Goal: Task Accomplishment & Management: Use online tool/utility

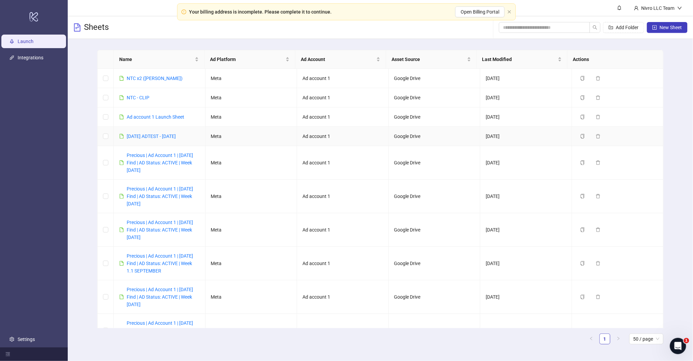
click at [138, 140] on div "[DATE] ADTEST - [DATE]" at bounding box center [151, 135] width 49 height 7
click at [148, 133] on link "[DATE] ADTEST - [DATE]" at bounding box center [151, 135] width 49 height 5
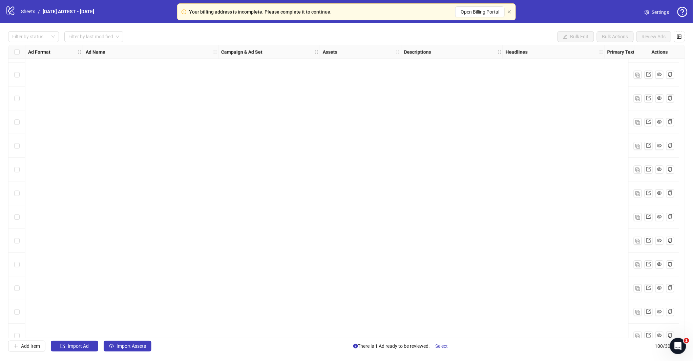
scroll to position [2094, 0]
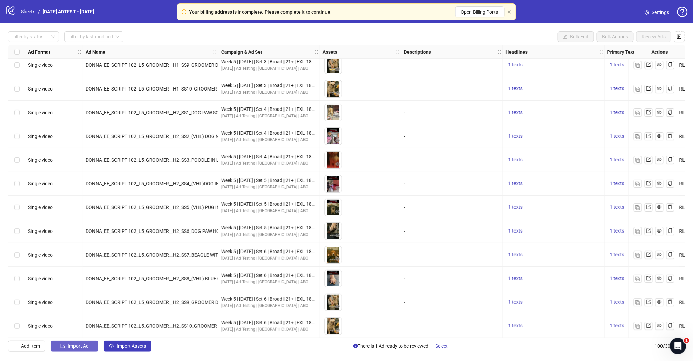
click at [82, 324] on span "Import Ad" at bounding box center [78, 345] width 21 height 5
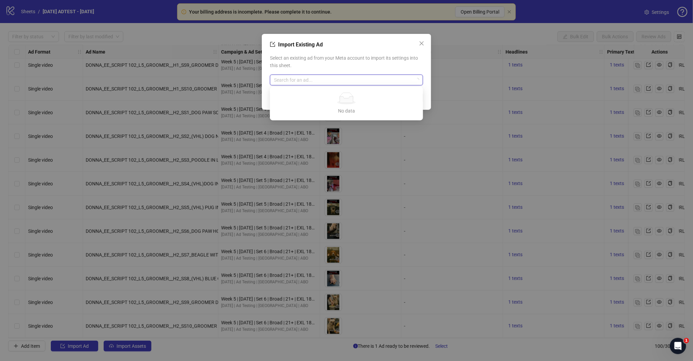
click at [322, 78] on input "search" at bounding box center [343, 80] width 139 height 10
type input "********"
click at [333, 97] on div "No data" at bounding box center [346, 98] width 137 height 12
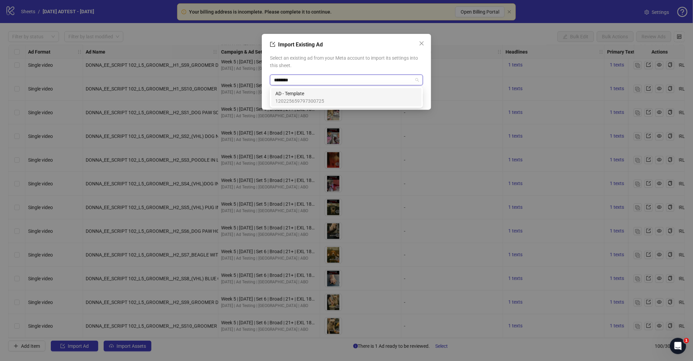
click at [310, 94] on span "AD - Template" at bounding box center [299, 93] width 49 height 7
click at [405, 97] on div "Cancel OK" at bounding box center [346, 97] width 153 height 11
click at [410, 97] on button "OK" at bounding box center [414, 97] width 17 height 11
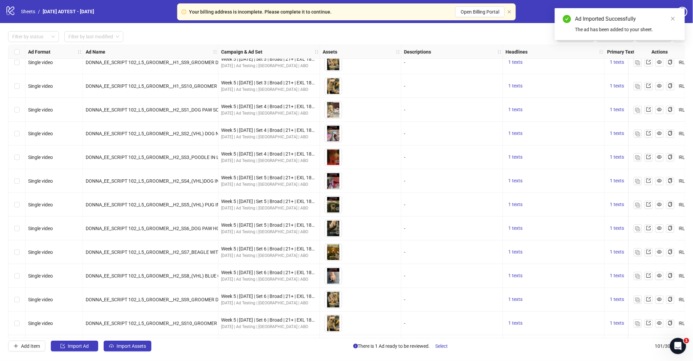
scroll to position [2118, 0]
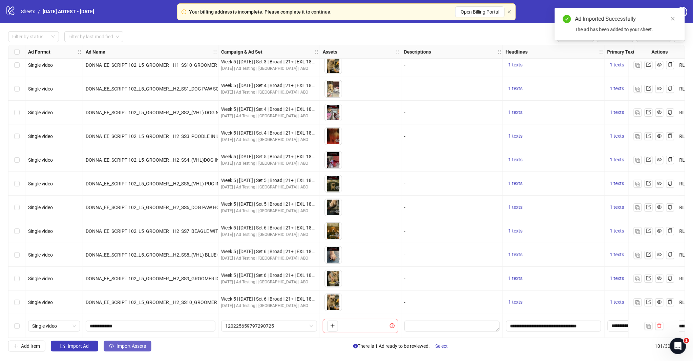
click at [118, 324] on button "Import Assets" at bounding box center [128, 345] width 48 height 11
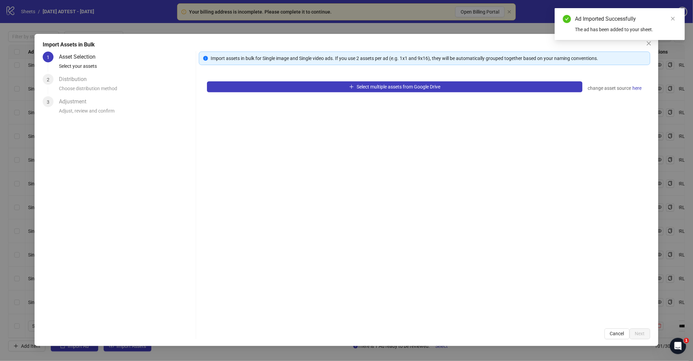
click at [346, 92] on div "Select multiple assets from Google Drive change asset source here" at bounding box center [424, 86] width 435 height 11
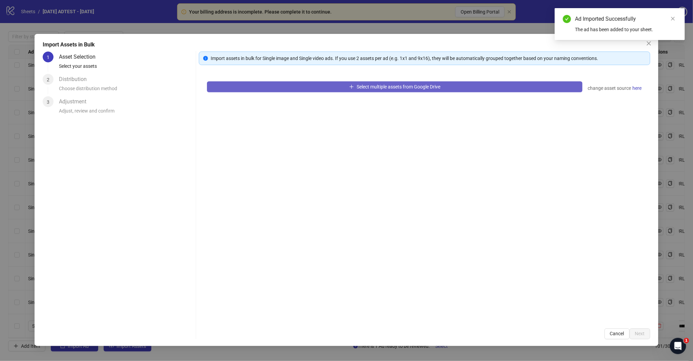
click at [357, 87] on span "Select multiple assets from Google Drive" at bounding box center [399, 86] width 84 height 5
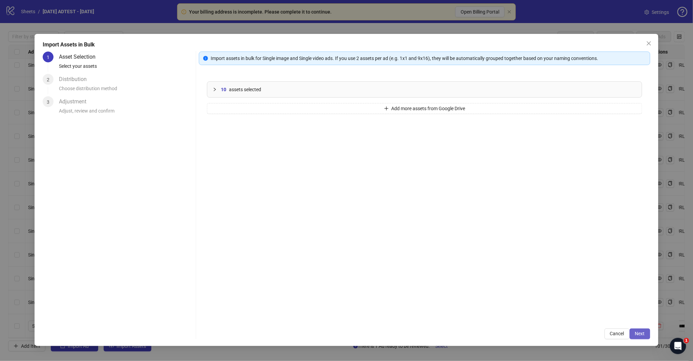
click at [623, 324] on span "Next" at bounding box center [640, 333] width 10 height 5
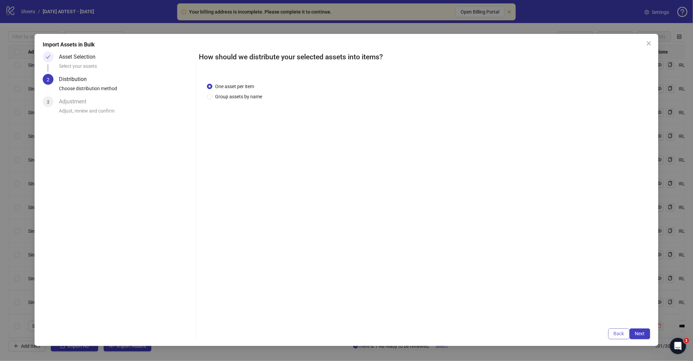
click at [615, 324] on span "Back" at bounding box center [619, 333] width 10 height 5
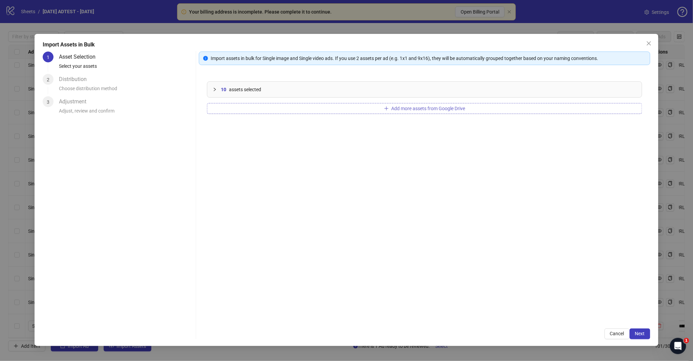
click at [383, 110] on button "Add more assets from Google Drive" at bounding box center [424, 108] width 435 height 11
click at [623, 324] on span "Next" at bounding box center [640, 333] width 10 height 5
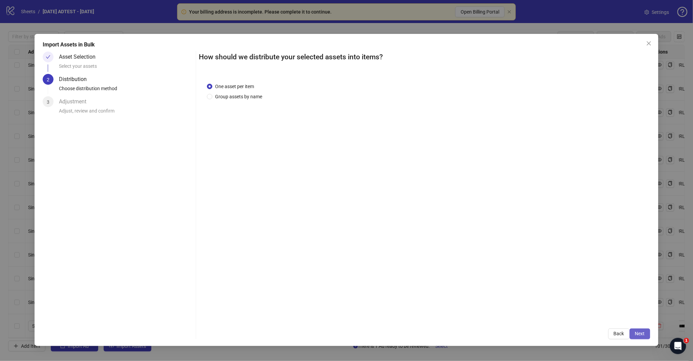
click at [623, 324] on button "Next" at bounding box center [640, 333] width 21 height 11
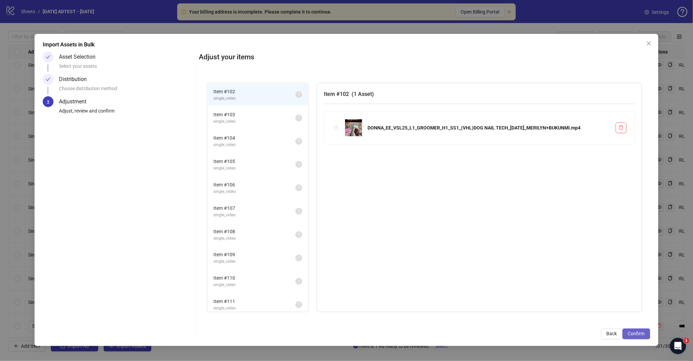
click at [623, 324] on span "Confirm" at bounding box center [636, 333] width 17 height 5
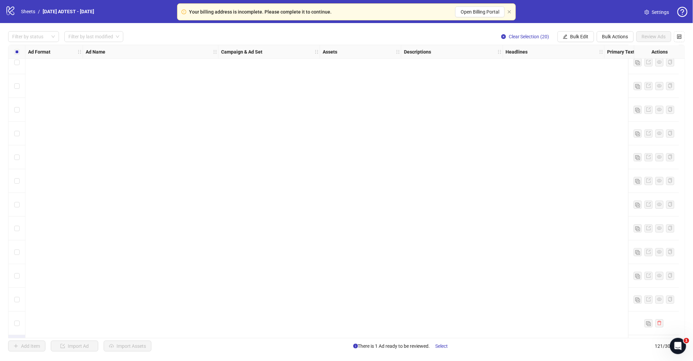
scroll to position [2592, 0]
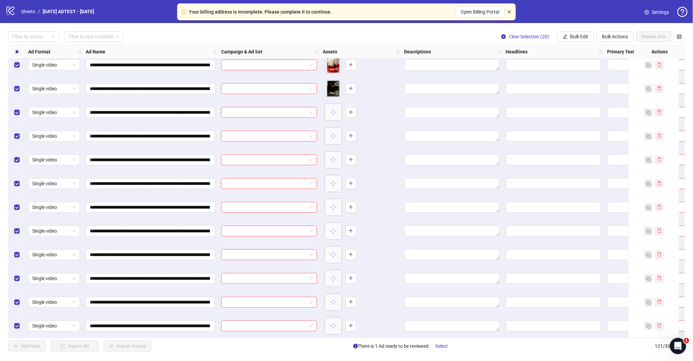
click at [511, 12] on icon "close" at bounding box center [509, 12] width 4 height 4
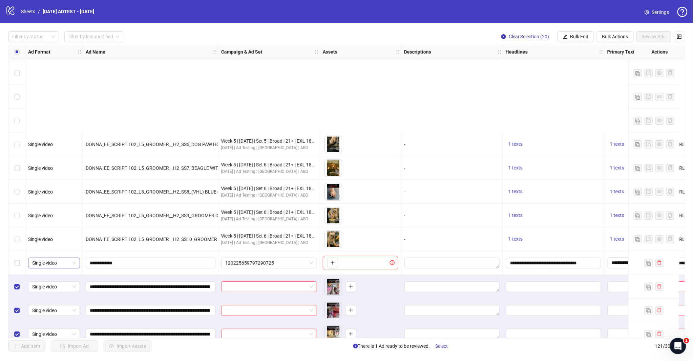
scroll to position [2291, 0]
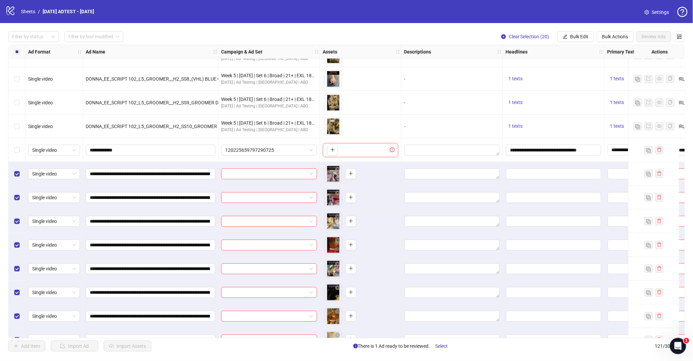
click at [12, 151] on div "Select row 101" at bounding box center [16, 150] width 17 height 24
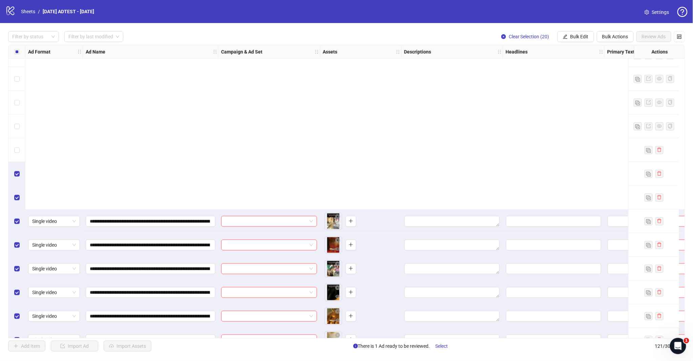
scroll to position [2479, 0]
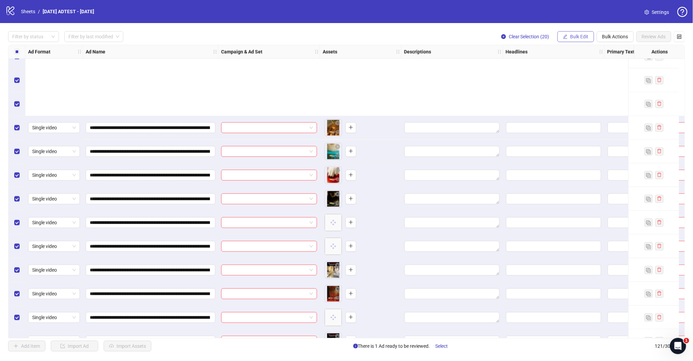
click at [581, 35] on span "Bulk Edit" at bounding box center [579, 36] width 18 height 5
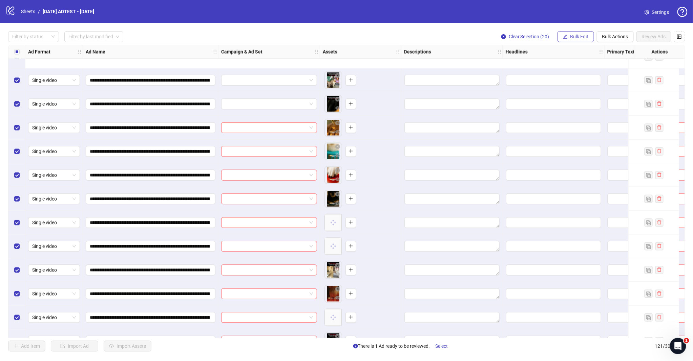
scroll to position [2517, 0]
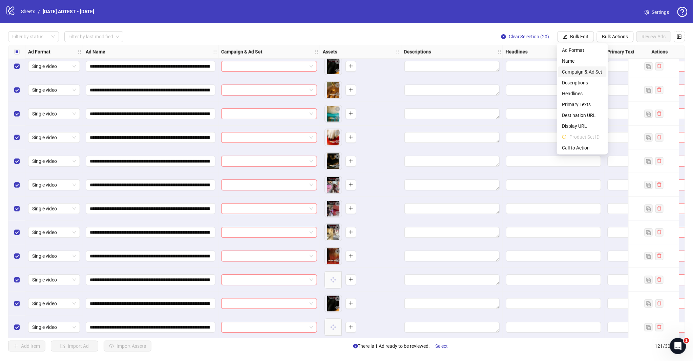
click at [576, 71] on span "Campaign & Ad Set" at bounding box center [582, 71] width 40 height 7
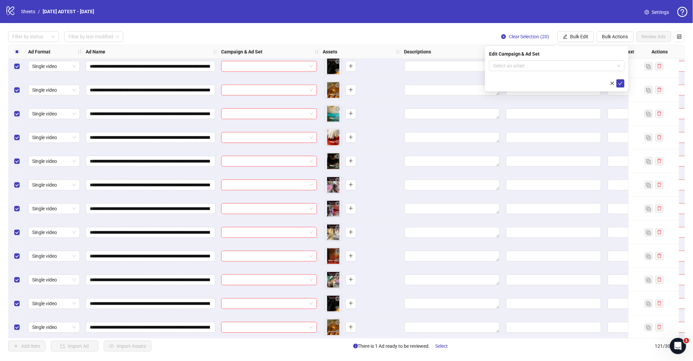
click at [611, 82] on icon "close" at bounding box center [613, 83] width 4 height 4
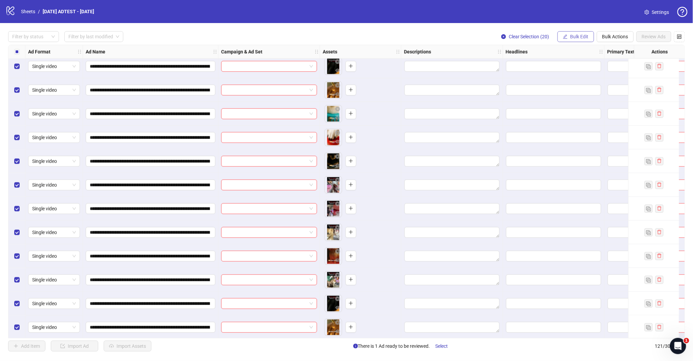
click at [575, 38] on span "Bulk Edit" at bounding box center [579, 36] width 18 height 5
click at [574, 78] on li "Descriptions" at bounding box center [582, 82] width 48 height 11
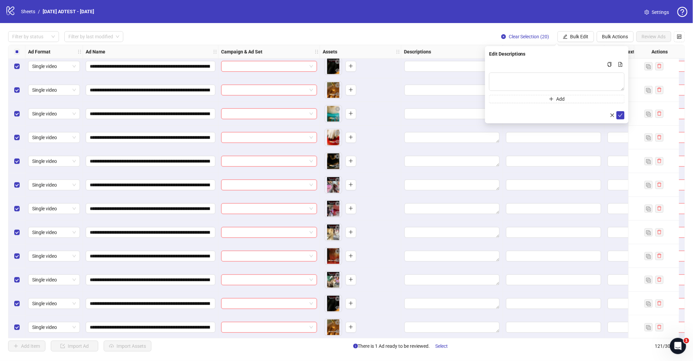
click at [404, 42] on div "**********" at bounding box center [346, 191] width 693 height 336
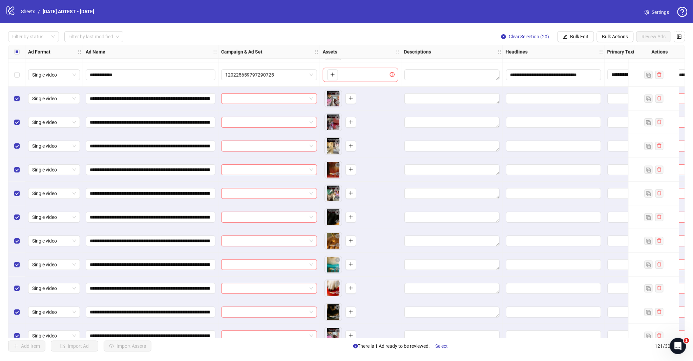
scroll to position [2253, 0]
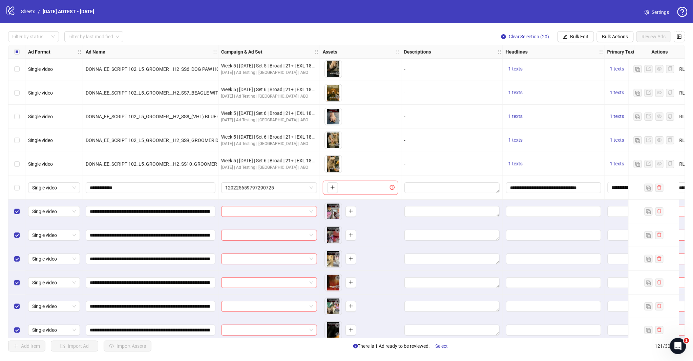
click at [21, 187] on div "Select row 101" at bounding box center [16, 188] width 17 height 24
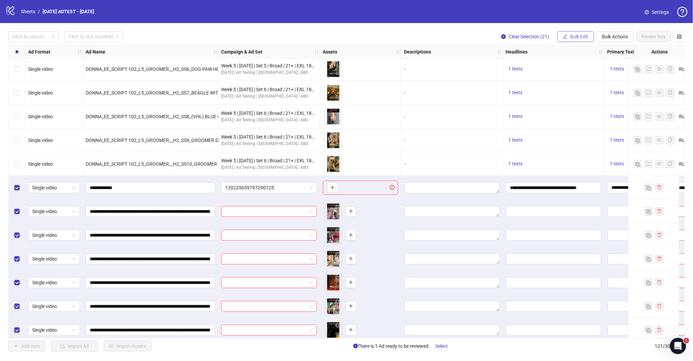
click at [571, 37] on span "Bulk Edit" at bounding box center [579, 36] width 18 height 5
click at [576, 90] on span "Headlines" at bounding box center [582, 93] width 40 height 7
click at [567, 188] on input "**********" at bounding box center [553, 187] width 95 height 11
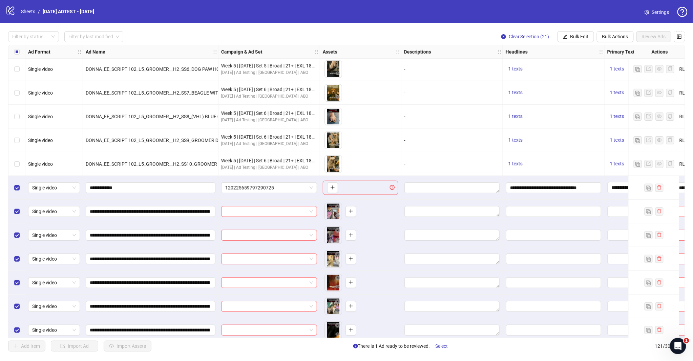
click at [463, 167] on div "-" at bounding box center [452, 164] width 102 height 24
click at [534, 183] on input "**********" at bounding box center [553, 187] width 95 height 11
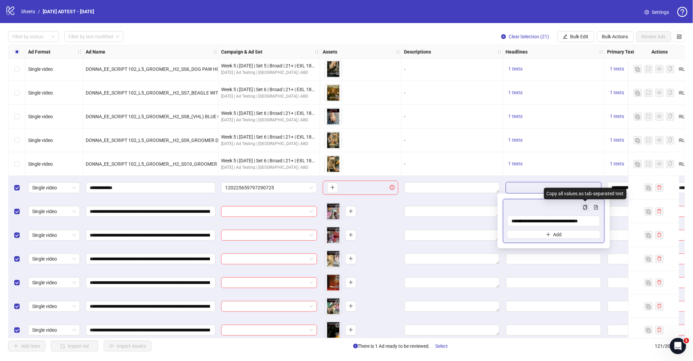
click at [583, 208] on icon "copy" at bounding box center [585, 207] width 5 height 5
click at [577, 37] on span "Bulk Edit" at bounding box center [579, 36] width 18 height 5
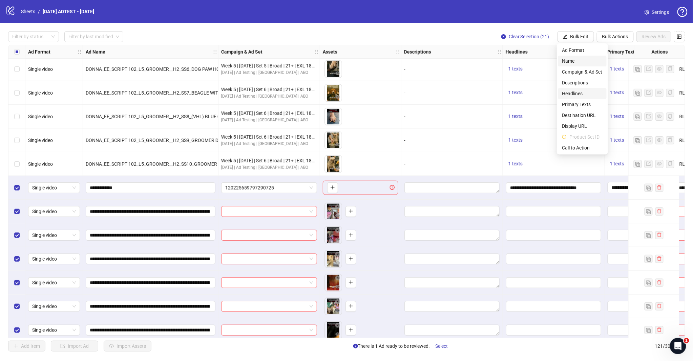
click at [575, 95] on span "Headlines" at bounding box center [582, 93] width 40 height 7
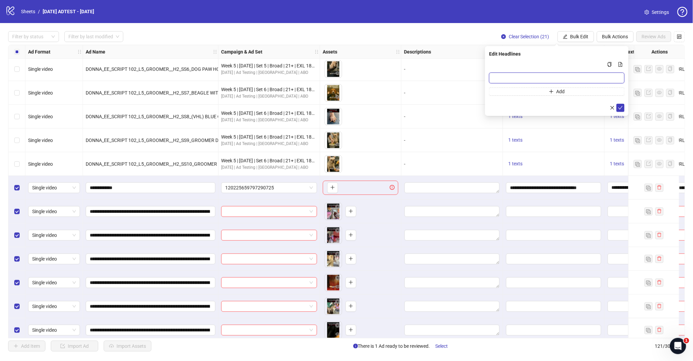
click at [549, 78] on input "Multi-input container - paste or copy values" at bounding box center [556, 77] width 135 height 11
paste input "**********"
type input "**********"
click at [621, 109] on icon "check" at bounding box center [620, 107] width 5 height 5
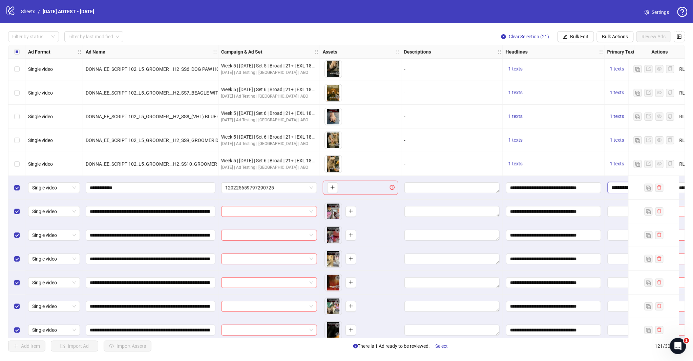
click at [618, 189] on textarea "**********" at bounding box center [638, 187] width 61 height 11
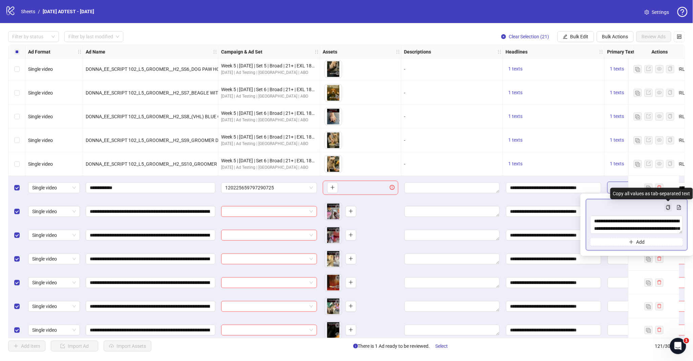
click at [623, 208] on button "Multi-text input container - paste or copy values" at bounding box center [668, 207] width 8 height 8
click at [577, 35] on span "Bulk Edit" at bounding box center [579, 36] width 18 height 5
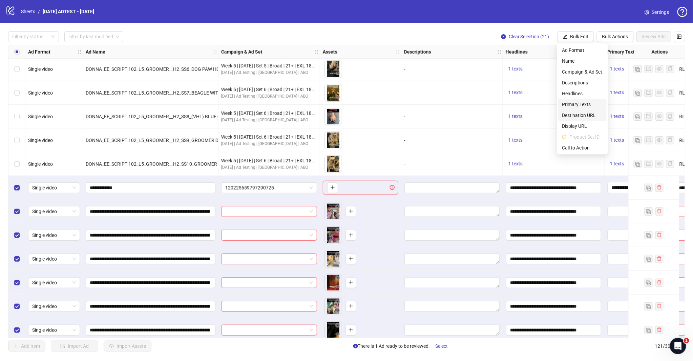
click at [580, 102] on span "Primary Texts" at bounding box center [582, 104] width 40 height 7
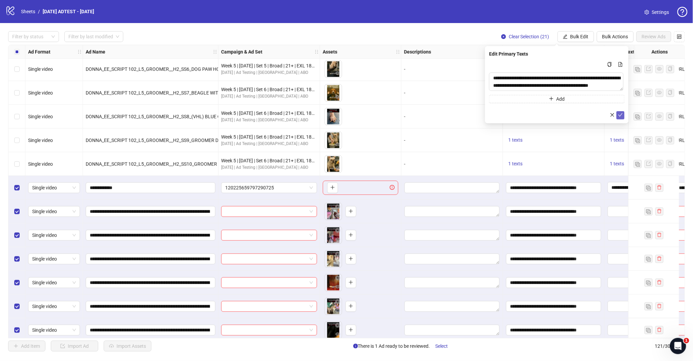
click at [623, 113] on button "submit" at bounding box center [620, 115] width 8 height 8
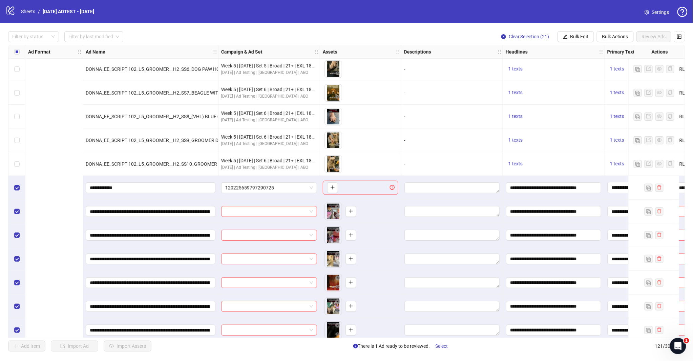
scroll to position [2253, 264]
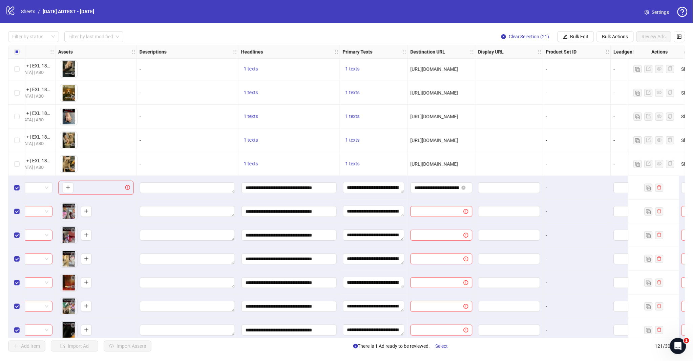
click at [567, 37] on button "Bulk Edit" at bounding box center [575, 36] width 37 height 11
click at [581, 115] on span "Destination URL" at bounding box center [582, 114] width 40 height 7
click at [618, 84] on icon "check" at bounding box center [620, 83] width 5 height 5
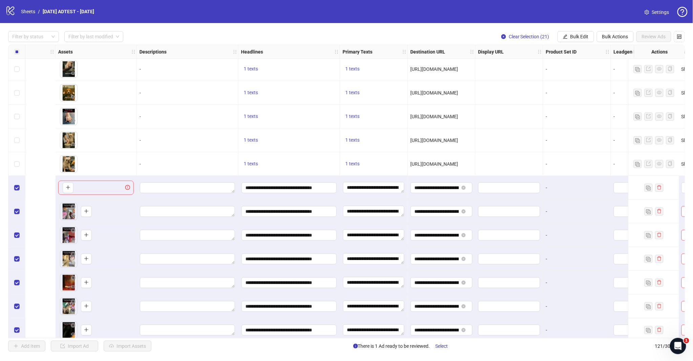
scroll to position [2253, 403]
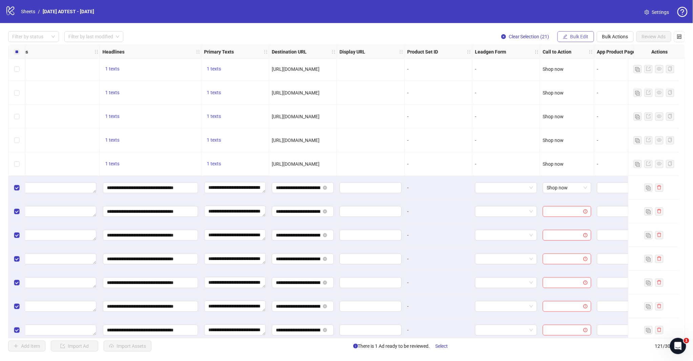
click at [587, 34] on span "Bulk Edit" at bounding box center [579, 36] width 18 height 5
click at [587, 72] on span "Campaign & Ad Set" at bounding box center [582, 71] width 40 height 7
click at [577, 34] on span "Bulk Edit" at bounding box center [579, 36] width 18 height 5
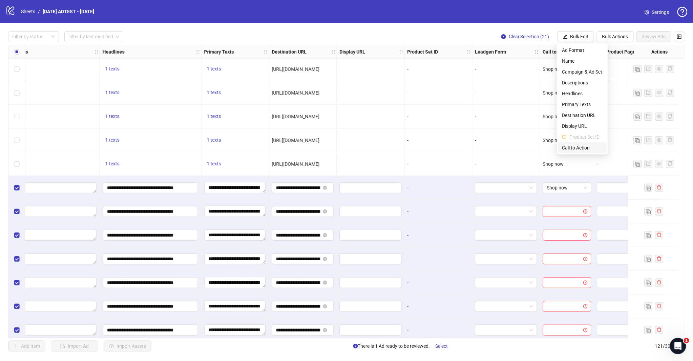
click at [577, 148] on span "Call to Action" at bounding box center [582, 147] width 40 height 7
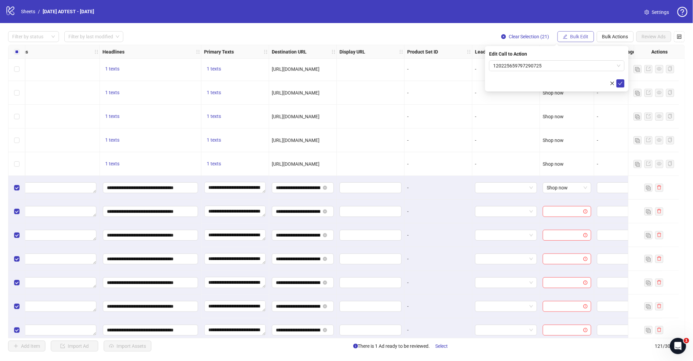
click at [573, 34] on span "Bulk Edit" at bounding box center [579, 36] width 18 height 5
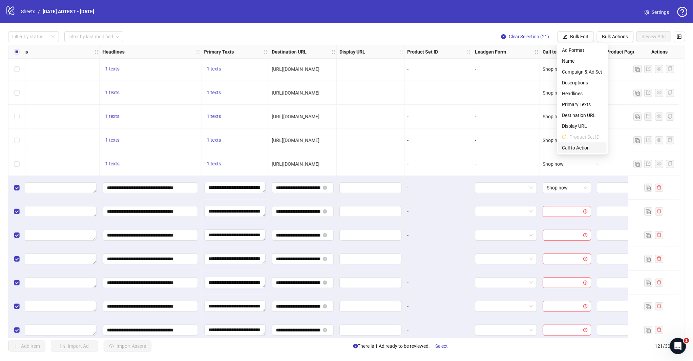
click at [574, 148] on span "Call to Action" at bounding box center [582, 147] width 40 height 7
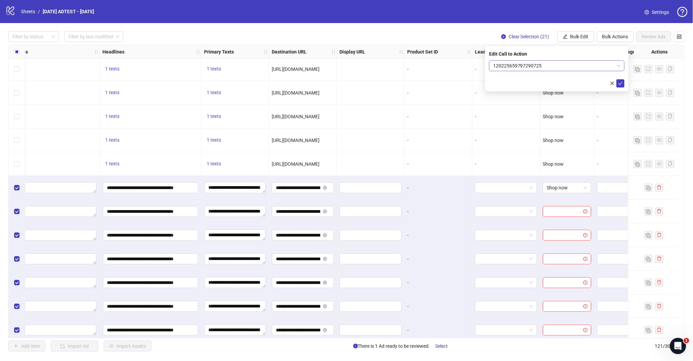
click at [617, 66] on span "120225659797290725" at bounding box center [556, 66] width 127 height 10
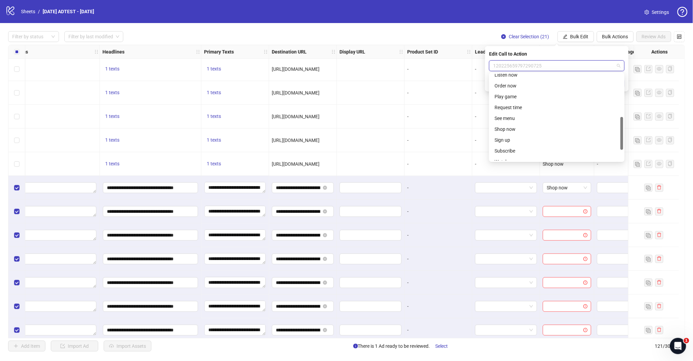
scroll to position [141, 0]
click at [514, 101] on div "Shop now" at bounding box center [556, 101] width 125 height 7
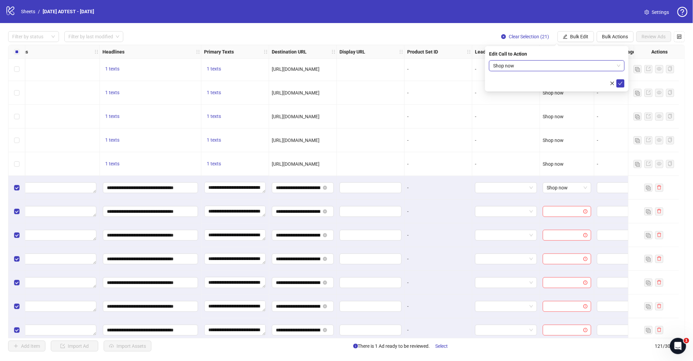
click at [623, 83] on div "Edit Call to Action Shop now Shop now" at bounding box center [557, 68] width 144 height 45
click at [617, 83] on button "submit" at bounding box center [620, 83] width 8 height 8
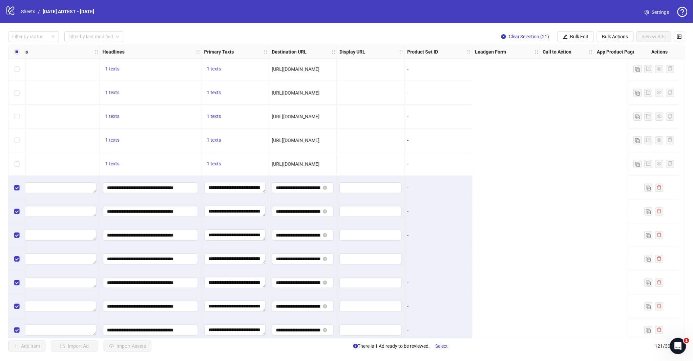
scroll to position [2253, 0]
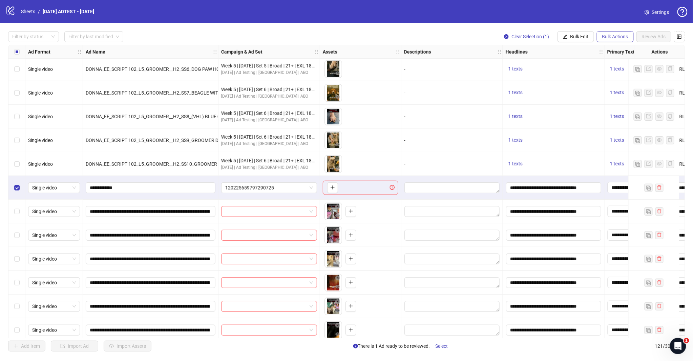
click at [602, 34] on span "Bulk Actions" at bounding box center [615, 36] width 26 height 5
click at [610, 48] on span "Delete" at bounding box center [625, 49] width 46 height 7
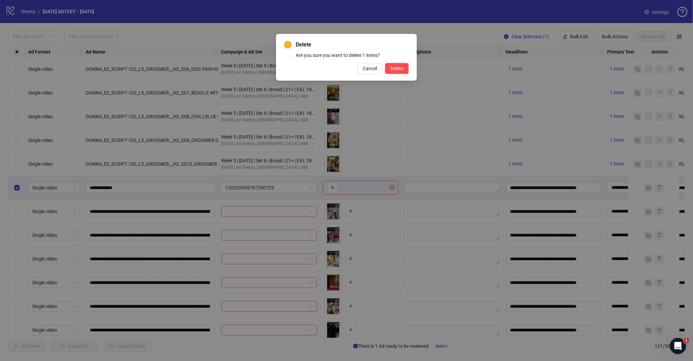
click at [402, 67] on span "Delete" at bounding box center [396, 68] width 13 height 5
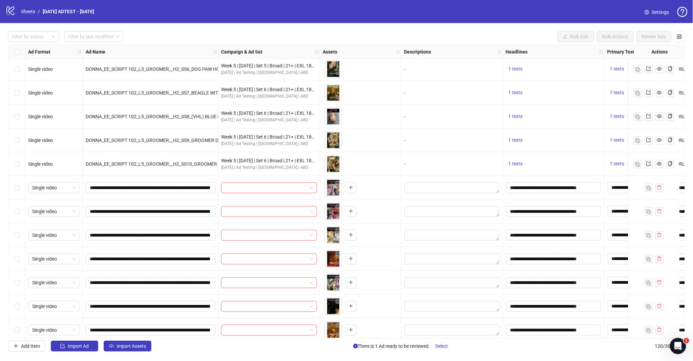
click at [15, 191] on div "Select row 101" at bounding box center [16, 188] width 17 height 24
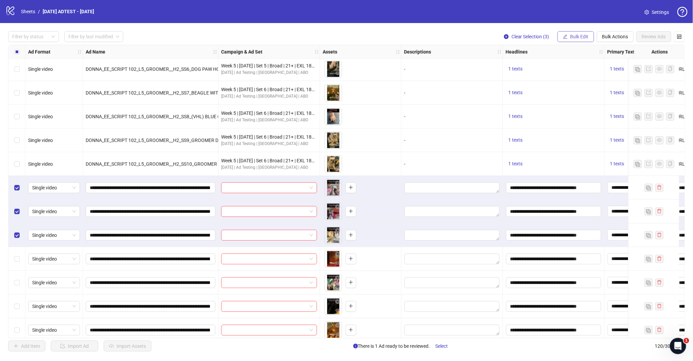
click at [581, 35] on span "Bulk Edit" at bounding box center [579, 36] width 18 height 5
click at [575, 68] on span "Campaign & Ad Set" at bounding box center [582, 71] width 40 height 7
click at [575, 68] on input "search" at bounding box center [553, 66] width 121 height 10
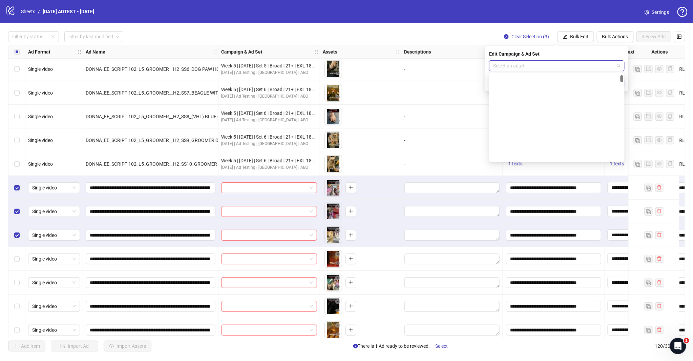
scroll to position [188, 0]
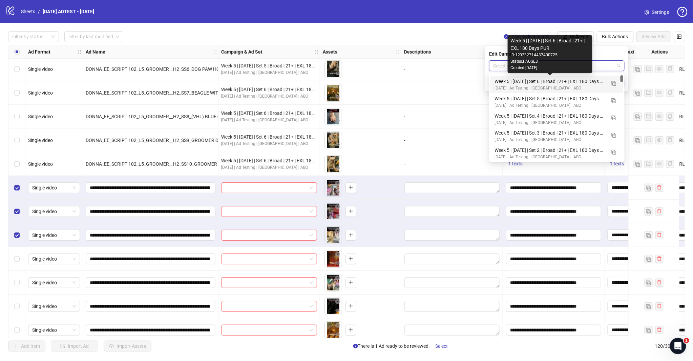
click at [571, 82] on div "Week 5 | [DATE] | Set 6 | Broad | 21+ | EXL 180 Days PUR" at bounding box center [549, 81] width 111 height 7
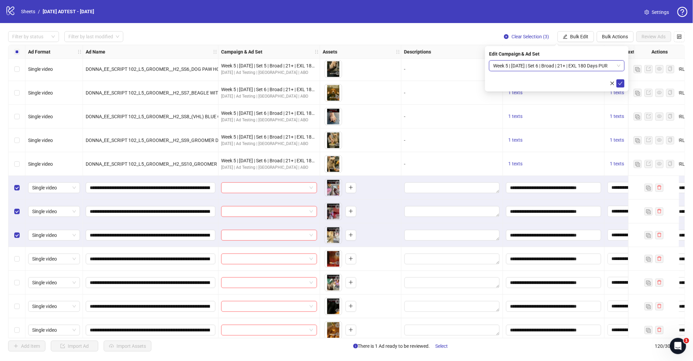
click at [616, 66] on span "Week 5 | [DATE] | Set 6 | Broad | 21+ | EXL 180 Days PUR" at bounding box center [556, 66] width 127 height 10
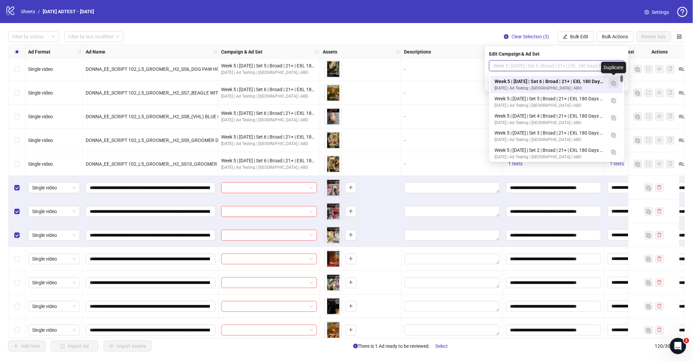
click at [615, 85] on img "button" at bounding box center [613, 83] width 5 height 5
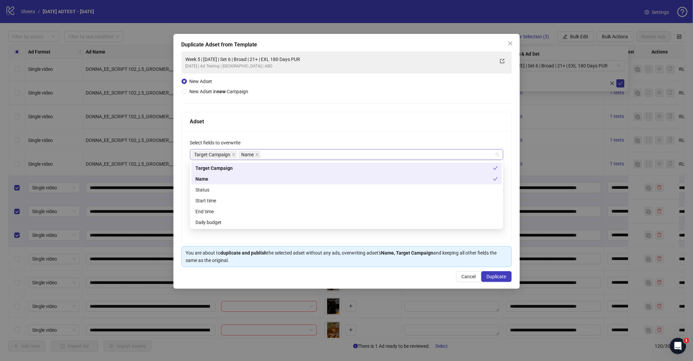
click at [284, 157] on div "Target Campaign Name" at bounding box center [342, 154] width 303 height 9
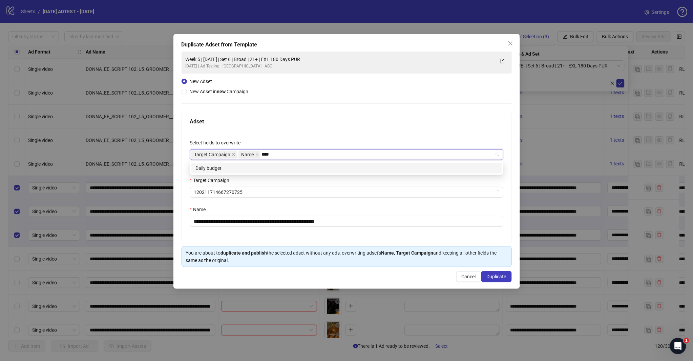
type input "*****"
click at [278, 166] on div "Daily budget" at bounding box center [346, 167] width 302 height 7
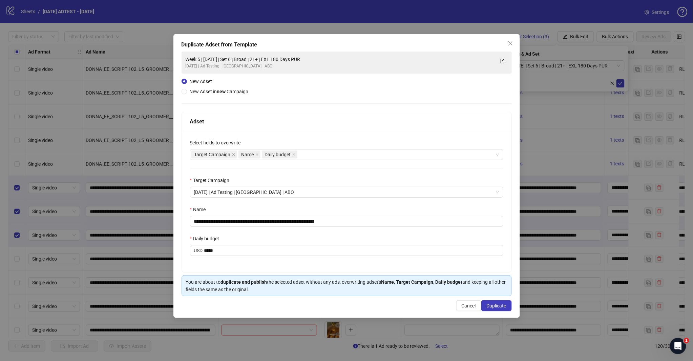
click at [288, 119] on div "Adset" at bounding box center [346, 121] width 313 height 8
click at [313, 151] on div "Target Campaign Name Daily budget" at bounding box center [342, 154] width 303 height 9
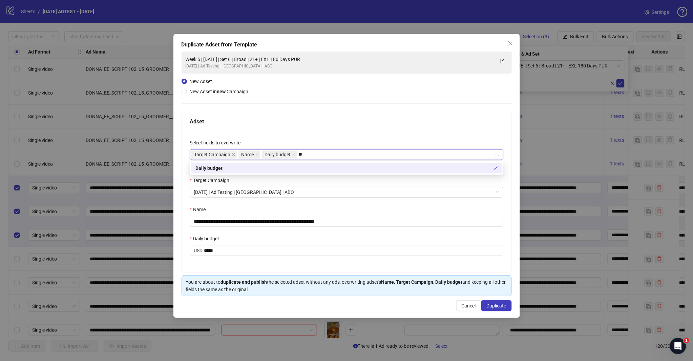
type input "*"
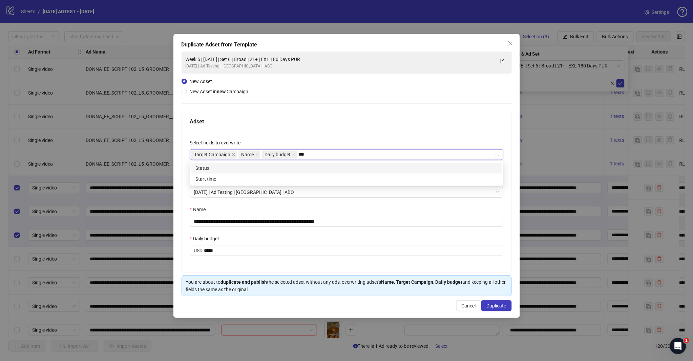
type input "*****"
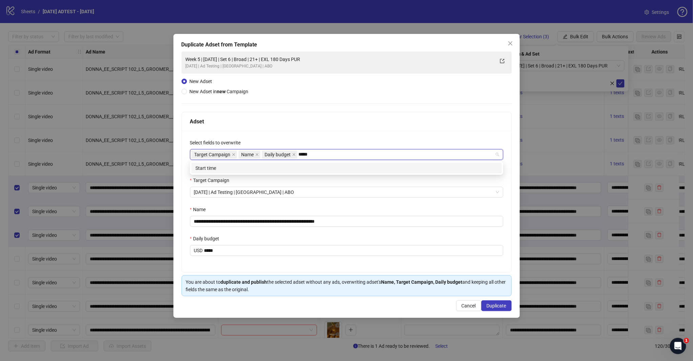
click at [307, 167] on div "Start time" at bounding box center [346, 167] width 302 height 7
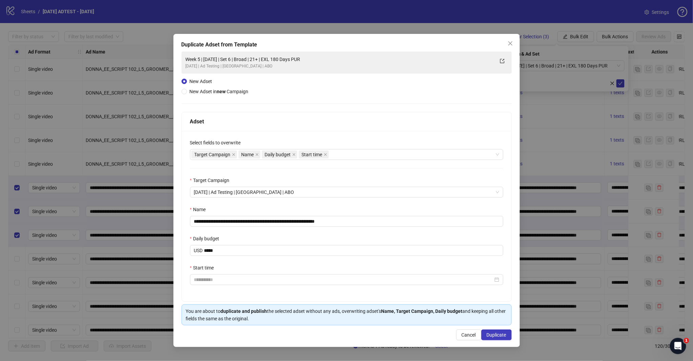
click at [312, 127] on div "Adset" at bounding box center [346, 121] width 329 height 19
click at [279, 193] on span "[DATE] | Ad Testing | [GEOGRAPHIC_DATA] | ABO" at bounding box center [346, 192] width 305 height 10
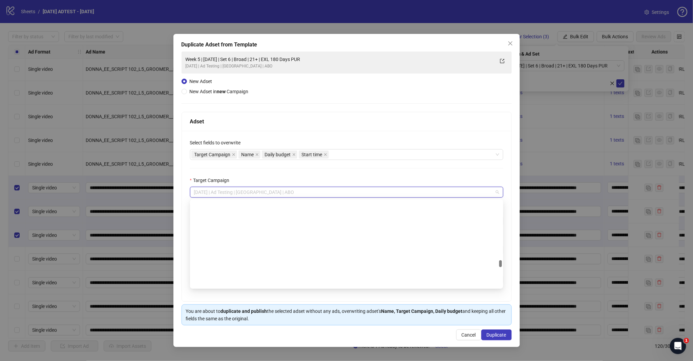
scroll to position [3208, 0]
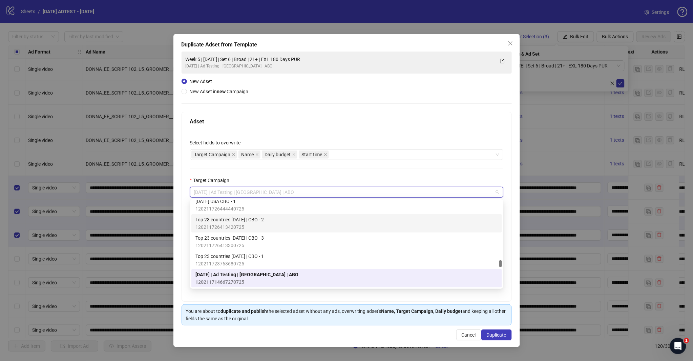
click at [318, 170] on div "**********" at bounding box center [346, 216] width 329 height 170
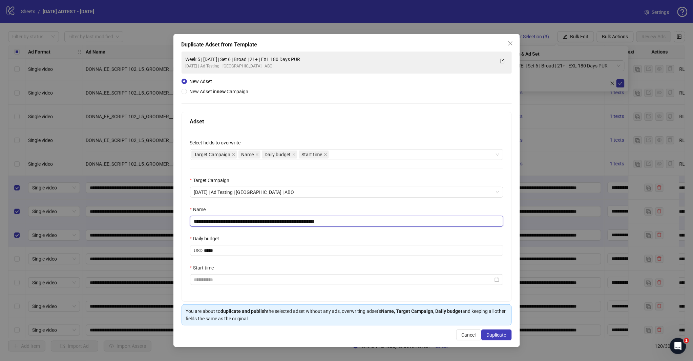
click at [356, 221] on input "**********" at bounding box center [346, 221] width 313 height 11
drag, startPoint x: 347, startPoint y: 220, endPoint x: 338, endPoint y: 220, distance: 9.8
click at [338, 220] on input "**********" at bounding box center [346, 221] width 313 height 11
click at [208, 221] on input "**********" at bounding box center [346, 221] width 313 height 11
click at [216, 222] on input "**********" at bounding box center [346, 221] width 313 height 11
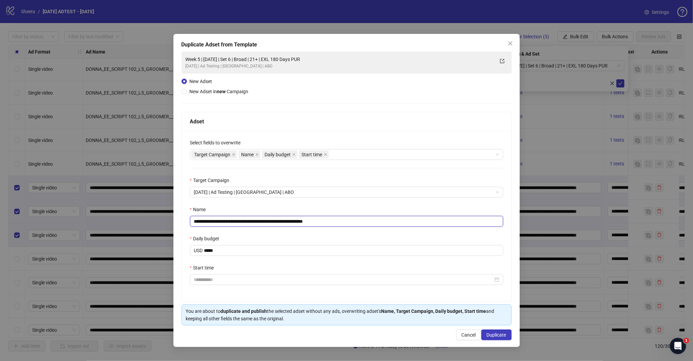
click at [261, 221] on input "**********" at bounding box center [346, 221] width 313 height 11
type input "**********"
click at [223, 249] on input "*****" at bounding box center [353, 250] width 299 height 10
click at [222, 251] on input "*****" at bounding box center [353, 250] width 299 height 10
click at [212, 252] on input "*****" at bounding box center [353, 250] width 299 height 10
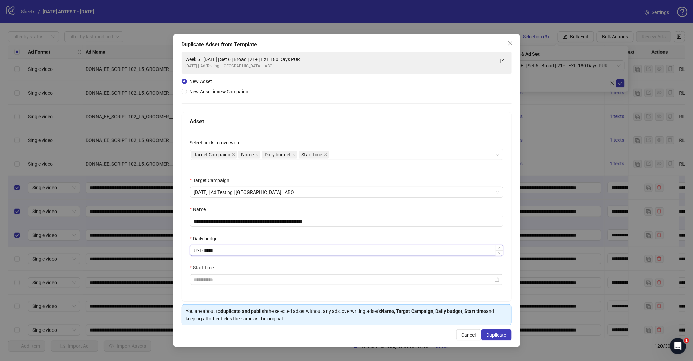
click at [208, 250] on input "*****" at bounding box center [353, 250] width 299 height 10
type input "*****"
click at [216, 280] on input "Start time" at bounding box center [343, 279] width 299 height 7
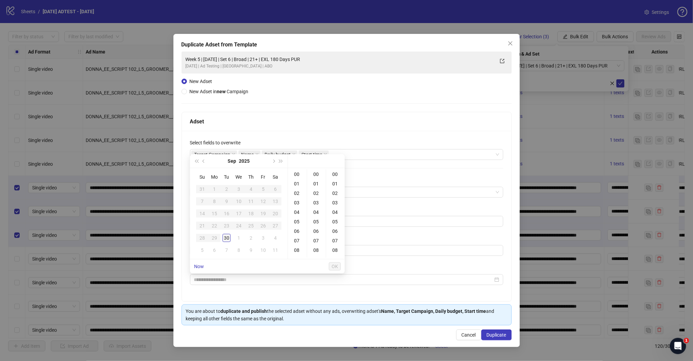
click at [227, 239] on div "30" at bounding box center [226, 238] width 8 height 8
click at [297, 201] on div "18" at bounding box center [297, 201] width 16 height 9
click at [318, 232] on div "30" at bounding box center [316, 232] width 16 height 9
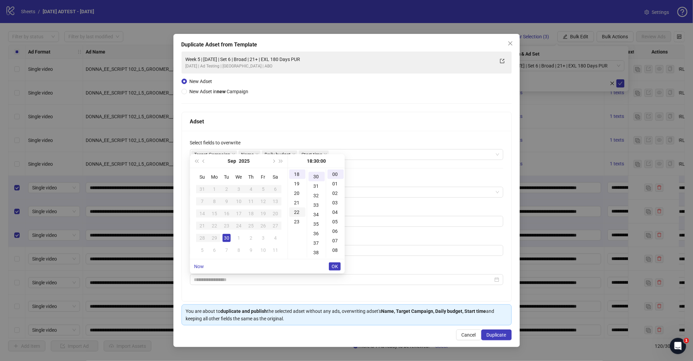
scroll to position [284, 0]
type input "**********"
click at [335, 263] on span "OK" at bounding box center [335, 265] width 6 height 5
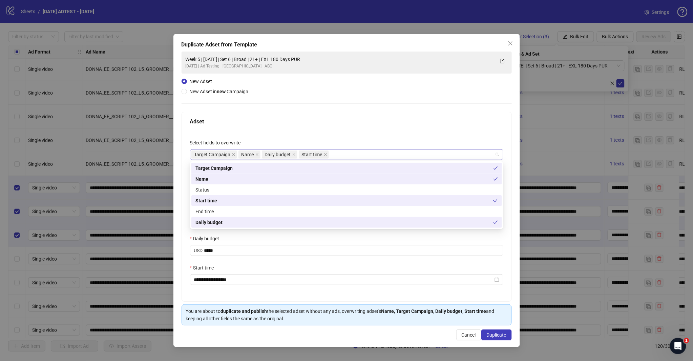
click at [350, 151] on div "Target Campaign Name Daily budget Start time" at bounding box center [342, 154] width 303 height 9
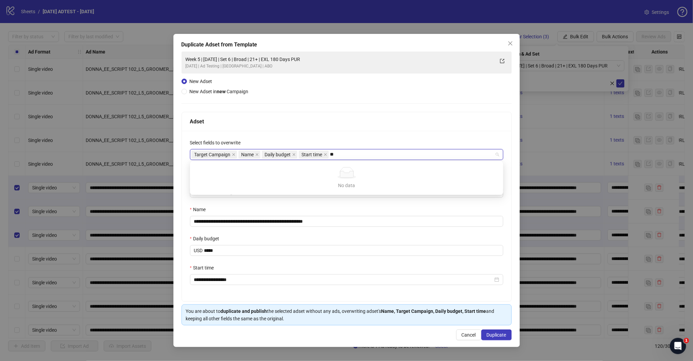
type input "*"
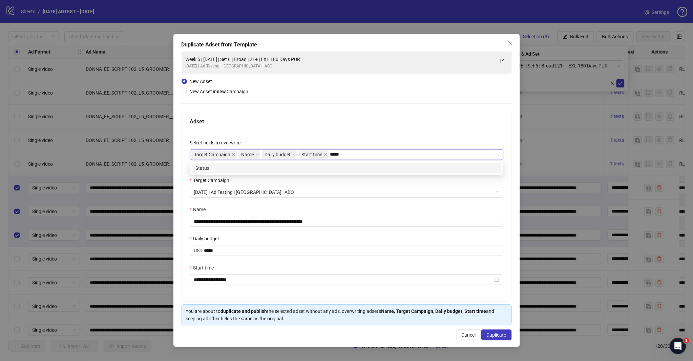
type input "******"
click at [289, 171] on div "Status" at bounding box center [346, 167] width 302 height 7
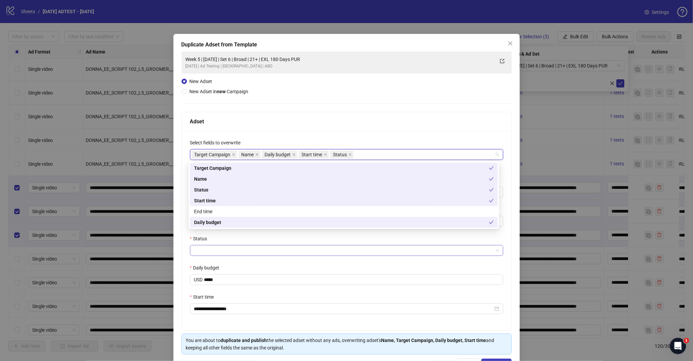
click at [228, 254] on input "Status" at bounding box center [343, 250] width 299 height 10
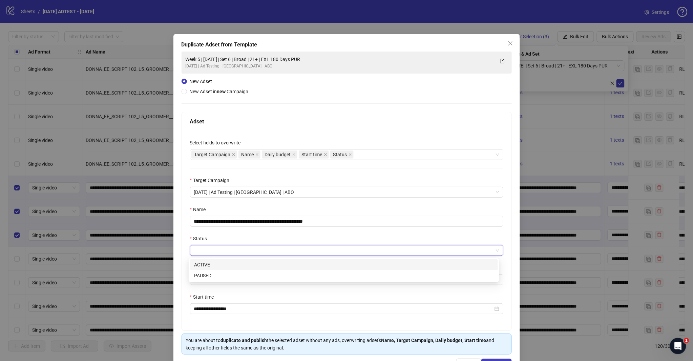
click at [229, 251] on input "Status" at bounding box center [343, 250] width 299 height 10
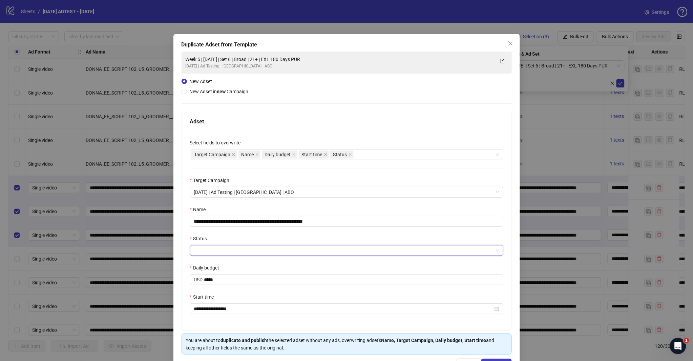
click at [222, 261] on div "**********" at bounding box center [346, 230] width 329 height 199
click at [231, 254] on input "Status" at bounding box center [343, 250] width 299 height 10
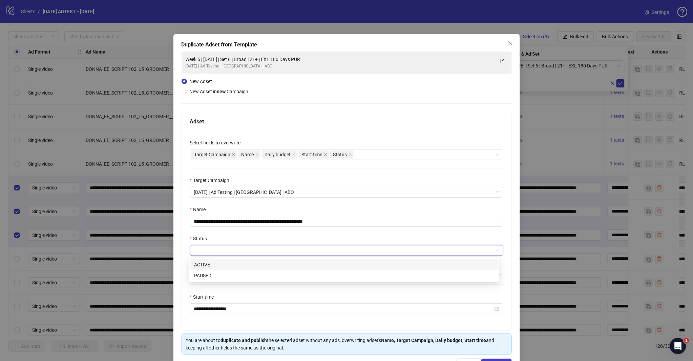
click at [219, 252] on input "Status" at bounding box center [343, 250] width 299 height 10
click at [214, 250] on input "Status" at bounding box center [343, 250] width 299 height 10
click at [214, 262] on div "ACTIVE" at bounding box center [344, 264] width 300 height 7
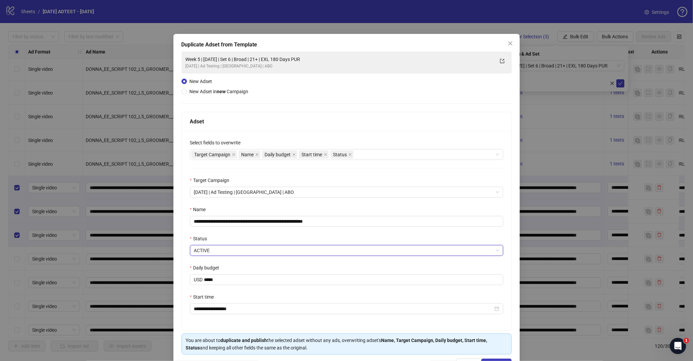
click at [227, 236] on div "Status" at bounding box center [346, 240] width 313 height 10
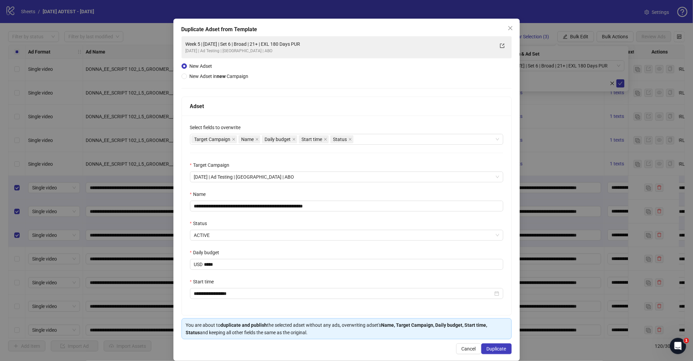
scroll to position [24, 0]
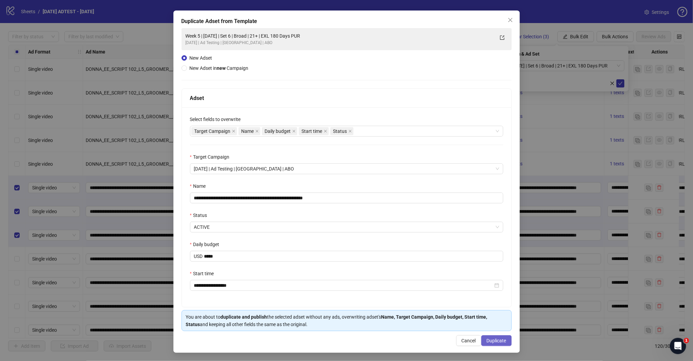
click at [496, 324] on span "Duplicate" at bounding box center [497, 340] width 20 height 5
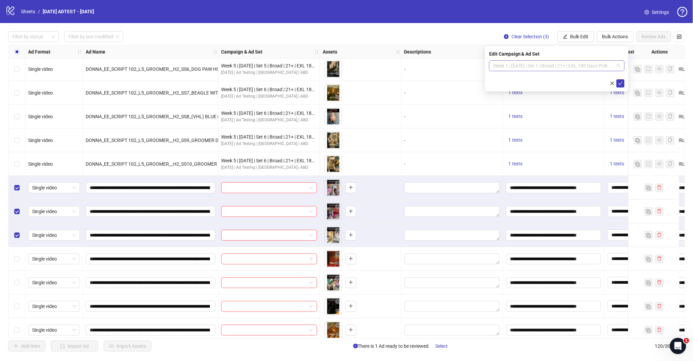
click at [618, 65] on span "Week 1 | [DATE] | Set 1 | Broad | 21+ | EXL 180 Days PUR" at bounding box center [556, 66] width 127 height 10
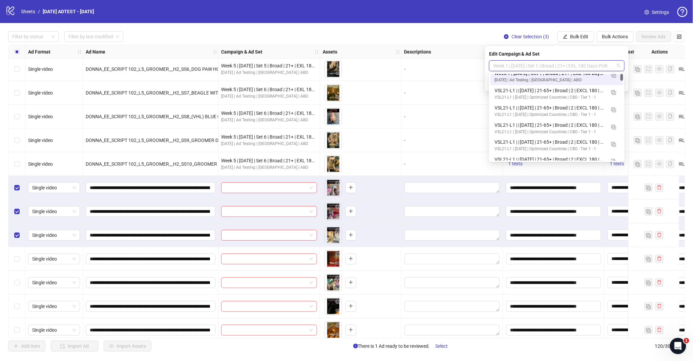
click at [623, 53] on body "logo/logo-mobile Sheets / [DATE] ADTEST - [DATE] Settings Filter by status Filt…" at bounding box center [346, 180] width 693 height 361
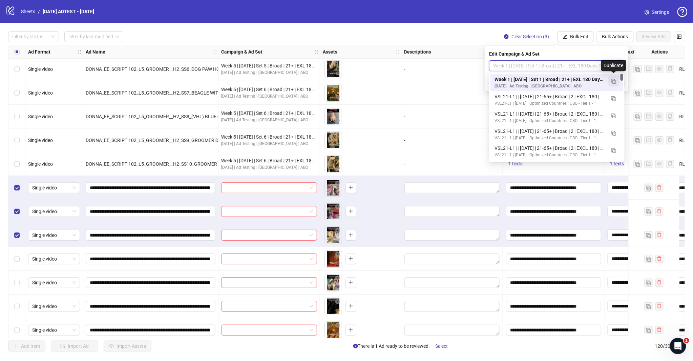
click at [612, 80] on img "button" at bounding box center [613, 81] width 5 height 5
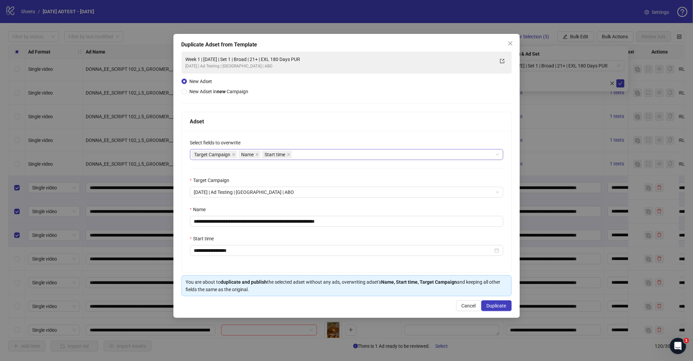
click at [307, 159] on div "Target Campaign Name Start time" at bounding box center [346, 154] width 313 height 11
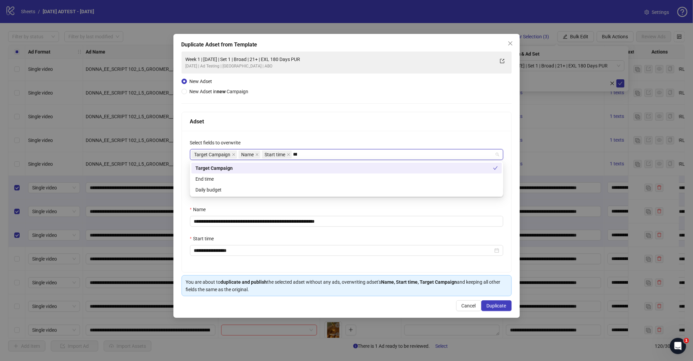
type input "*****"
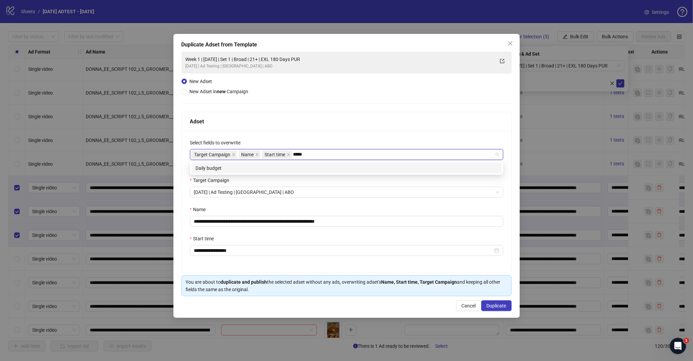
click at [298, 164] on div "Daily budget" at bounding box center [346, 167] width 302 height 7
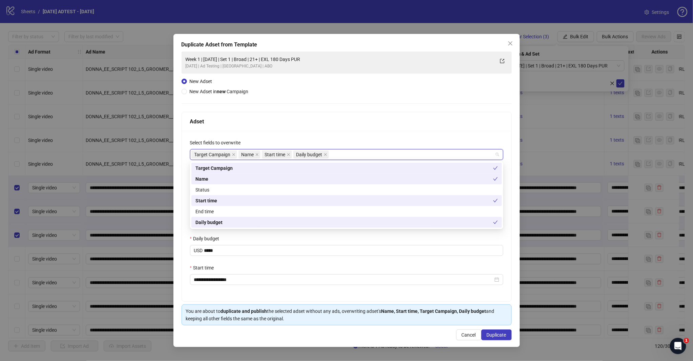
click at [297, 130] on div "Adset" at bounding box center [346, 121] width 329 height 19
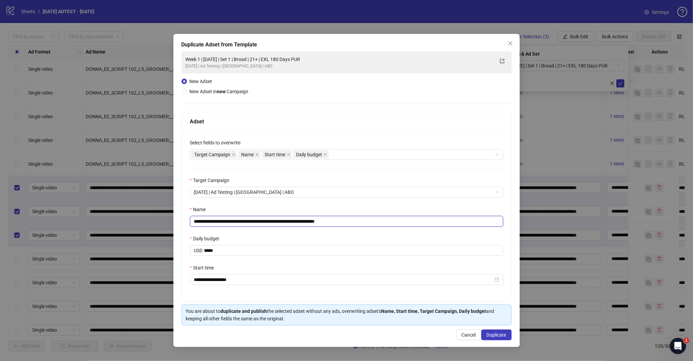
drag, startPoint x: 330, startPoint y: 220, endPoint x: 367, endPoint y: 217, distance: 37.1
click at [366, 222] on input "**********" at bounding box center [346, 221] width 313 height 11
click at [259, 221] on input "**********" at bounding box center [346, 221] width 313 height 11
type input "**********"
click at [287, 238] on div "Daily budget" at bounding box center [346, 240] width 313 height 10
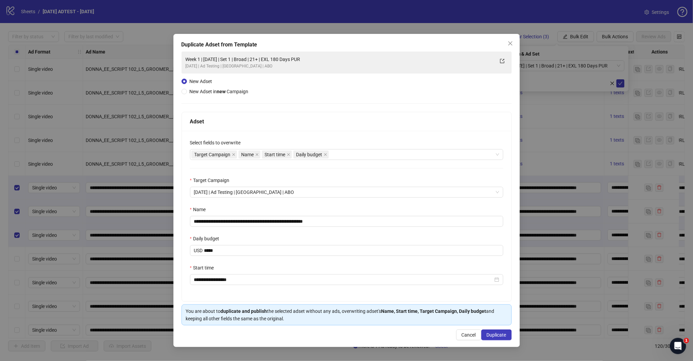
click at [312, 208] on div "Name" at bounding box center [346, 211] width 313 height 10
click at [318, 265] on div "Start time" at bounding box center [346, 269] width 313 height 10
click at [384, 208] on div "Name" at bounding box center [346, 211] width 313 height 10
click at [370, 232] on div "**********" at bounding box center [346, 216] width 329 height 170
click at [384, 193] on span "[DATE] | Ad Testing | [GEOGRAPHIC_DATA] | ABO" at bounding box center [346, 192] width 305 height 10
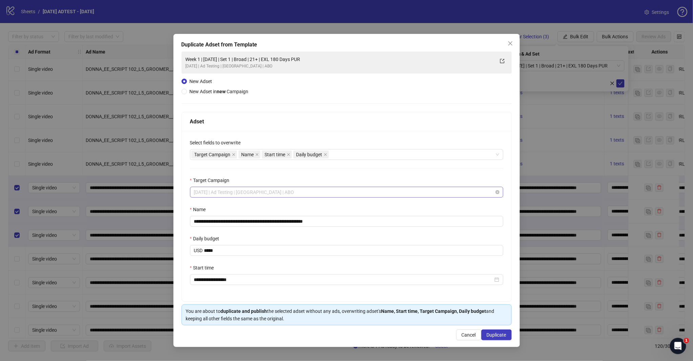
scroll to position [3208, 0]
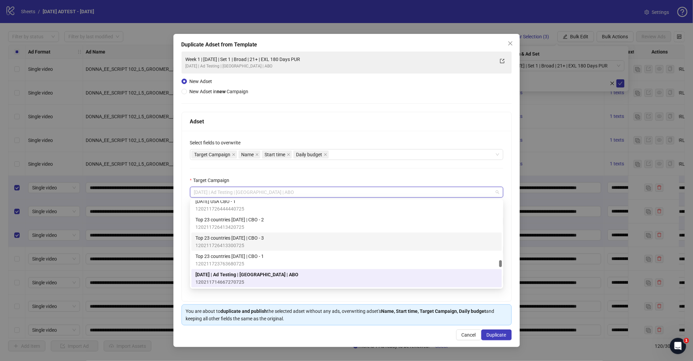
click at [400, 170] on div "**********" at bounding box center [346, 216] width 329 height 170
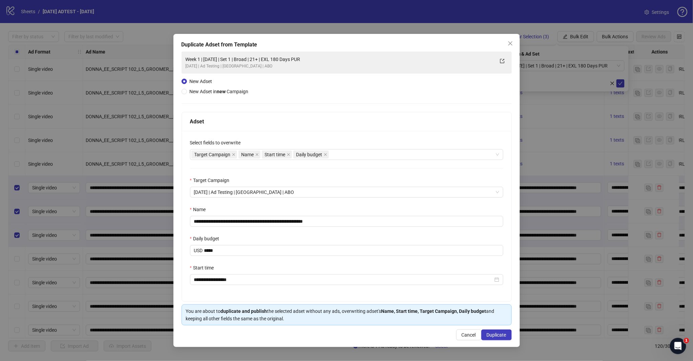
click at [321, 236] on div "Daily budget" at bounding box center [346, 240] width 313 height 10
click at [496, 324] on span "Duplicate" at bounding box center [497, 334] width 20 height 5
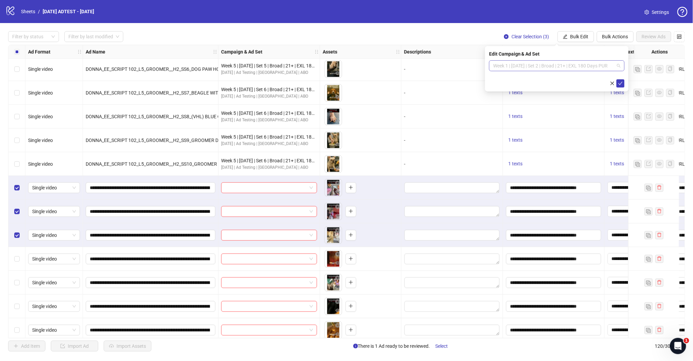
click at [605, 63] on span "Week 1 | [DATE] | Set 2 | Broad | 21+ | EXL 180 Days PUR" at bounding box center [556, 66] width 127 height 10
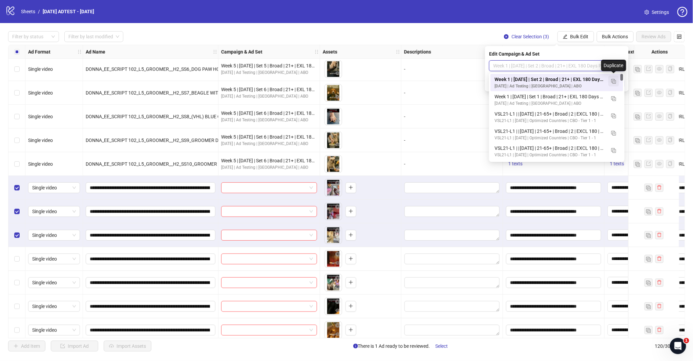
click at [616, 80] on button "button" at bounding box center [613, 81] width 11 height 11
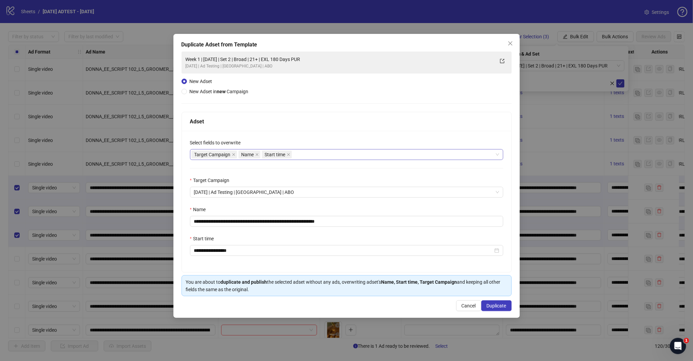
click at [327, 156] on div "Target Campaign Name Start time" at bounding box center [342, 154] width 303 height 9
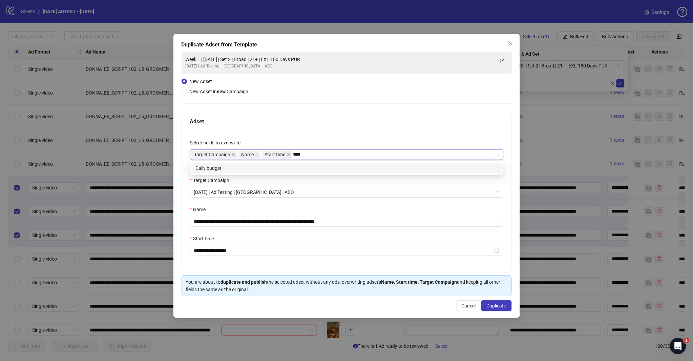
type input "*****"
click at [306, 170] on div "Daily budget" at bounding box center [346, 167] width 302 height 7
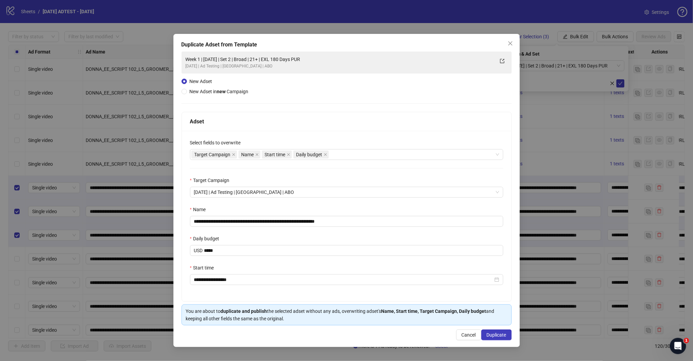
click at [332, 121] on div "Adset" at bounding box center [346, 121] width 313 height 8
drag, startPoint x: 331, startPoint y: 222, endPoint x: 367, endPoint y: 218, distance: 36.1
click at [367, 221] on input "**********" at bounding box center [346, 221] width 313 height 11
click at [259, 222] on input "**********" at bounding box center [346, 221] width 313 height 11
type input "**********"
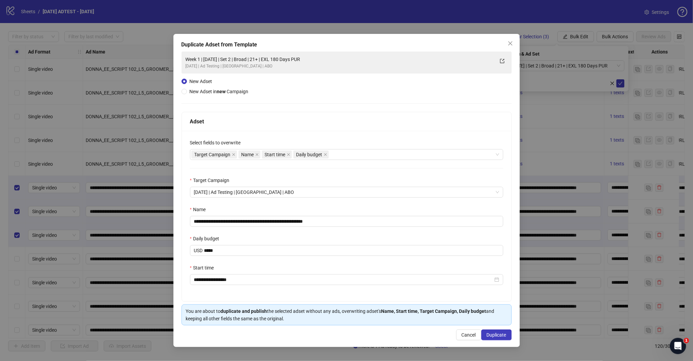
click at [286, 204] on div "**********" at bounding box center [346, 216] width 329 height 170
click at [390, 175] on div "**********" at bounding box center [346, 216] width 329 height 170
click at [491, 324] on span "Duplicate" at bounding box center [497, 334] width 20 height 5
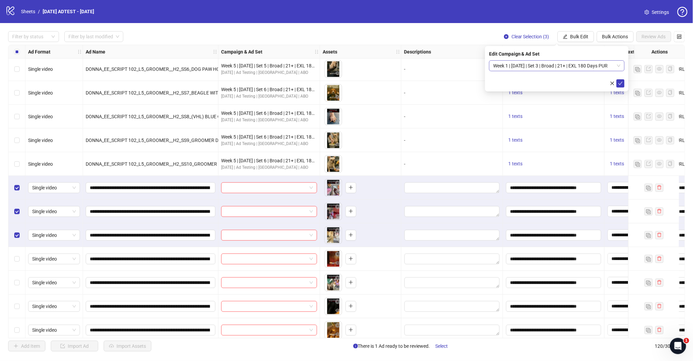
click at [621, 68] on div "Week 1 | [DATE] | Set 3 | Broad | 21+ | EXL 180 Days PUR" at bounding box center [556, 65] width 135 height 11
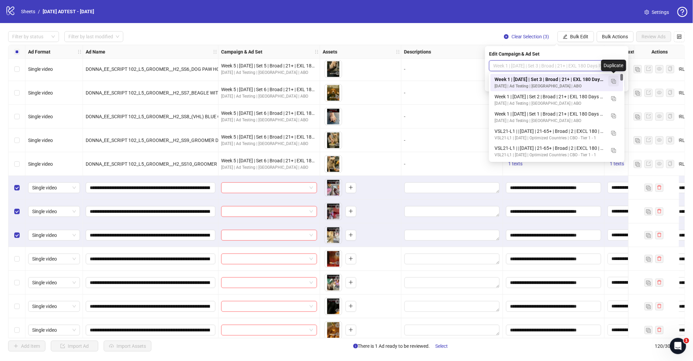
click at [614, 80] on img "button" at bounding box center [613, 81] width 5 height 5
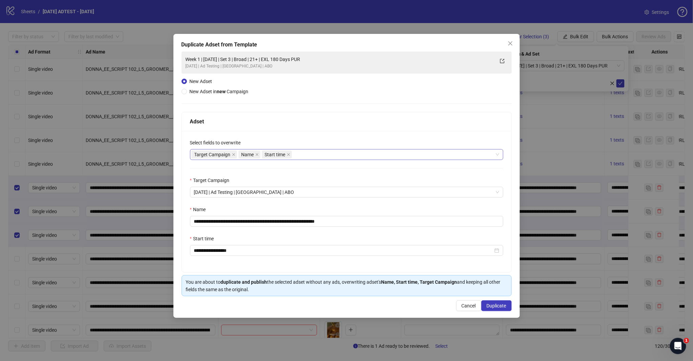
click at [348, 154] on div "Target Campaign Name Start time" at bounding box center [342, 154] width 303 height 9
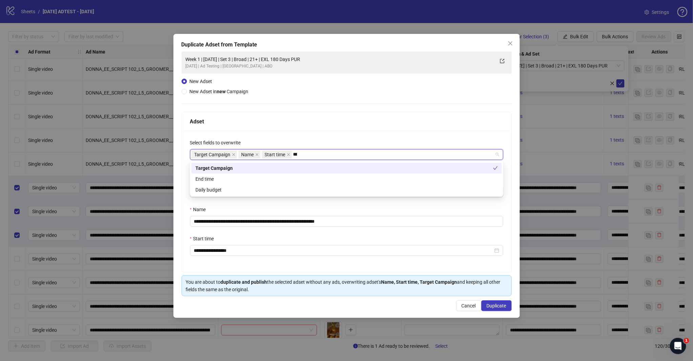
type input "*****"
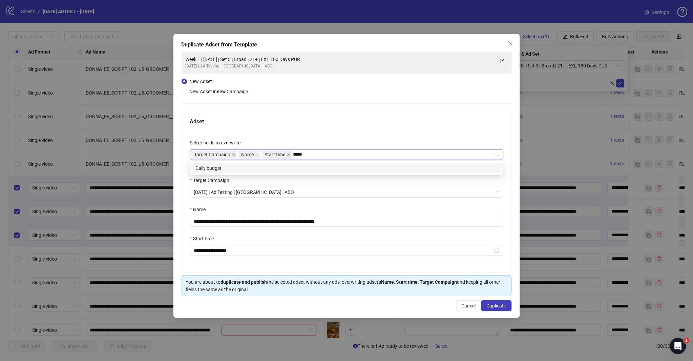
click at [329, 170] on div "Daily budget" at bounding box center [346, 167] width 302 height 7
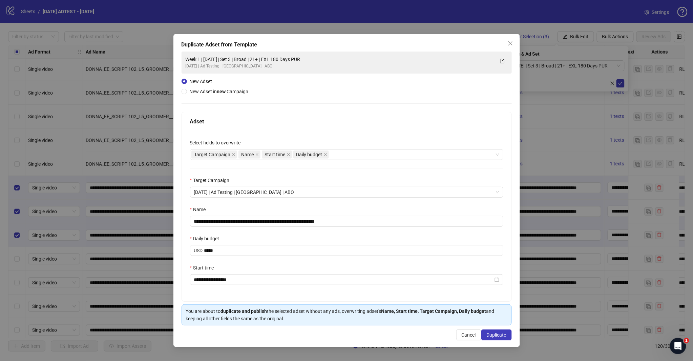
click at [341, 134] on div "**********" at bounding box center [346, 216] width 329 height 170
click at [341, 128] on div "Adset" at bounding box center [346, 121] width 329 height 19
click at [330, 222] on input "**********" at bounding box center [346, 221] width 313 height 11
drag, startPoint x: 330, startPoint y: 221, endPoint x: 396, endPoint y: 212, distance: 66.7
click at [390, 216] on input "**********" at bounding box center [346, 221] width 313 height 11
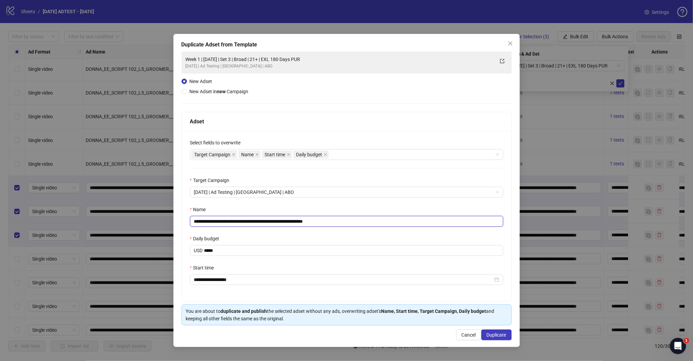
click at [259, 222] on input "**********" at bounding box center [346, 221] width 313 height 11
type input "**********"
click at [252, 237] on div "Daily budget" at bounding box center [346, 240] width 313 height 10
click at [495, 324] on span "Duplicate" at bounding box center [497, 334] width 20 height 5
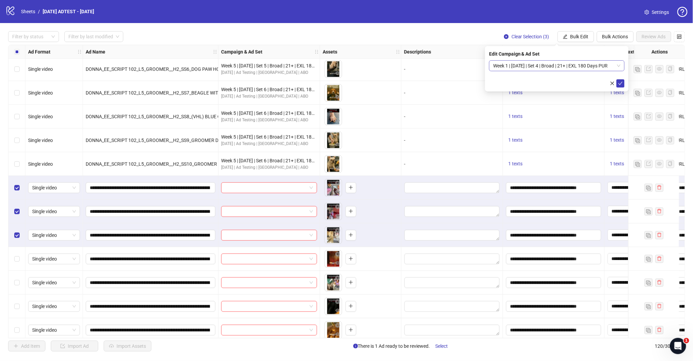
click at [613, 64] on span "Week 1 | [DATE] | Set 4 | Broad | 21+ | EXL 180 Days PUR" at bounding box center [556, 66] width 127 height 10
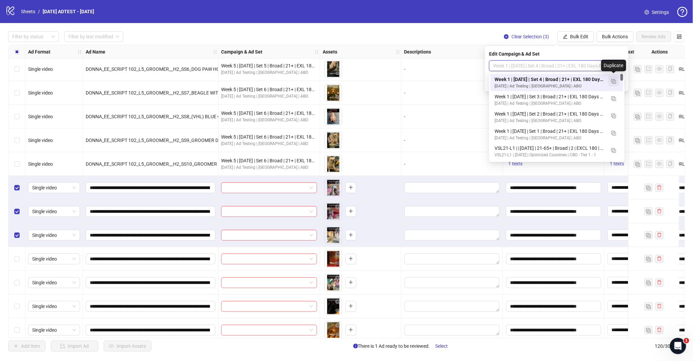
click at [616, 82] on button "button" at bounding box center [613, 81] width 11 height 11
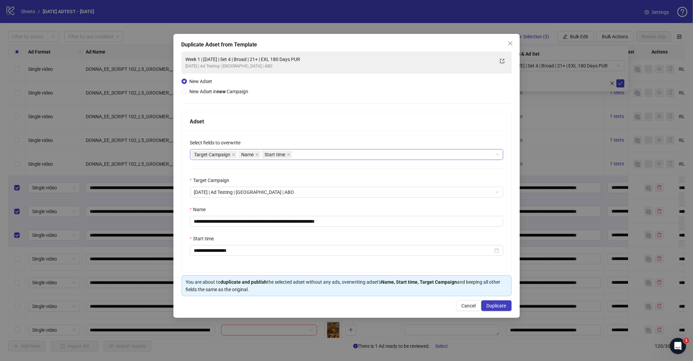
click at [323, 156] on div "Target Campaign Name Start time" at bounding box center [342, 154] width 303 height 9
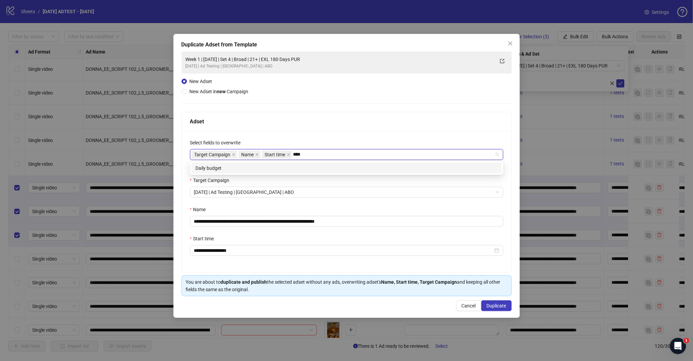
type input "*****"
click at [291, 171] on div "Daily budget" at bounding box center [346, 167] width 302 height 7
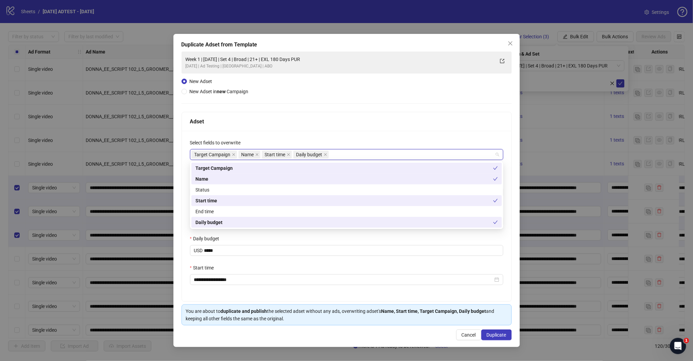
click at [319, 123] on div "Adset" at bounding box center [346, 121] width 313 height 8
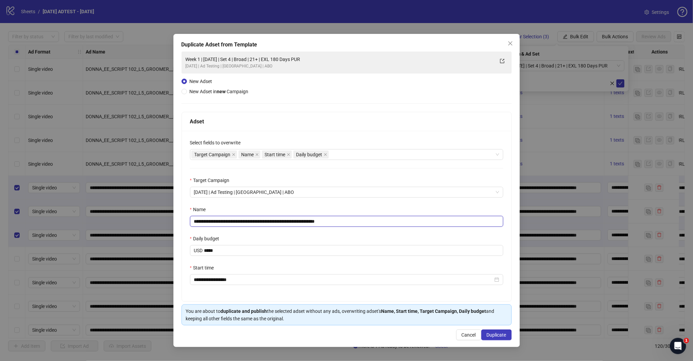
drag, startPoint x: 332, startPoint y: 221, endPoint x: 373, endPoint y: 223, distance: 40.7
click at [373, 223] on input "**********" at bounding box center [346, 221] width 313 height 11
click at [261, 220] on input "**********" at bounding box center [346, 221] width 313 height 11
type input "**********"
click at [323, 208] on div "Name" at bounding box center [346, 211] width 313 height 10
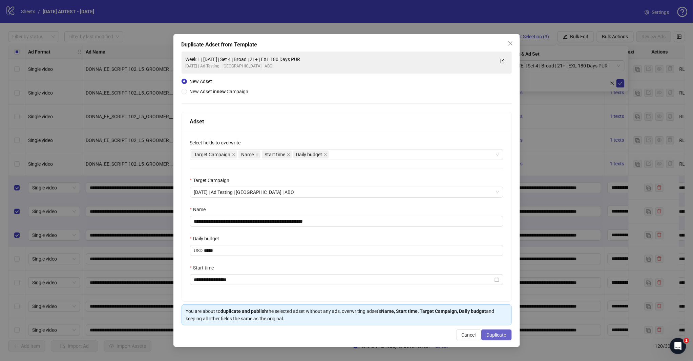
click at [493, 324] on span "Duplicate" at bounding box center [497, 334] width 20 height 5
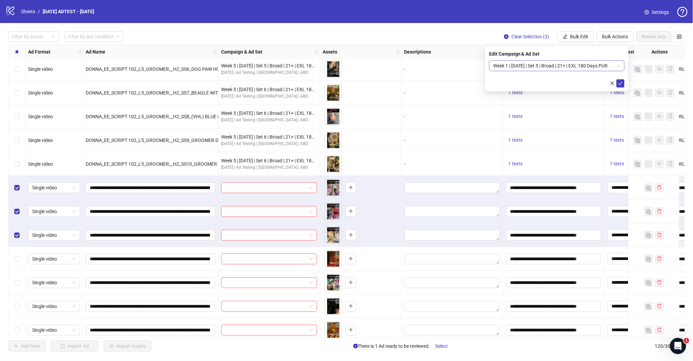
click at [612, 65] on span "Week 1 | [DATE] | Set 5 | Broad | 21+ | EXL 180 Days PUR" at bounding box center [556, 66] width 127 height 10
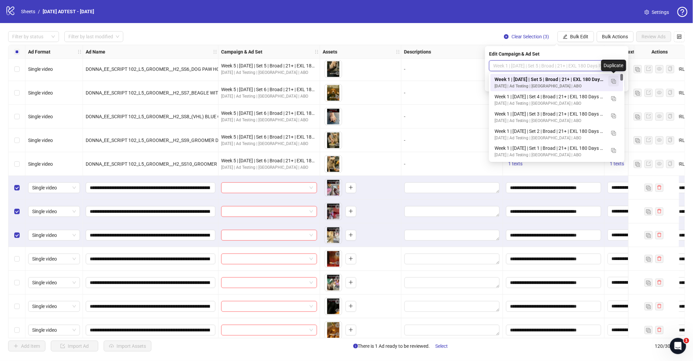
click at [612, 79] on img "button" at bounding box center [613, 81] width 5 height 5
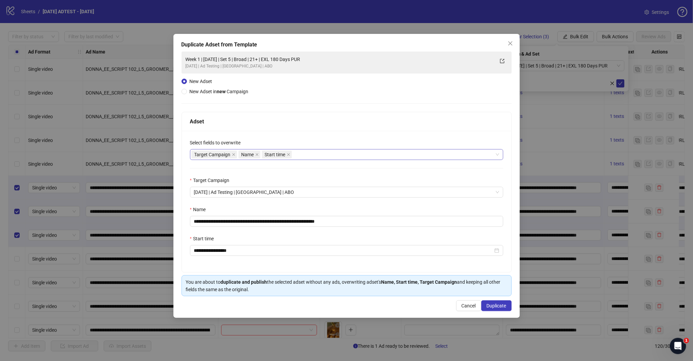
click at [316, 154] on div "Target Campaign Name Start time" at bounding box center [342, 154] width 303 height 9
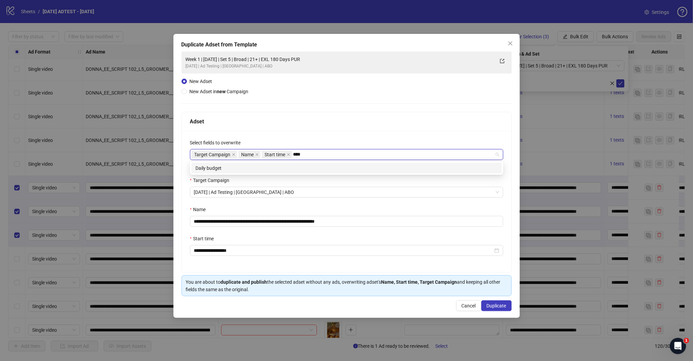
type input "*****"
click at [316, 167] on div "Daily budget" at bounding box center [346, 167] width 302 height 7
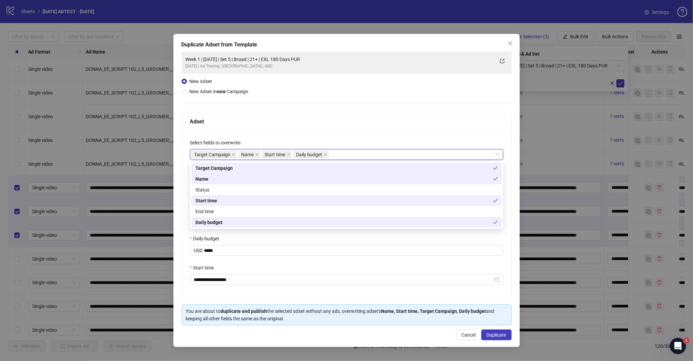
click at [326, 119] on div "Adset" at bounding box center [346, 121] width 313 height 8
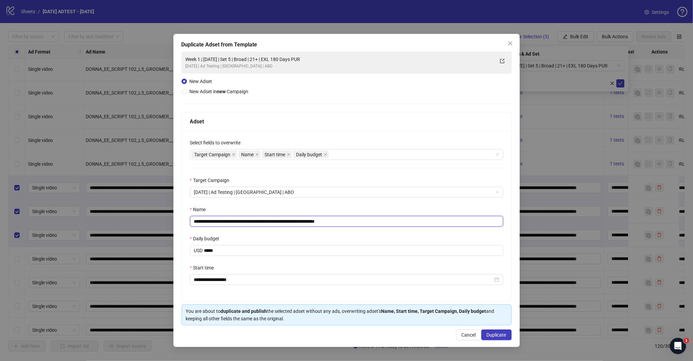
drag, startPoint x: 334, startPoint y: 222, endPoint x: 359, endPoint y: 222, distance: 25.1
click at [358, 222] on input "**********" at bounding box center [346, 221] width 313 height 11
click at [259, 222] on input "**********" at bounding box center [346, 221] width 313 height 11
type input "**********"
click at [498, 324] on span "Duplicate" at bounding box center [497, 334] width 20 height 5
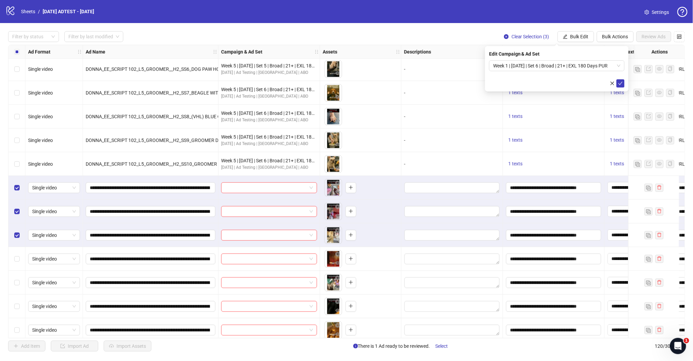
click at [564, 72] on form "Week 1 | [DATE] | Set 6 | Broad | 21+ | EXL 180 Days PUR" at bounding box center [556, 73] width 135 height 27
click at [565, 70] on span "Week 1 | [DATE] | Set 6 | Broad | 21+ | EXL 180 Days PUR" at bounding box center [556, 66] width 127 height 10
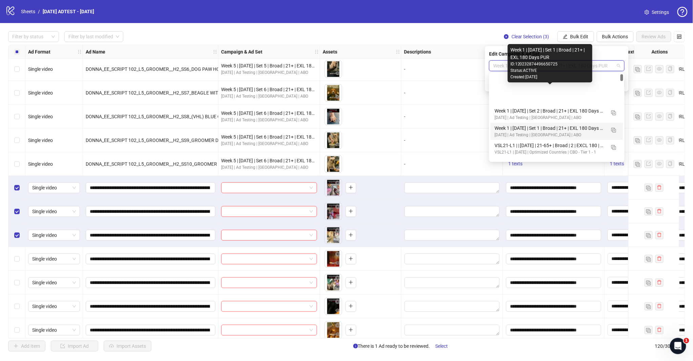
scroll to position [75, 0]
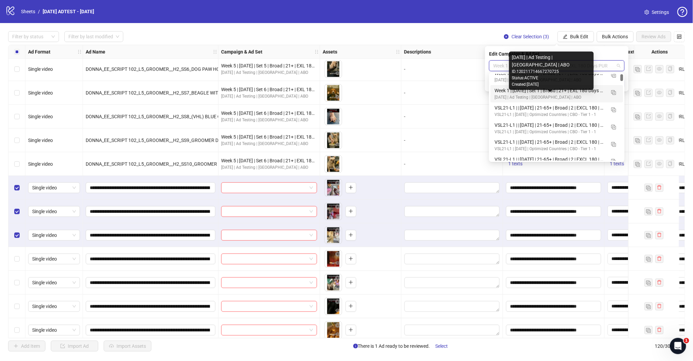
click at [558, 93] on div "Week 1 | [DATE] | Set 1 | Broad | 21+ | EXL 180 Days PUR" at bounding box center [549, 90] width 111 height 7
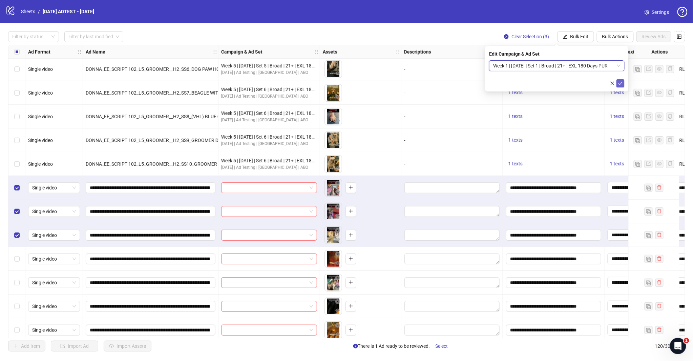
click at [620, 82] on icon "check" at bounding box center [620, 83] width 5 height 5
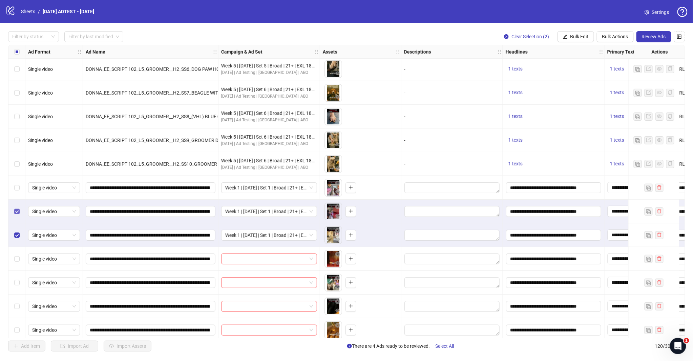
click at [16, 214] on label "Select row 102" at bounding box center [16, 211] width 5 height 7
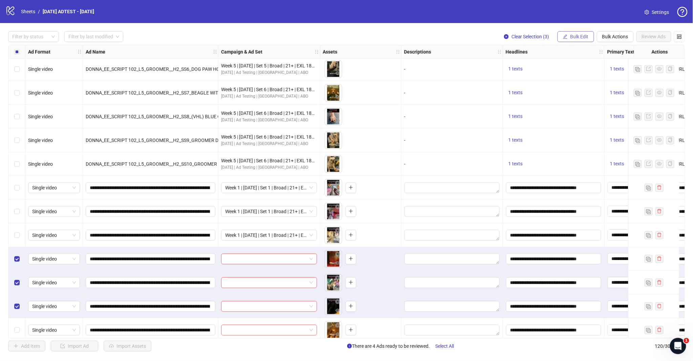
click at [579, 34] on span "Bulk Edit" at bounding box center [579, 36] width 18 height 5
click at [579, 71] on span "Campaign & Ad Set" at bounding box center [582, 71] width 40 height 7
click at [611, 66] on input "search" at bounding box center [553, 66] width 121 height 10
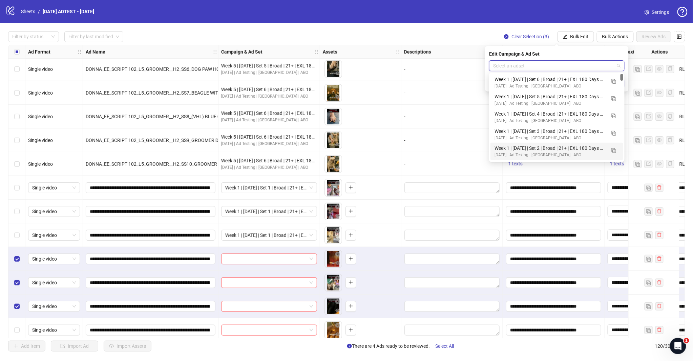
click at [558, 150] on div "Week 1 | [DATE] | Set 2 | Broad | 21+ | EXL 180 Days PUR" at bounding box center [549, 147] width 111 height 7
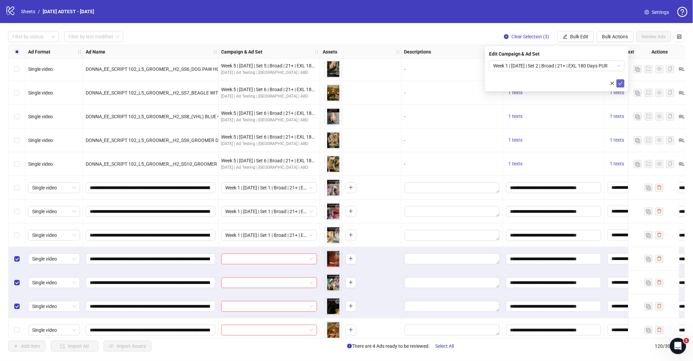
click at [619, 80] on button "submit" at bounding box center [620, 83] width 8 height 8
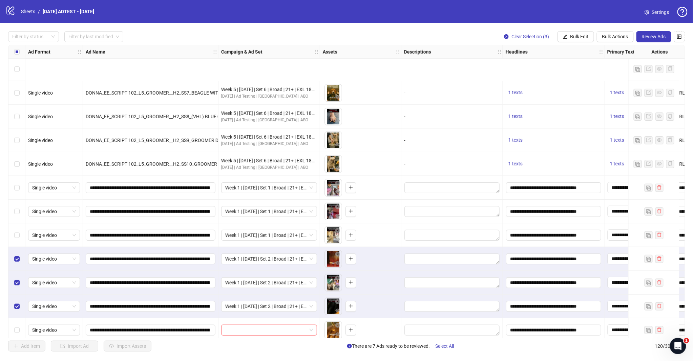
scroll to position [2328, 0]
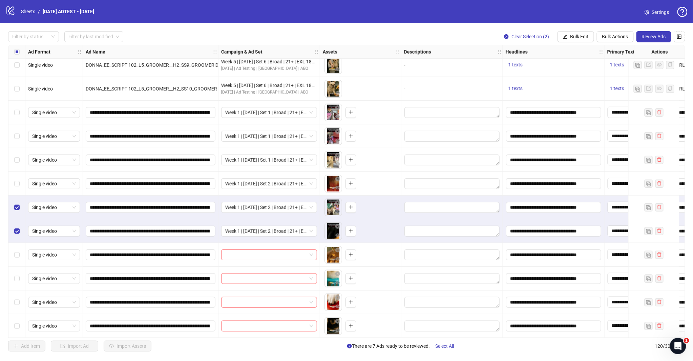
click at [21, 205] on div "Select row 105" at bounding box center [16, 207] width 17 height 24
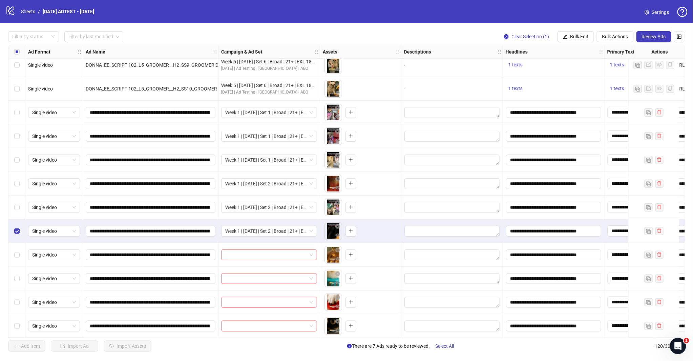
click at [21, 232] on div "Select row 106" at bounding box center [16, 231] width 17 height 24
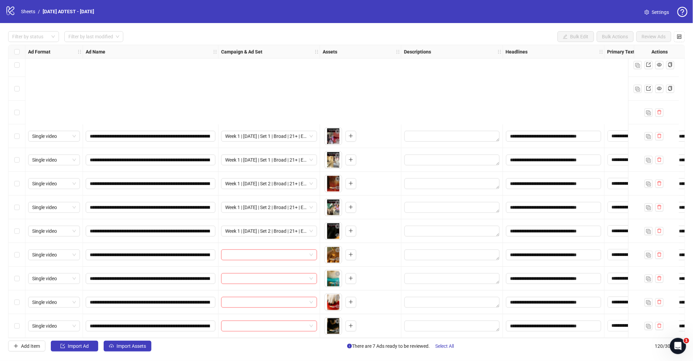
scroll to position [2442, 0]
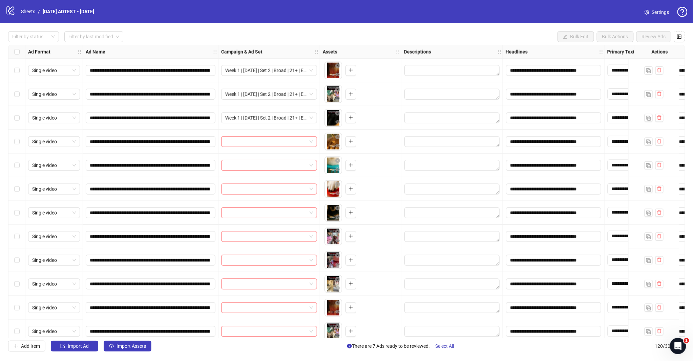
click at [22, 143] on div "Select row 107" at bounding box center [16, 142] width 17 height 24
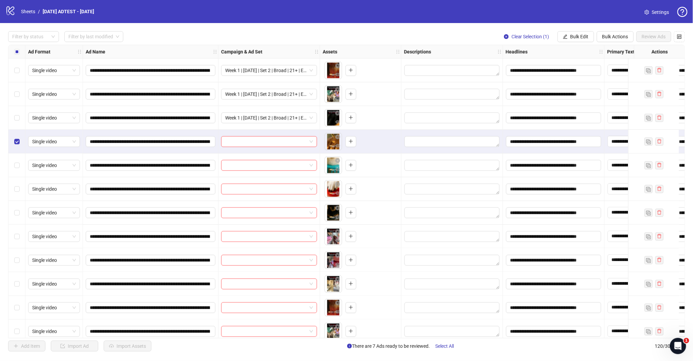
click at [18, 181] on div "Select row 109" at bounding box center [16, 189] width 17 height 24
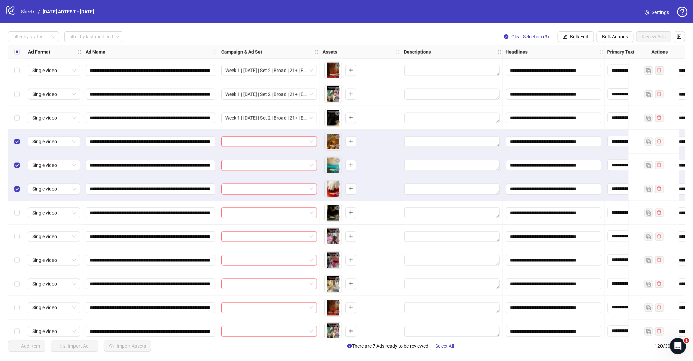
click at [20, 209] on div "Select row 110" at bounding box center [16, 213] width 17 height 24
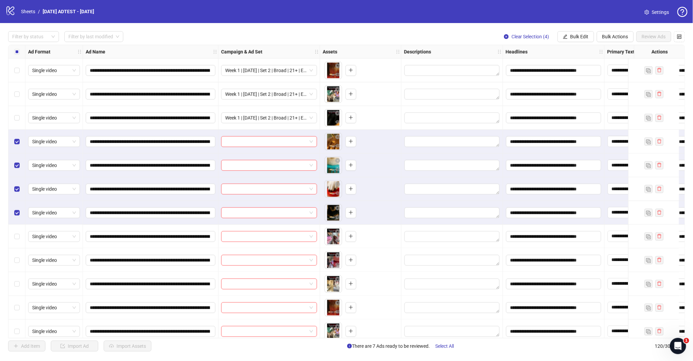
click at [577, 33] on button "Bulk Edit" at bounding box center [575, 36] width 37 height 11
click at [581, 72] on span "Campaign & Ad Set" at bounding box center [582, 71] width 40 height 7
click at [615, 65] on span at bounding box center [556, 66] width 127 height 10
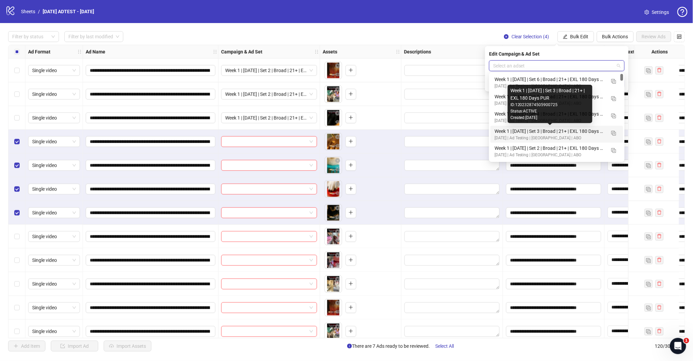
click at [551, 130] on div "Week 1 | [DATE] | Set 3 | Broad | 21+ | EXL 180 Days PUR" at bounding box center [549, 130] width 111 height 7
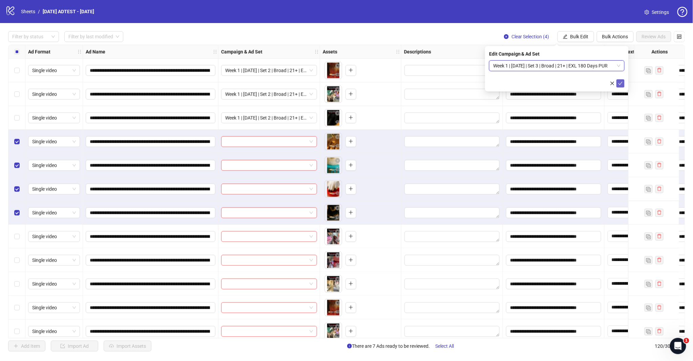
click at [618, 83] on icon "check" at bounding box center [620, 83] width 5 height 5
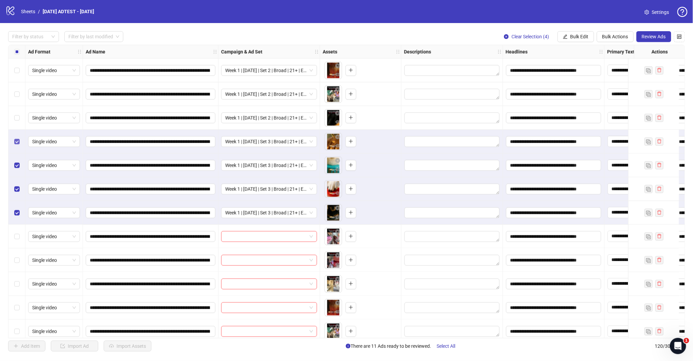
click at [19, 144] on label "Select row 107" at bounding box center [16, 141] width 5 height 7
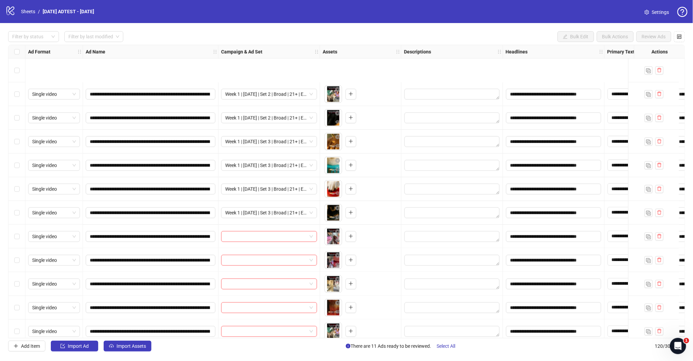
scroll to position [2517, 0]
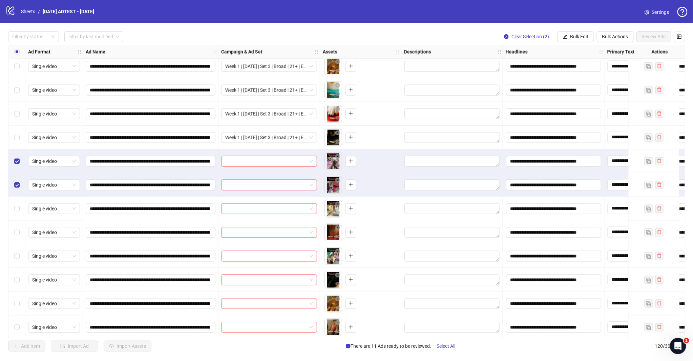
click at [16, 215] on div "Select row 113" at bounding box center [16, 209] width 17 height 24
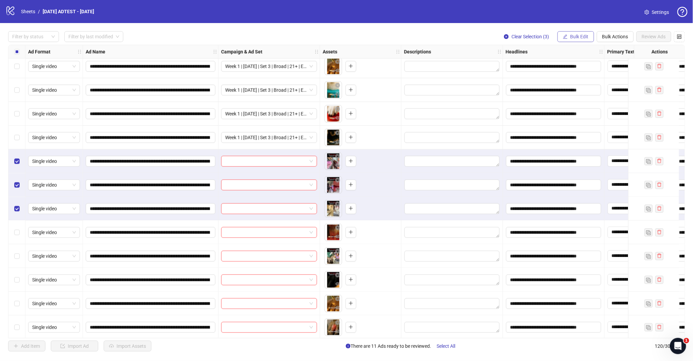
click at [580, 37] on span "Bulk Edit" at bounding box center [579, 36] width 18 height 5
click at [580, 72] on span "Campaign & Ad Set" at bounding box center [582, 71] width 40 height 7
click at [605, 70] on input "search" at bounding box center [553, 66] width 121 height 10
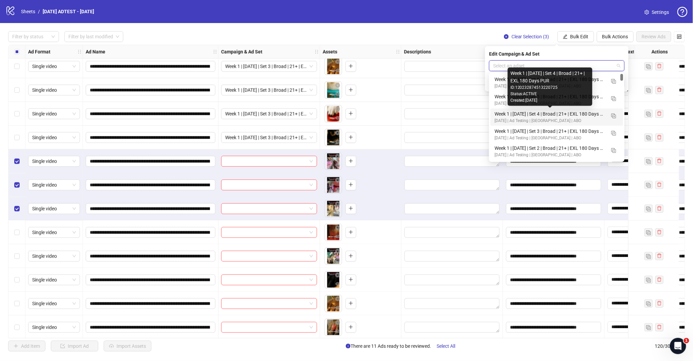
click at [576, 116] on div "Week 1 | [DATE] | Set 4 | Broad | 21+ | EXL 180 Days PUR" at bounding box center [549, 113] width 111 height 7
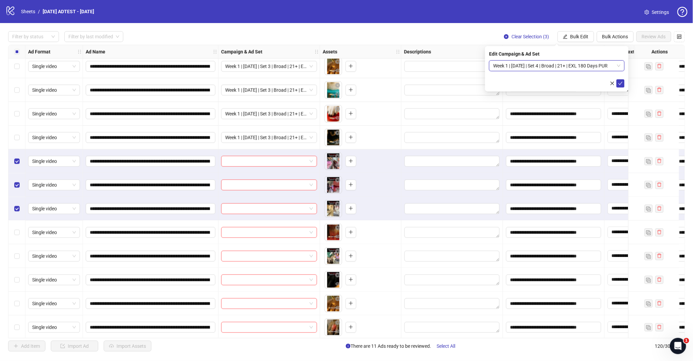
click at [619, 82] on icon "check" at bounding box center [620, 83] width 5 height 5
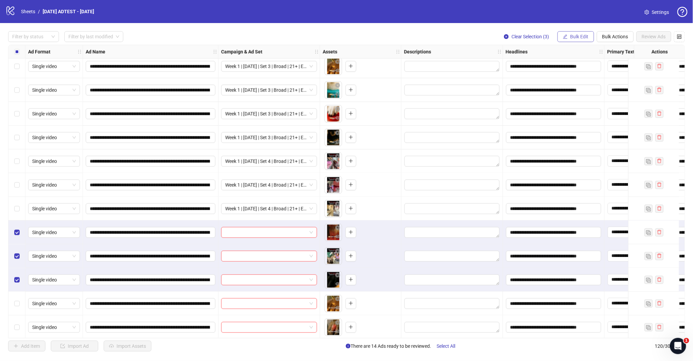
click at [574, 34] on span "Bulk Edit" at bounding box center [579, 36] width 18 height 5
click at [578, 67] on li "Campaign & Ad Set" at bounding box center [582, 71] width 48 height 11
click at [595, 64] on input "search" at bounding box center [553, 66] width 121 height 10
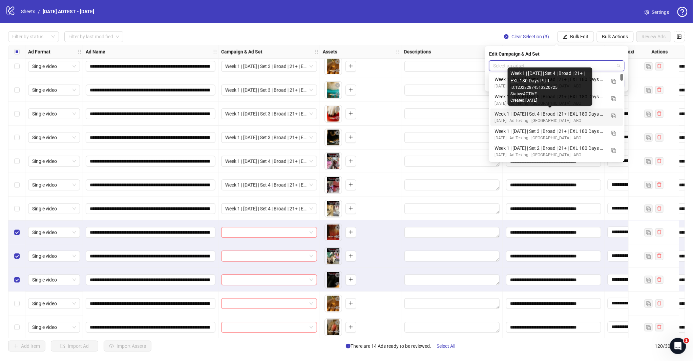
click at [560, 99] on div "Created: [DATE]" at bounding box center [549, 100] width 79 height 6
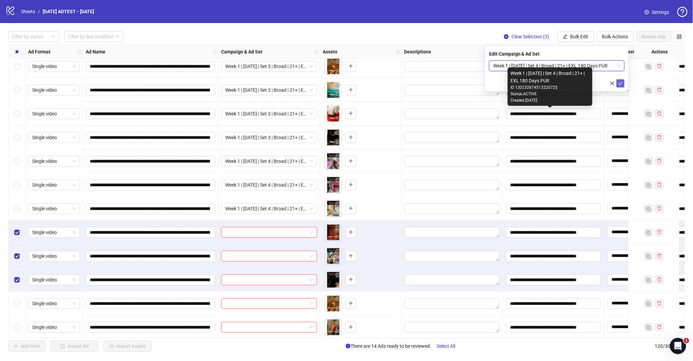
click at [621, 84] on icon "check" at bounding box center [620, 83] width 5 height 5
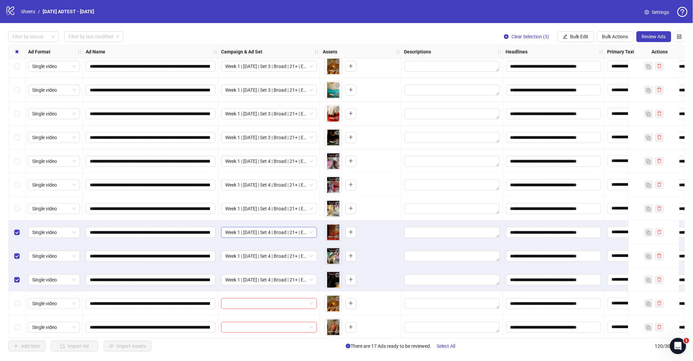
click at [311, 232] on span "Week 1 | [DATE] | Set 4 | Broad | 21+ | EXL 180 Days PUR" at bounding box center [269, 232] width 88 height 10
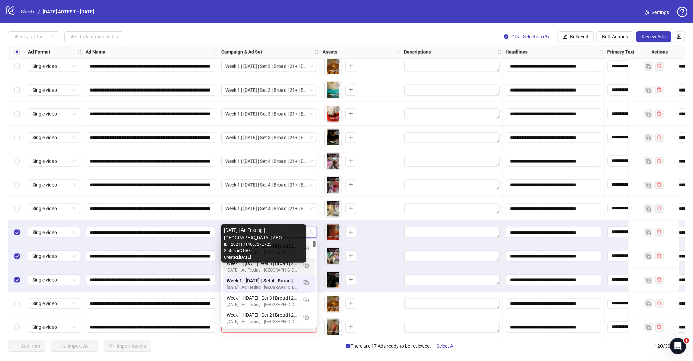
click at [284, 267] on div "[DATE] | Ad Testing | [GEOGRAPHIC_DATA] | ABO" at bounding box center [262, 270] width 71 height 6
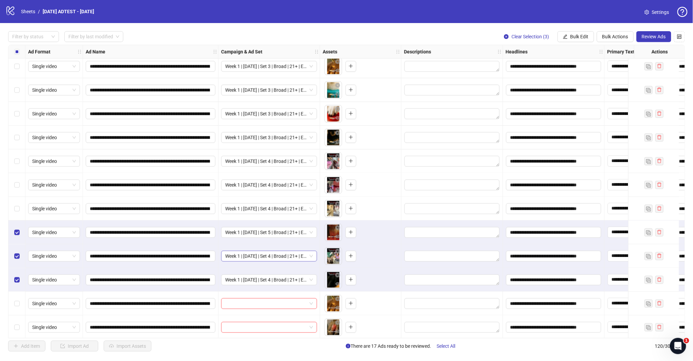
click at [312, 257] on span "Week 1 | [DATE] | Set 4 | Broad | 21+ | EXL 180 Days PUR" at bounding box center [269, 256] width 88 height 10
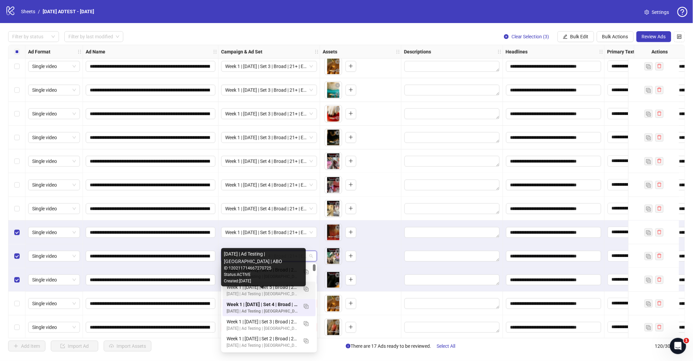
click at [262, 289] on div "Week 1 | [DATE] | Set 5 | Broad | 21+ | EXL 180 Days PUR" at bounding box center [262, 286] width 71 height 7
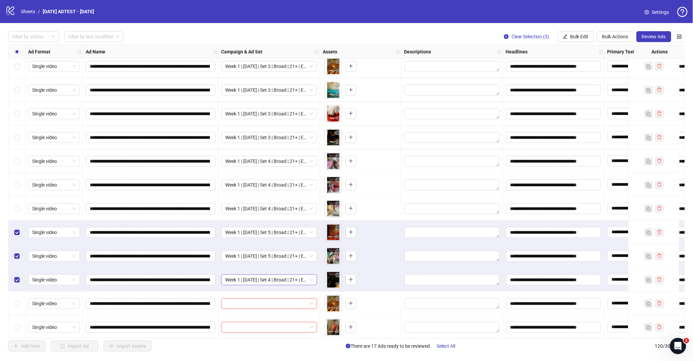
click at [310, 281] on span "Week 1 | [DATE] | Set 4 | Broad | 21+ | EXL 180 Days PUR" at bounding box center [269, 280] width 88 height 10
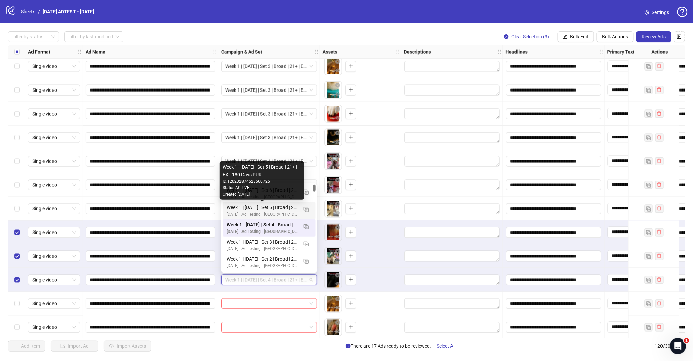
click at [262, 205] on div "Week 1 | [DATE] | Set 5 | Broad | 21+ | EXL 180 Days PUR" at bounding box center [262, 207] width 71 height 7
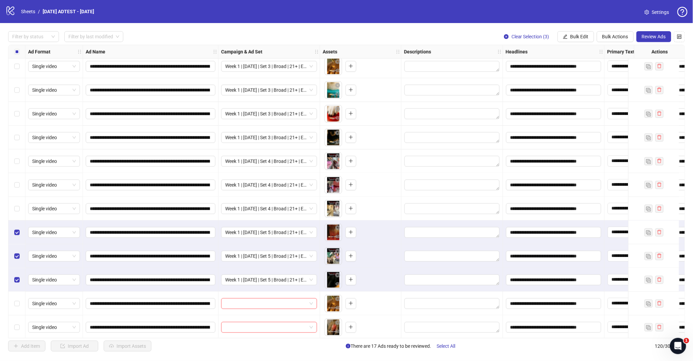
scroll to position [2568, 0]
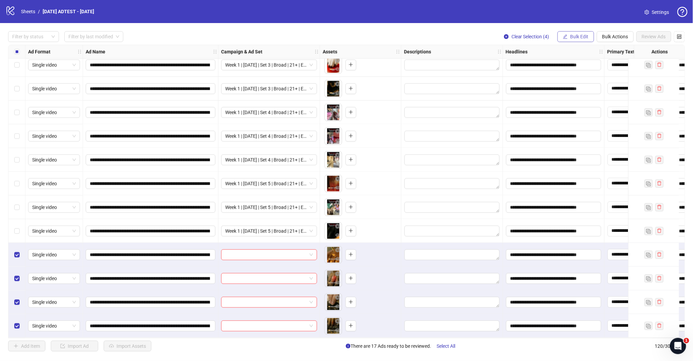
click at [571, 36] on span "Bulk Edit" at bounding box center [579, 36] width 18 height 5
click at [580, 68] on span "Campaign & Ad Set" at bounding box center [582, 71] width 40 height 7
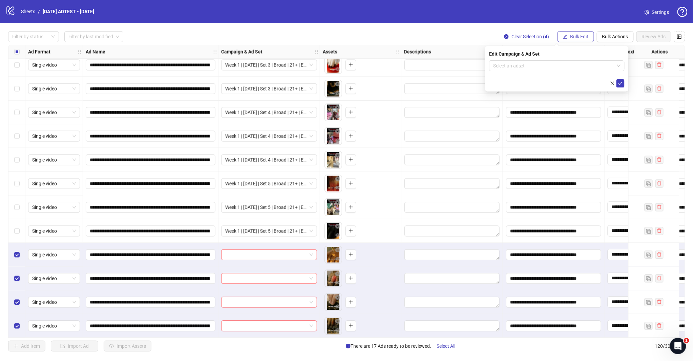
click at [586, 39] on span "Bulk Edit" at bounding box center [579, 36] width 18 height 5
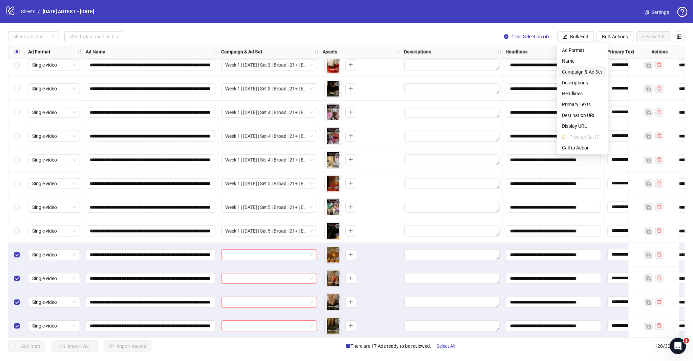
click at [587, 71] on span "Campaign & Ad Set" at bounding box center [582, 71] width 40 height 7
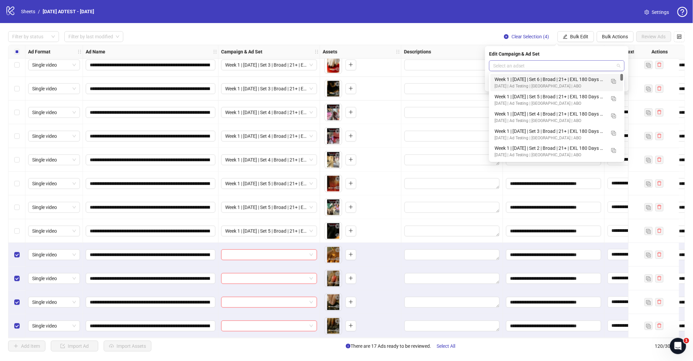
click at [620, 65] on span at bounding box center [556, 66] width 127 height 10
click at [566, 82] on div "Week 1 | [DATE] | Set 6 | Broad | 21+ | EXL 180 Days PUR" at bounding box center [549, 79] width 111 height 7
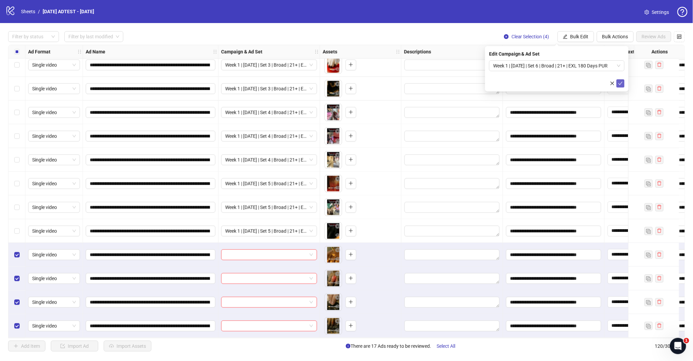
click at [617, 82] on button "submit" at bounding box center [620, 83] width 8 height 8
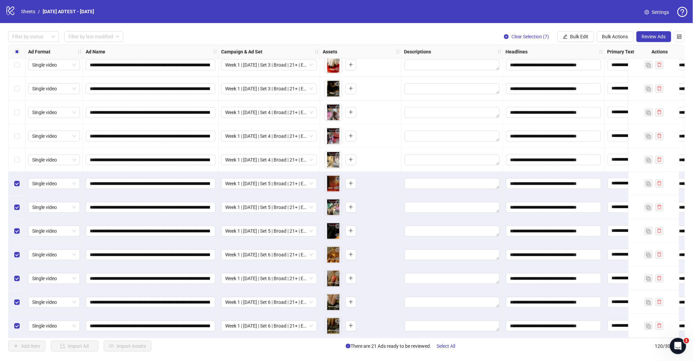
scroll to position [2531, 0]
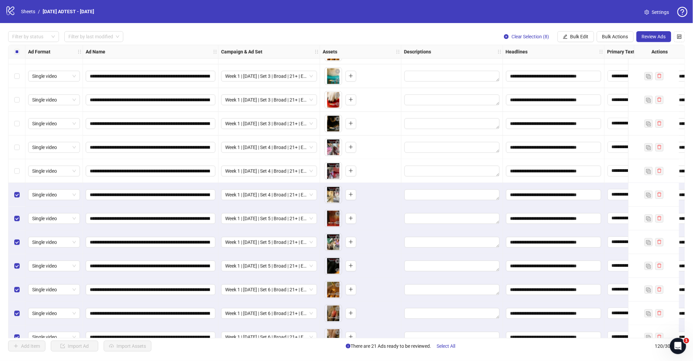
click at [17, 174] on label "Select row 112" at bounding box center [16, 170] width 5 height 7
click at [18, 143] on div "Select row 111" at bounding box center [16, 147] width 17 height 24
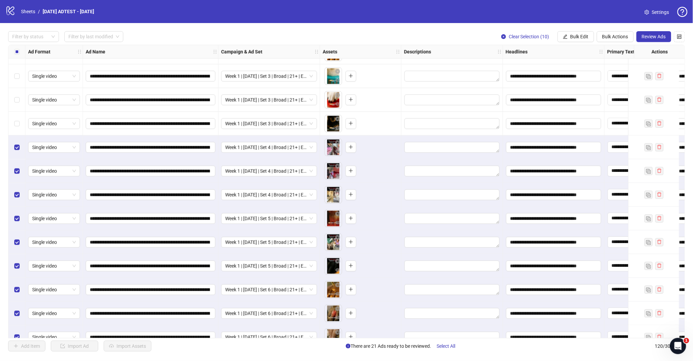
scroll to position [2455, 0]
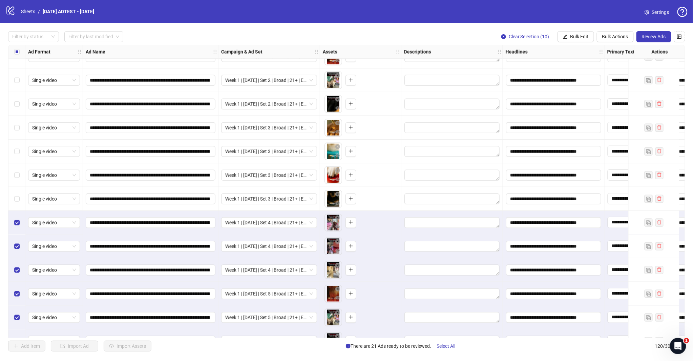
click at [21, 198] on div "Select row 110" at bounding box center [16, 199] width 17 height 24
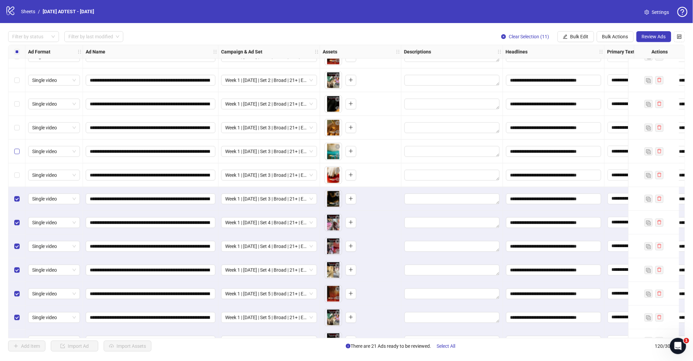
click at [21, 169] on div "Select row 109" at bounding box center [16, 175] width 17 height 24
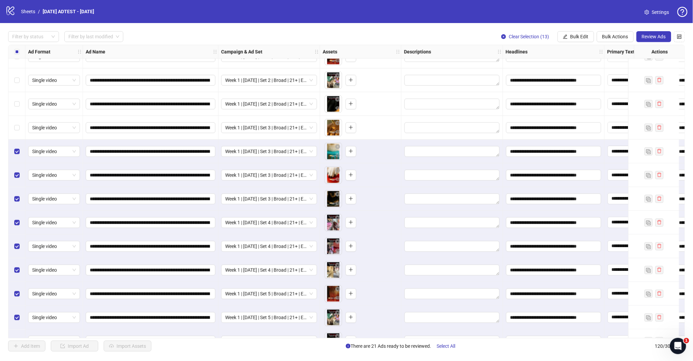
click at [23, 128] on div "Select row 107" at bounding box center [16, 128] width 17 height 24
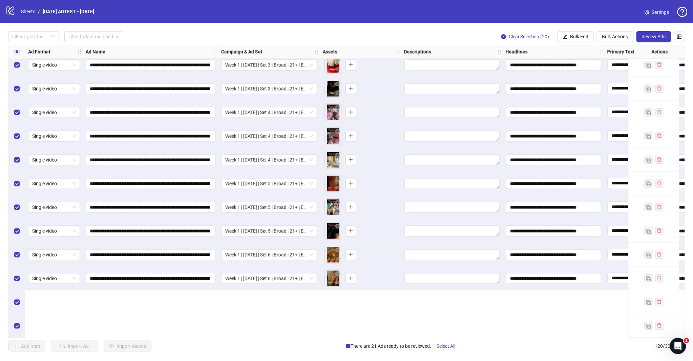
scroll to position [2568, 0]
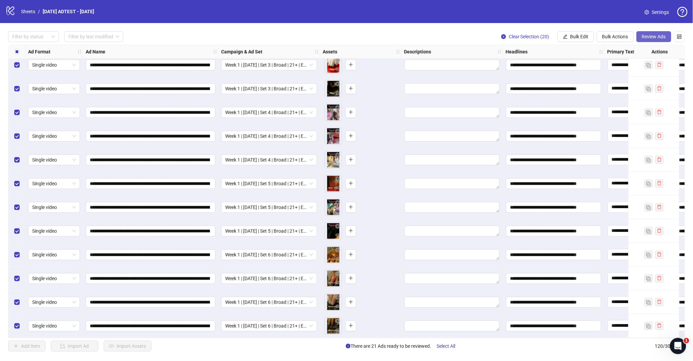
click at [623, 36] on span "Review Ads" at bounding box center [654, 36] width 24 height 5
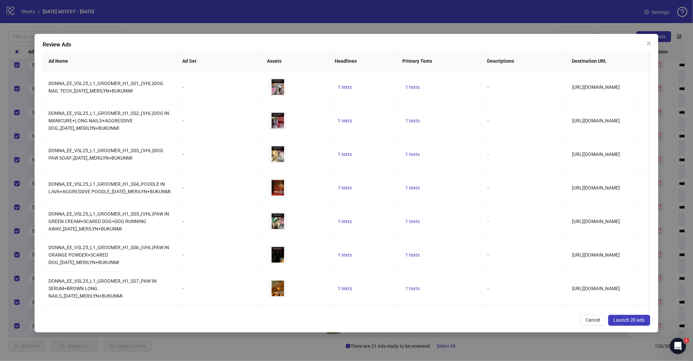
click at [623, 319] on span "Launch 20 ads" at bounding box center [629, 319] width 31 height 5
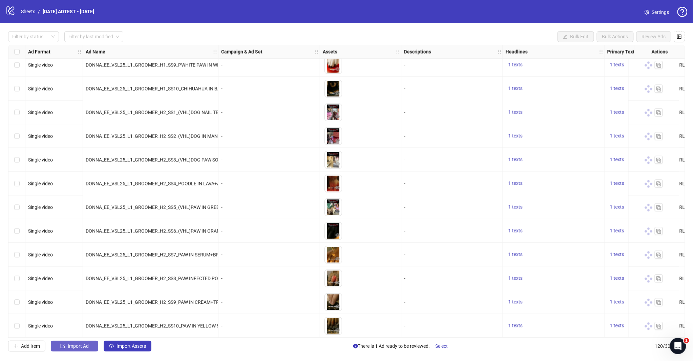
click at [79, 324] on span "Import Ad" at bounding box center [78, 345] width 21 height 5
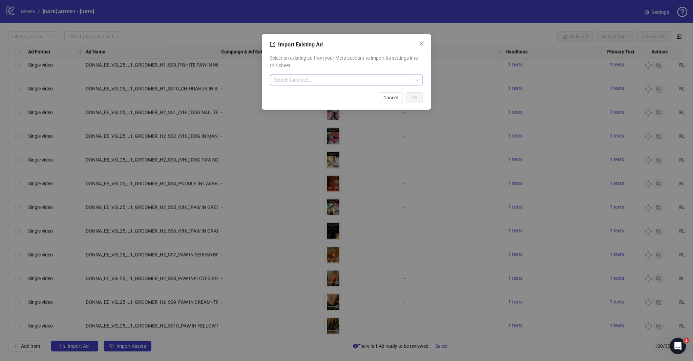
click at [287, 83] on input "search" at bounding box center [343, 80] width 139 height 10
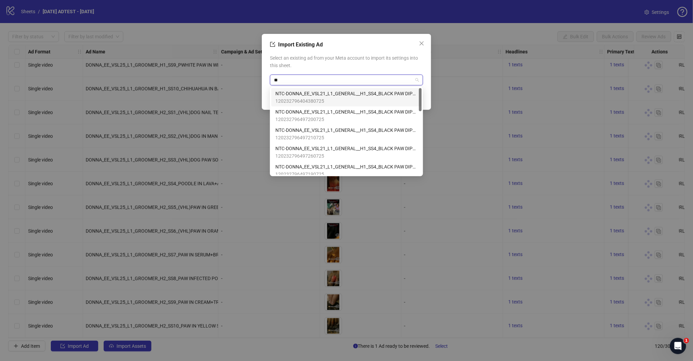
type input "*"
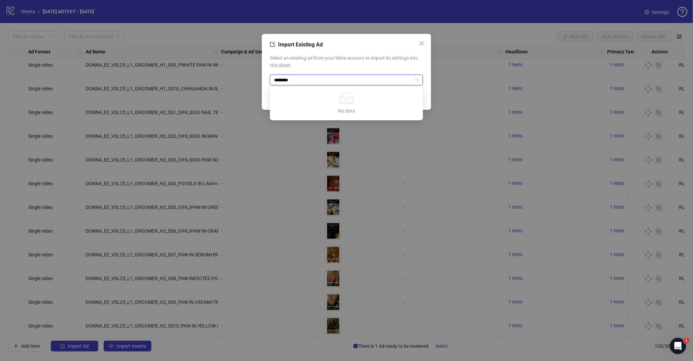
type input "********"
click at [264, 90] on div "Import Existing Ad Select an existing ad from your Meta account to import its s…" at bounding box center [346, 72] width 169 height 76
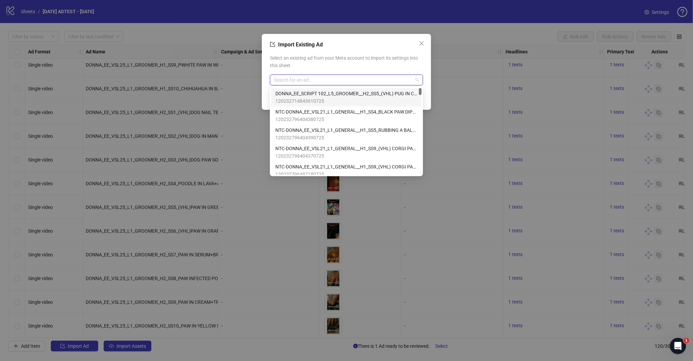
click at [315, 80] on input "search" at bounding box center [343, 80] width 139 height 10
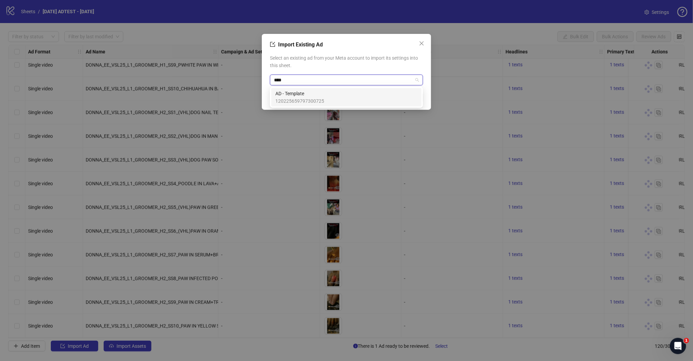
type input "*****"
click at [315, 93] on span "AD - Template" at bounding box center [299, 93] width 49 height 7
click at [412, 95] on span "OK" at bounding box center [414, 97] width 6 height 5
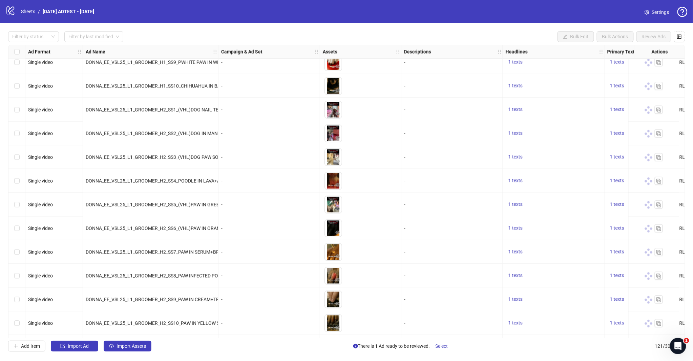
scroll to position [2592, 0]
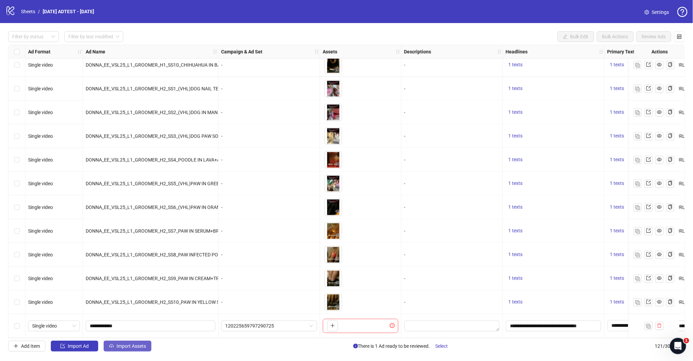
click at [129, 324] on button "Import Assets" at bounding box center [128, 345] width 48 height 11
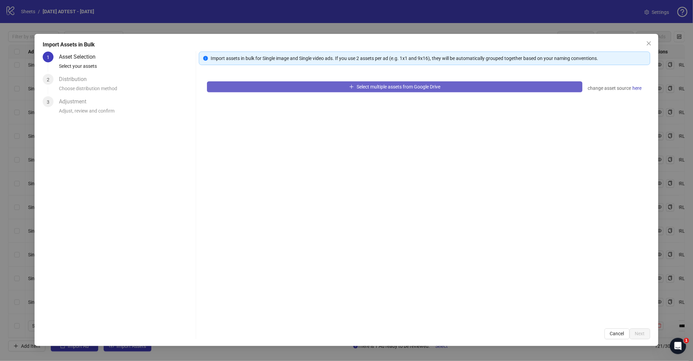
click at [333, 86] on button "Select multiple assets from Google Drive" at bounding box center [394, 86] width 375 height 11
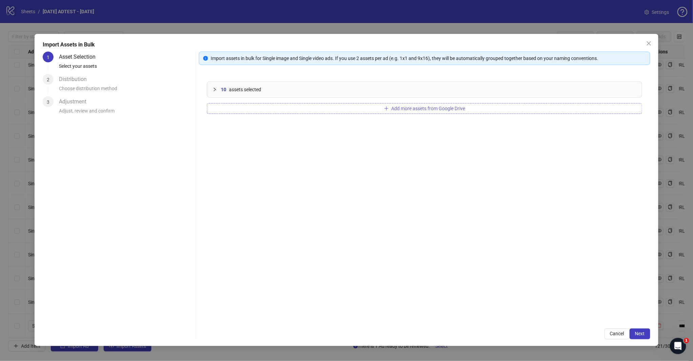
click at [444, 106] on span "Add more assets from Google Drive" at bounding box center [428, 108] width 74 height 5
click at [623, 324] on span "Next" at bounding box center [640, 333] width 10 height 5
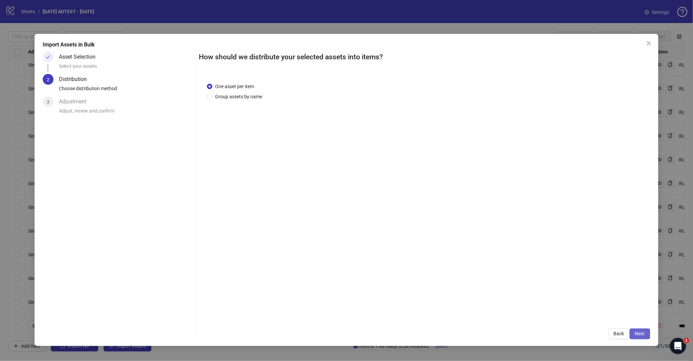
click at [623, 324] on span "Next" at bounding box center [640, 333] width 10 height 5
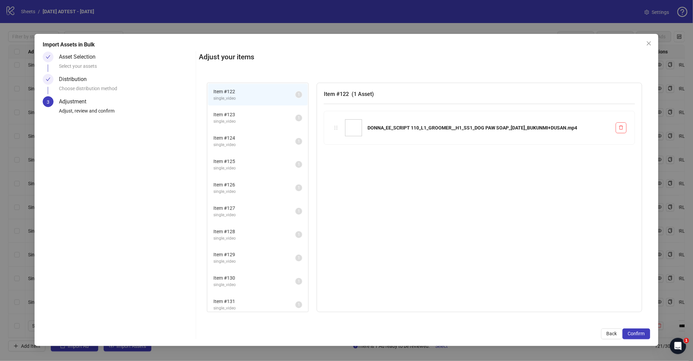
click at [623, 324] on span "Confirm" at bounding box center [636, 333] width 17 height 5
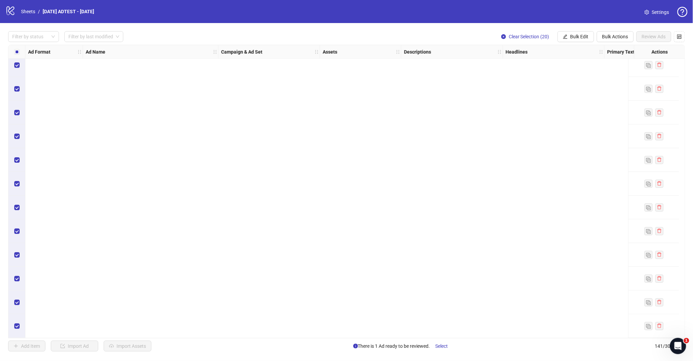
scroll to position [2615, 0]
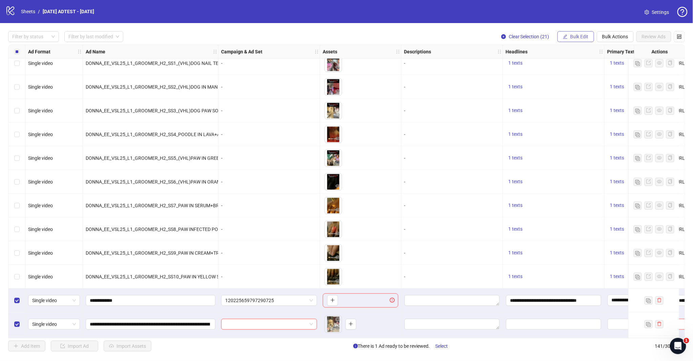
click at [579, 40] on button "Bulk Edit" at bounding box center [575, 36] width 37 height 11
click at [581, 83] on span "Descriptions" at bounding box center [582, 82] width 40 height 7
click at [566, 35] on icon "edit" at bounding box center [565, 36] width 5 height 5
click at [570, 92] on span "Headlines" at bounding box center [582, 93] width 40 height 7
click at [578, 299] on input "**********" at bounding box center [553, 300] width 95 height 11
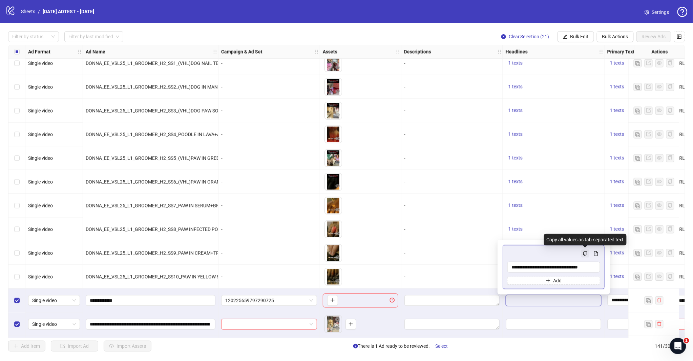
click at [585, 251] on icon "copy" at bounding box center [585, 253] width 4 height 5
click at [577, 35] on span "Bulk Edit" at bounding box center [579, 36] width 18 height 5
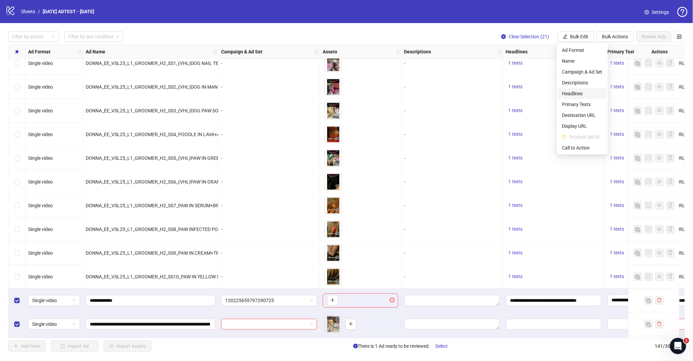
click at [569, 90] on span "Headlines" at bounding box center [582, 93] width 40 height 7
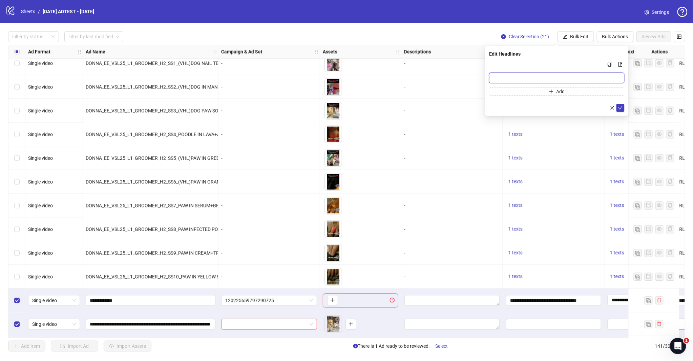
click at [549, 73] on input "Multi-input container - paste or copy values" at bounding box center [556, 77] width 135 height 11
paste input "**********"
type input "**********"
click at [619, 106] on icon "check" at bounding box center [620, 107] width 5 height 5
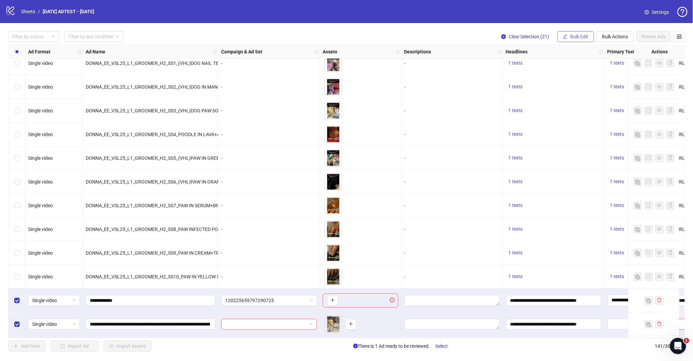
click at [579, 42] on button "Bulk Edit" at bounding box center [575, 36] width 37 height 11
click at [580, 102] on span "Primary Texts" at bounding box center [582, 104] width 40 height 7
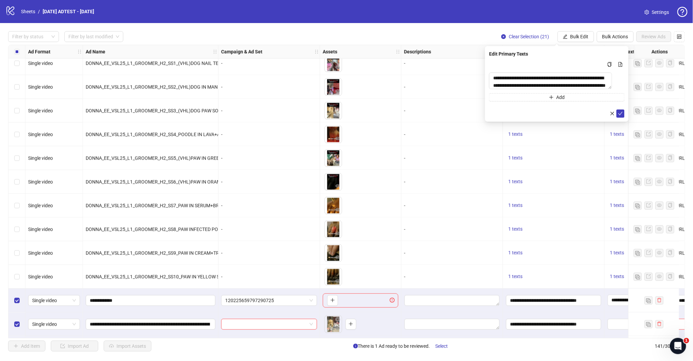
click at [618, 112] on icon "check" at bounding box center [620, 113] width 5 height 5
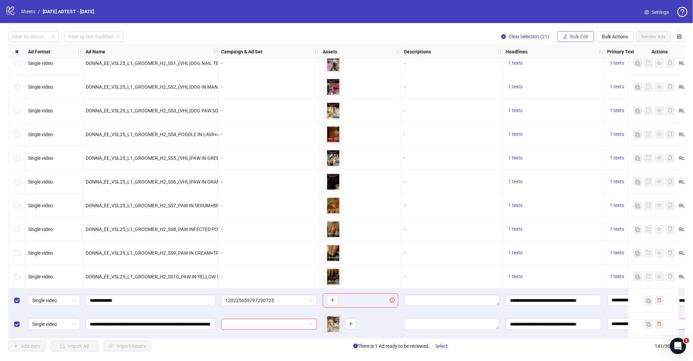
click at [570, 39] on span "Bulk Edit" at bounding box center [579, 36] width 18 height 5
click at [574, 112] on span "Destination URL" at bounding box center [582, 114] width 40 height 7
click at [620, 82] on icon "check" at bounding box center [620, 83] width 5 height 5
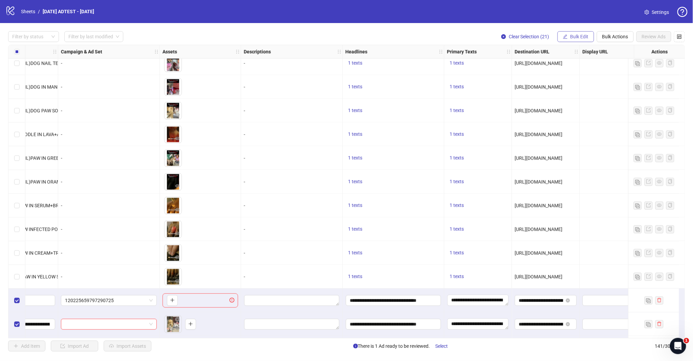
click at [574, 34] on span "Bulk Edit" at bounding box center [579, 36] width 18 height 5
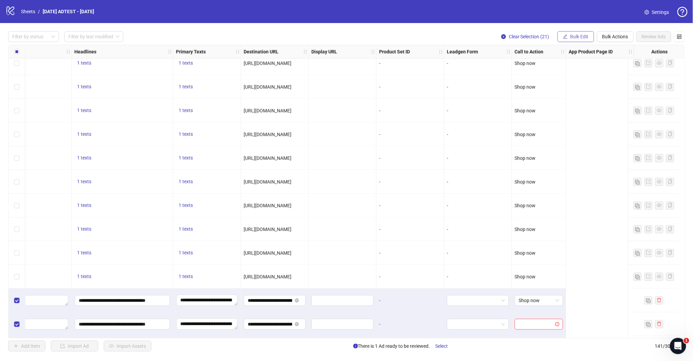
scroll to position [2615, 191]
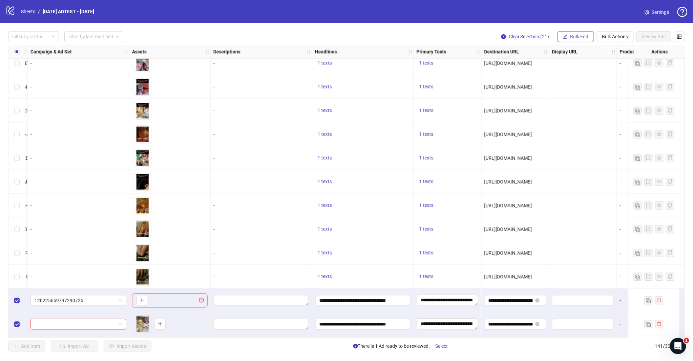
click at [584, 31] on button "Bulk Edit" at bounding box center [575, 36] width 37 height 11
click at [576, 150] on span "Call to Action" at bounding box center [582, 147] width 40 height 7
click at [619, 83] on icon "check" at bounding box center [620, 83] width 4 height 3
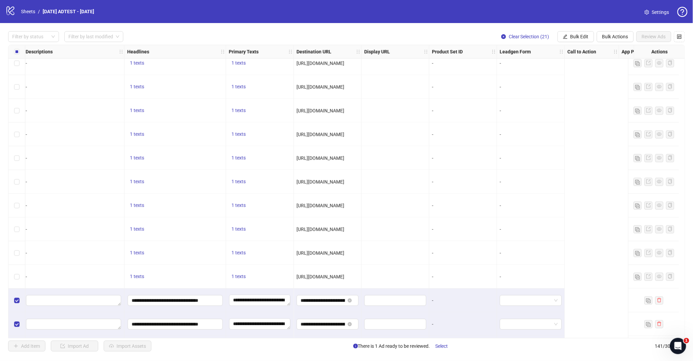
scroll to position [2615, 0]
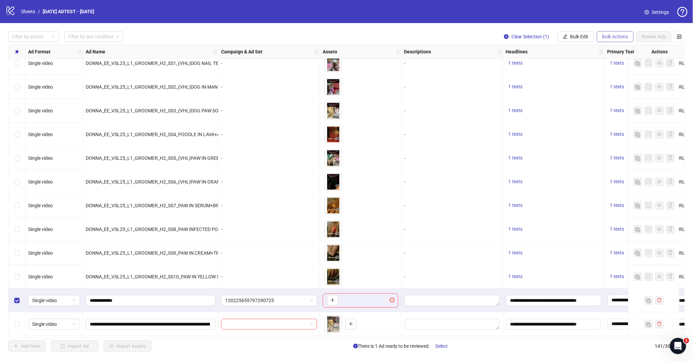
click at [598, 35] on button "Bulk Actions" at bounding box center [615, 36] width 37 height 11
click at [604, 49] on span "Delete" at bounding box center [625, 49] width 46 height 7
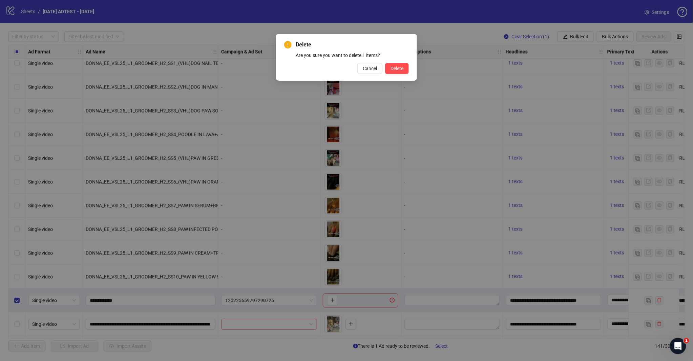
click at [383, 68] on div "Cancel Delete" at bounding box center [346, 68] width 125 height 11
click at [389, 67] on button "Delete" at bounding box center [397, 68] width 24 height 11
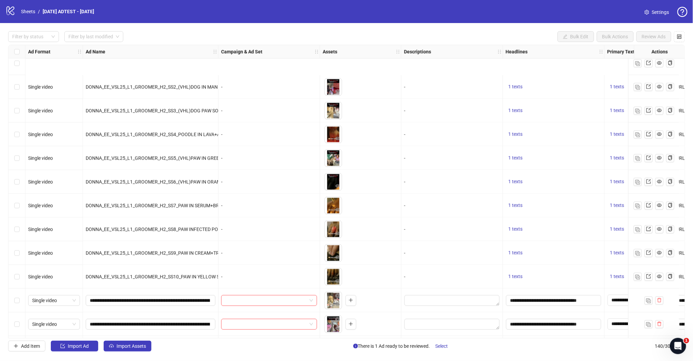
scroll to position [2690, 0]
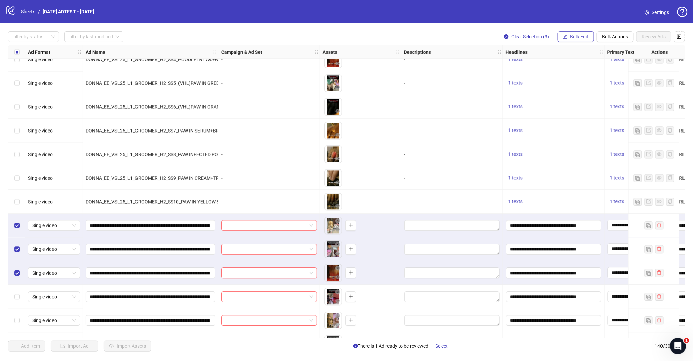
click at [581, 34] on span "Bulk Edit" at bounding box center [579, 36] width 18 height 5
click at [582, 69] on span "Campaign & Ad Set" at bounding box center [582, 71] width 40 height 7
click at [619, 66] on span at bounding box center [556, 66] width 127 height 10
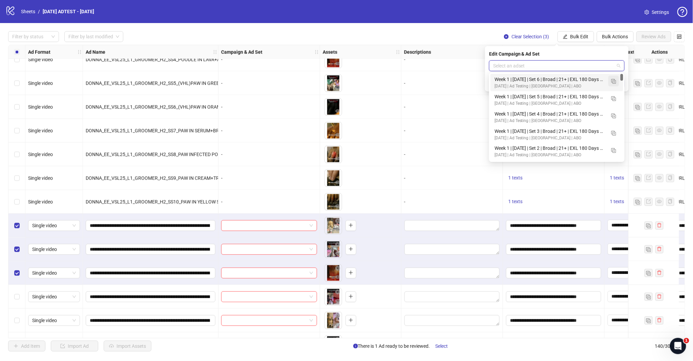
click at [612, 81] on img "button" at bounding box center [613, 81] width 5 height 5
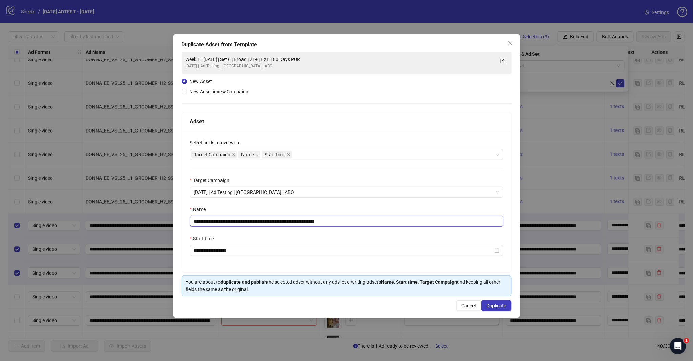
drag, startPoint x: 246, startPoint y: 221, endPoint x: 213, endPoint y: 221, distance: 33.2
click at [213, 221] on input "**********" at bounding box center [346, 221] width 313 height 11
click at [251, 219] on input "**********" at bounding box center [346, 221] width 313 height 11
drag, startPoint x: 321, startPoint y: 222, endPoint x: 355, endPoint y: 222, distance: 33.5
click at [347, 222] on input "**********" at bounding box center [346, 221] width 313 height 11
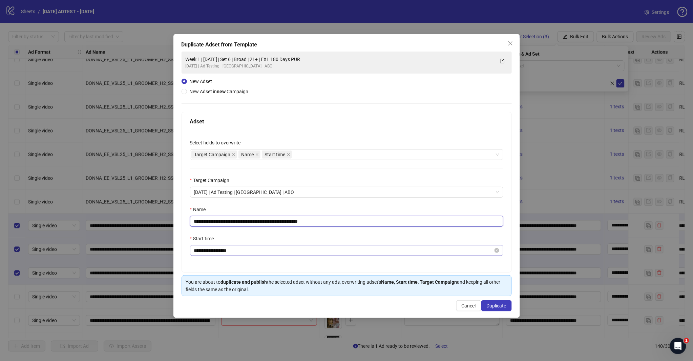
type input "**********"
click at [207, 251] on input "**********" at bounding box center [343, 250] width 299 height 7
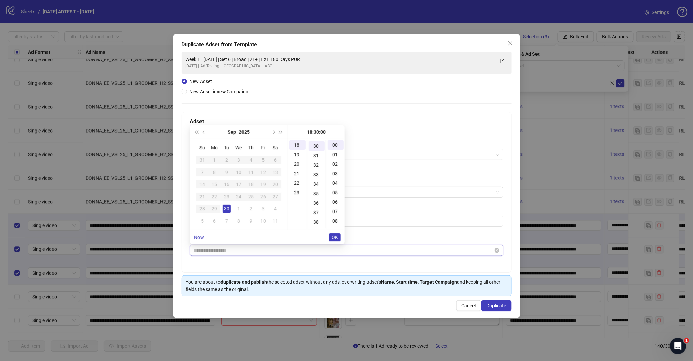
scroll to position [284, 0]
type input "**********"
click at [239, 209] on div "1" at bounding box center [239, 209] width 8 height 8
click at [335, 235] on span "OK" at bounding box center [335, 236] width 6 height 5
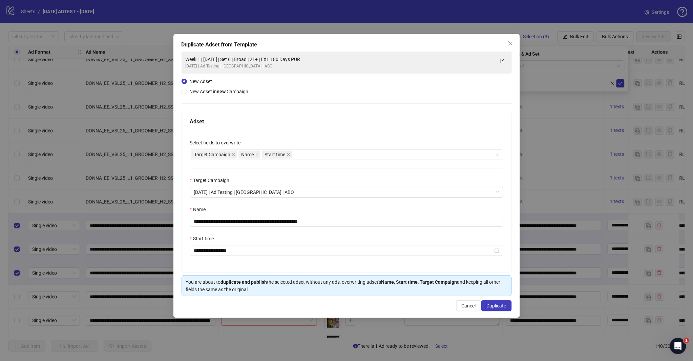
click at [326, 235] on div "Start time" at bounding box center [346, 240] width 313 height 10
click at [312, 157] on div "Target Campaign Name Start time" at bounding box center [342, 154] width 303 height 9
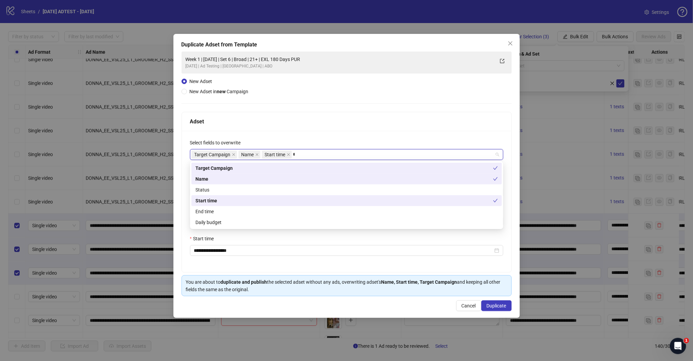
type input "****"
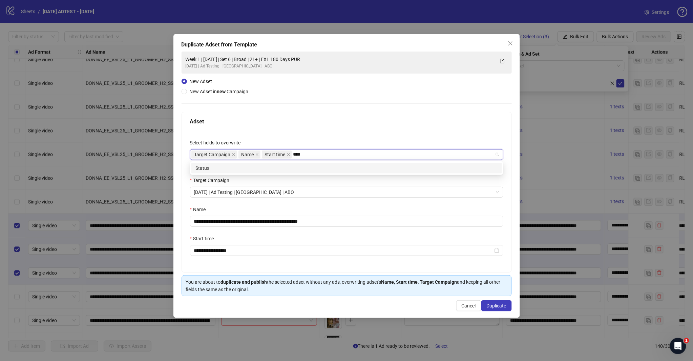
click at [296, 168] on div "Status" at bounding box center [346, 167] width 302 height 7
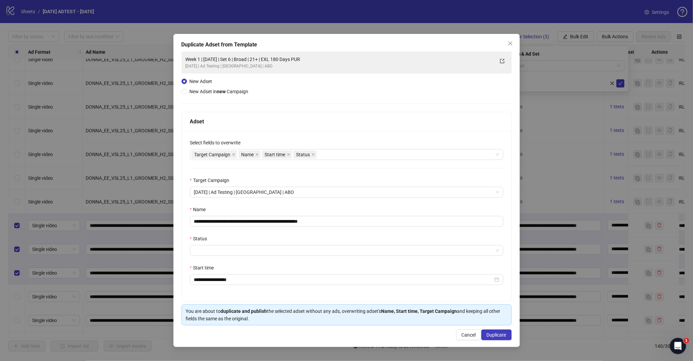
click at [317, 120] on div "Adset" at bounding box center [346, 121] width 313 height 8
click at [250, 247] on input "Status" at bounding box center [343, 250] width 299 height 10
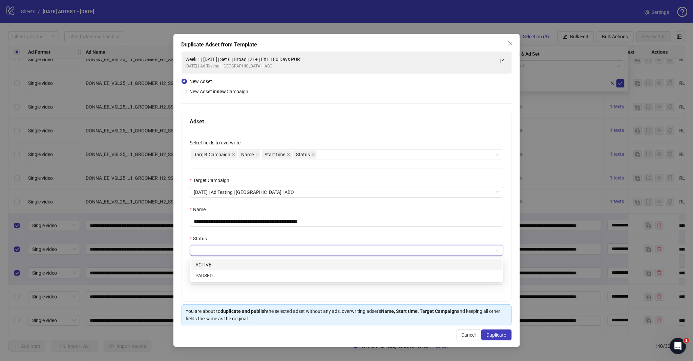
click at [228, 258] on div "ACTIVE PAUSED ACTIVE PAUSED" at bounding box center [346, 270] width 313 height 24
click at [221, 267] on div "ACTIVE" at bounding box center [346, 264] width 302 height 7
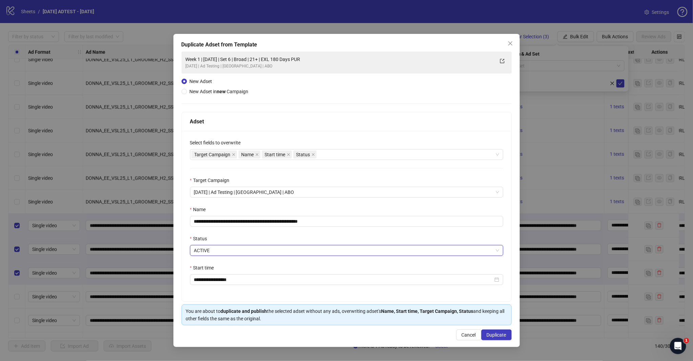
click at [332, 208] on div "Name" at bounding box center [346, 211] width 313 height 10
click at [492, 324] on span "Duplicate" at bounding box center [497, 334] width 20 height 5
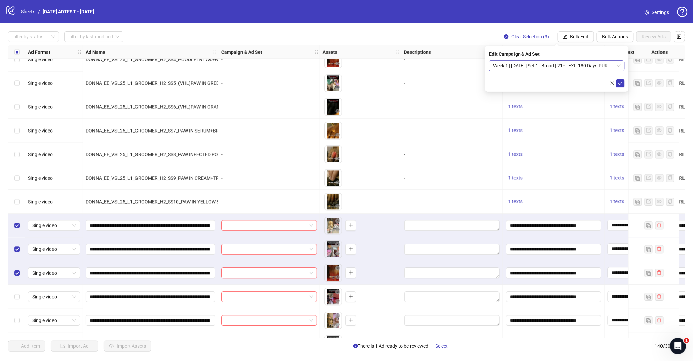
click at [616, 67] on span "Week 1 | [DATE] | Set 1 | Broad | 21+ | EXL 180 Days PUR" at bounding box center [556, 66] width 127 height 10
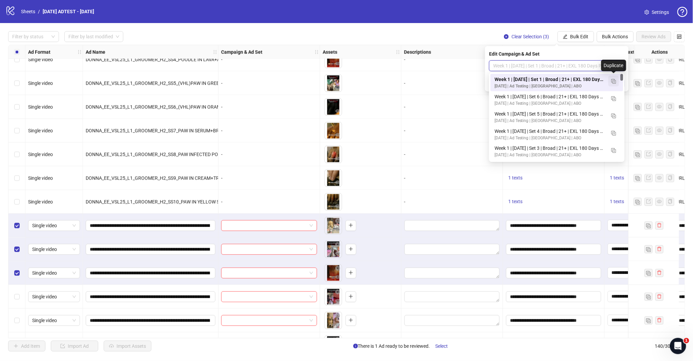
click at [615, 81] on img "button" at bounding box center [613, 81] width 5 height 5
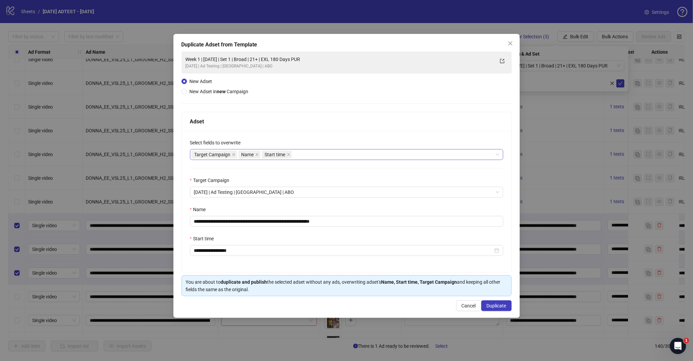
click at [339, 158] on div "Target Campaign Name Start time" at bounding box center [342, 154] width 303 height 9
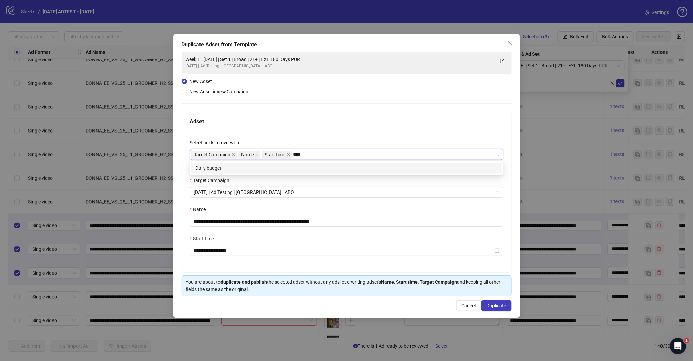
type input "*****"
click at [331, 167] on div "Daily budget" at bounding box center [346, 167] width 302 height 7
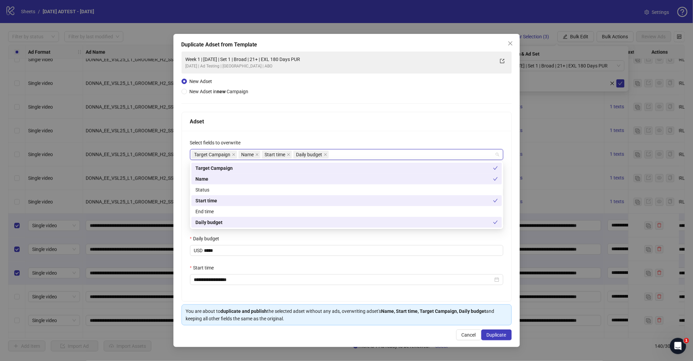
click at [351, 112] on div "Adset" at bounding box center [346, 121] width 329 height 19
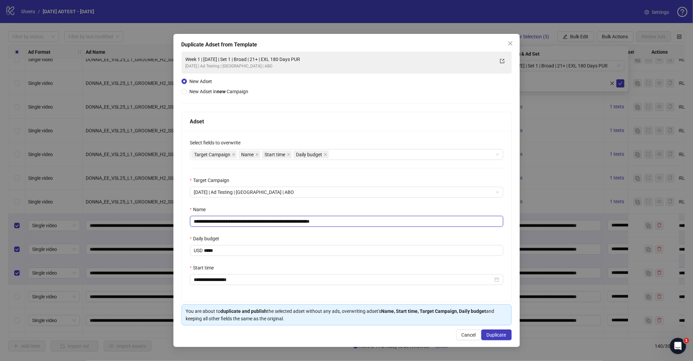
drag, startPoint x: 322, startPoint y: 221, endPoint x: 358, endPoint y: 218, distance: 35.6
click at [358, 219] on input "**********" at bounding box center [346, 221] width 313 height 11
click at [251, 219] on input "**********" at bounding box center [346, 221] width 313 height 11
type input "**********"
click at [495, 324] on span "Duplicate" at bounding box center [497, 334] width 20 height 5
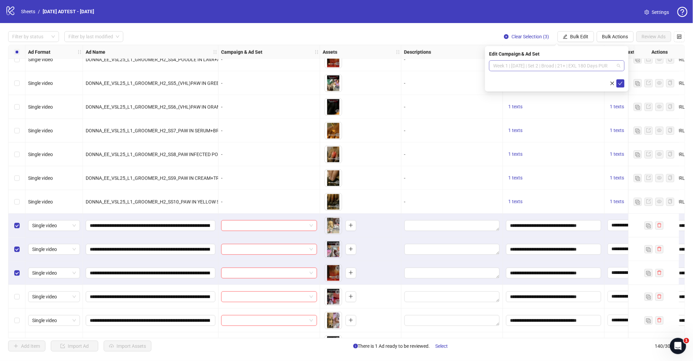
click at [616, 66] on span "Week 1 | [DATE] | Set 2 | Broad | 21+ | EXL 180 Days PUR" at bounding box center [556, 66] width 127 height 10
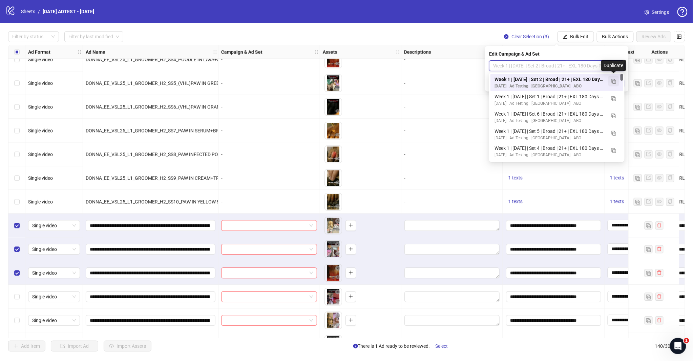
click at [614, 79] on img "button" at bounding box center [613, 81] width 5 height 5
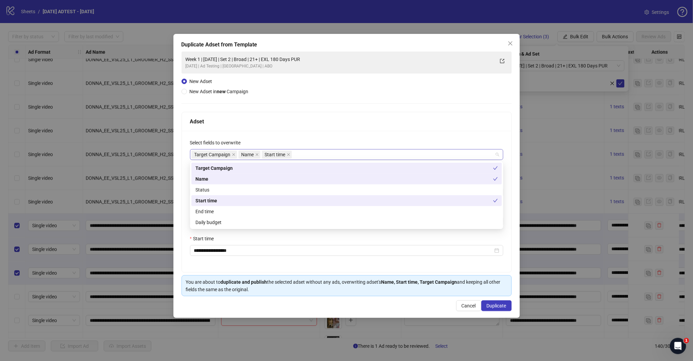
click at [308, 158] on div "Target Campaign Name Start time" at bounding box center [342, 154] width 303 height 9
type input "*****"
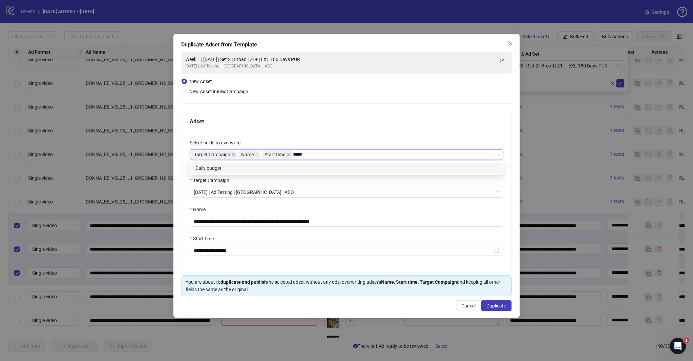
click at [306, 166] on div "Daily budget" at bounding box center [346, 167] width 302 height 7
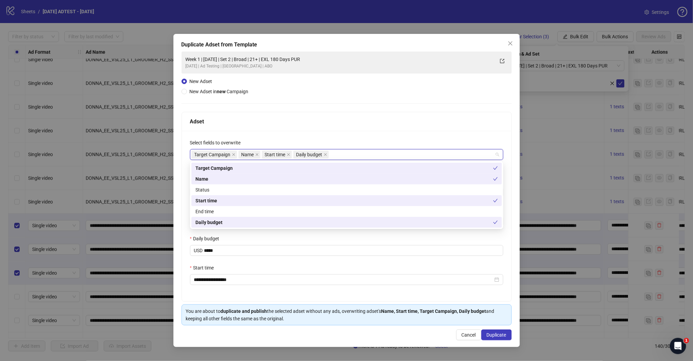
click at [322, 126] on div "Adset" at bounding box center [346, 121] width 329 height 19
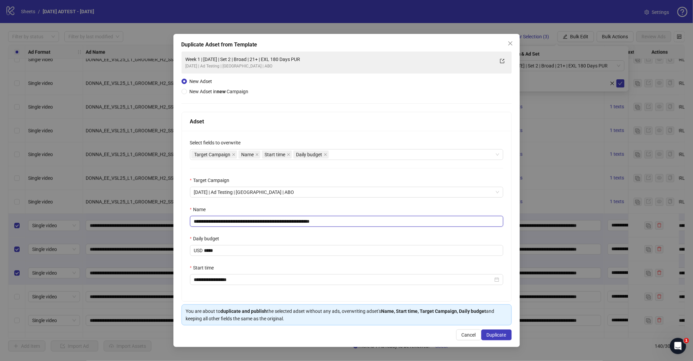
drag, startPoint x: 321, startPoint y: 221, endPoint x: 349, endPoint y: 221, distance: 28.1
click at [348, 221] on input "**********" at bounding box center [346, 221] width 313 height 11
click at [251, 220] on input "**********" at bounding box center [346, 221] width 313 height 11
type input "**********"
click at [490, 324] on span "Duplicate" at bounding box center [497, 334] width 20 height 5
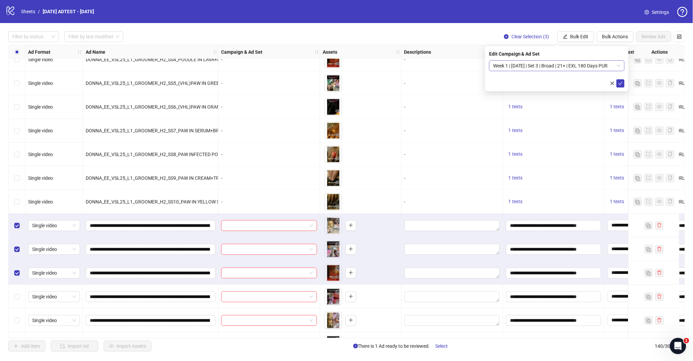
click at [621, 66] on div "Week 1 | [DATE] | Set 3 | Broad | 21+ | EXL 180 Days PUR" at bounding box center [556, 65] width 135 height 11
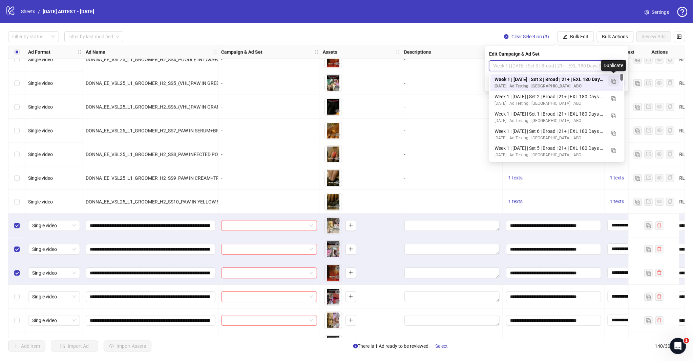
click at [611, 81] on img "button" at bounding box center [613, 81] width 5 height 5
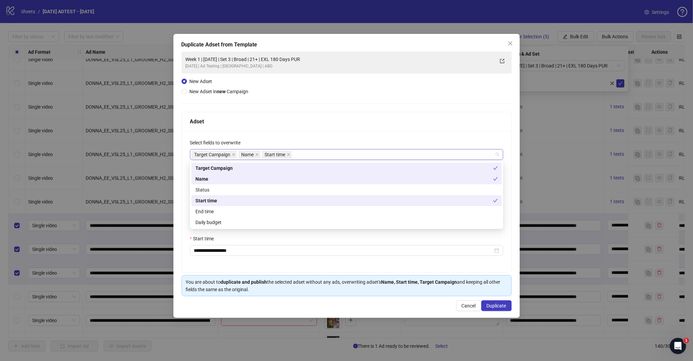
click at [320, 153] on div "Target Campaign Name Start time" at bounding box center [342, 154] width 303 height 9
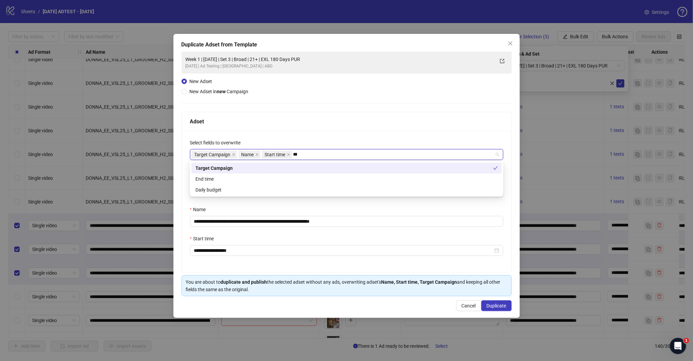
type input "*****"
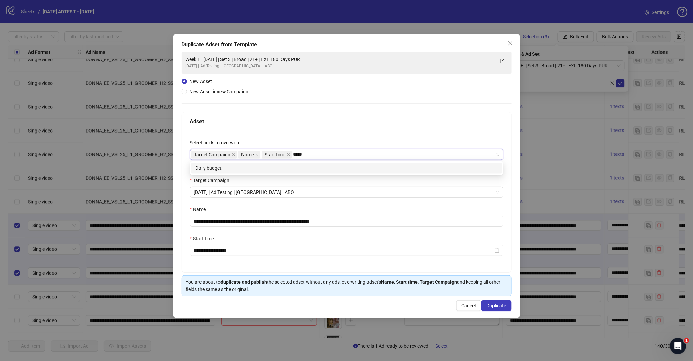
click at [298, 170] on div "Daily budget" at bounding box center [346, 167] width 302 height 7
click at [318, 122] on div "Adset" at bounding box center [346, 121] width 313 height 8
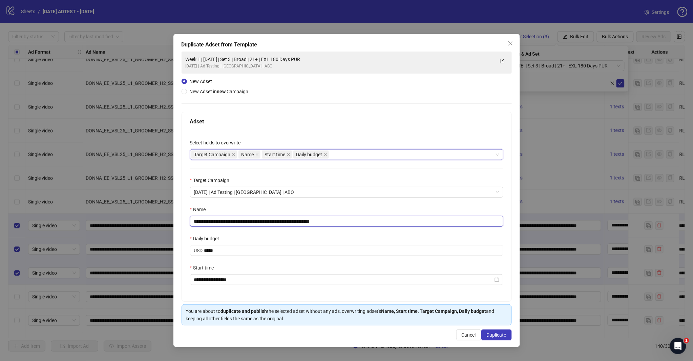
click at [348, 222] on input "**********" at bounding box center [346, 221] width 313 height 11
click at [252, 220] on input "**********" at bounding box center [346, 221] width 313 height 11
type input "**********"
click at [319, 236] on div "Daily budget" at bounding box center [346, 240] width 313 height 10
click at [323, 209] on div "Name" at bounding box center [346, 211] width 313 height 10
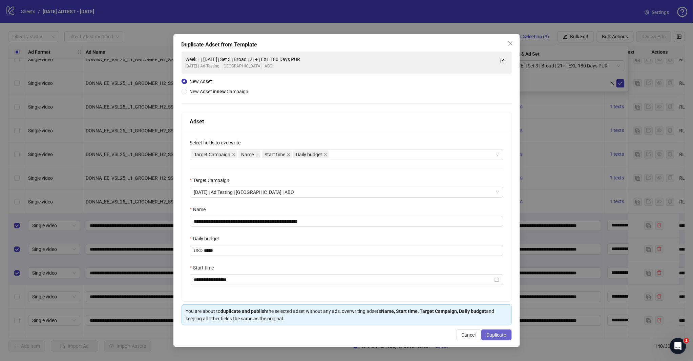
click at [497, 324] on span "Duplicate" at bounding box center [497, 334] width 20 height 5
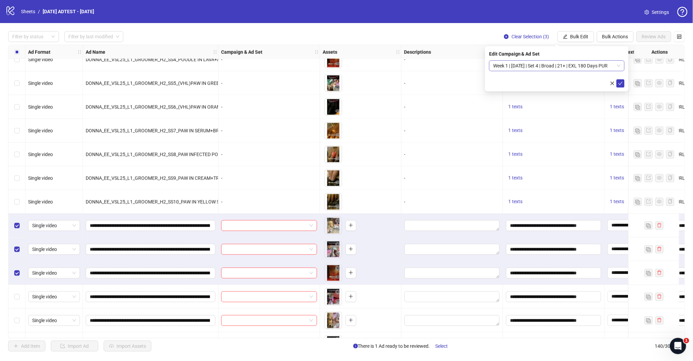
click at [613, 69] on span "Week 1 | [DATE] | Set 4 | Broad | 21+ | EXL 180 Days PUR" at bounding box center [556, 66] width 127 height 10
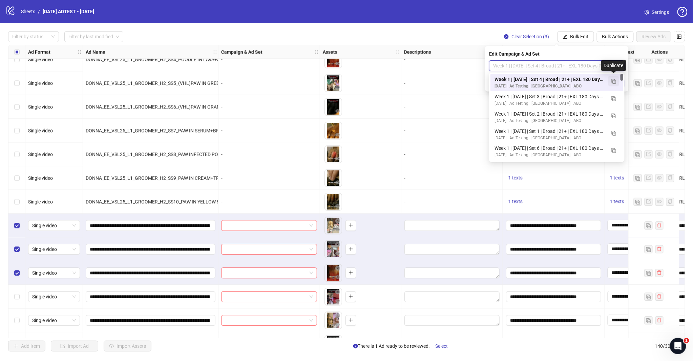
click at [612, 80] on img "button" at bounding box center [613, 81] width 5 height 5
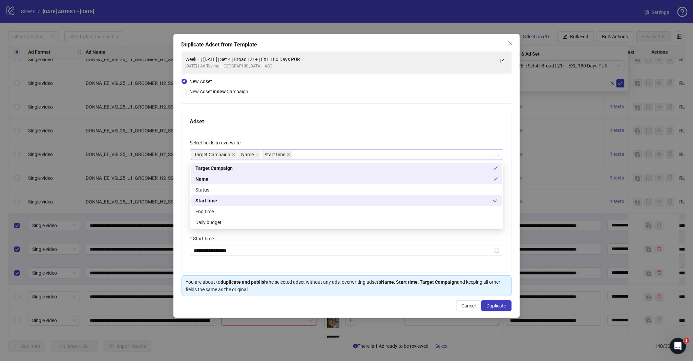
click at [343, 156] on div "Target Campaign Name Start time" at bounding box center [342, 154] width 303 height 9
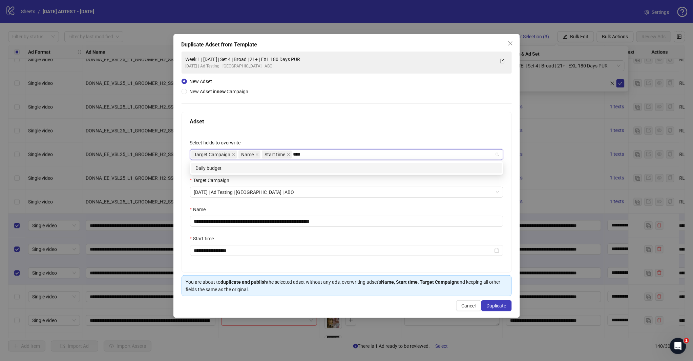
type input "*****"
click at [336, 172] on div "Daily budget" at bounding box center [346, 168] width 311 height 11
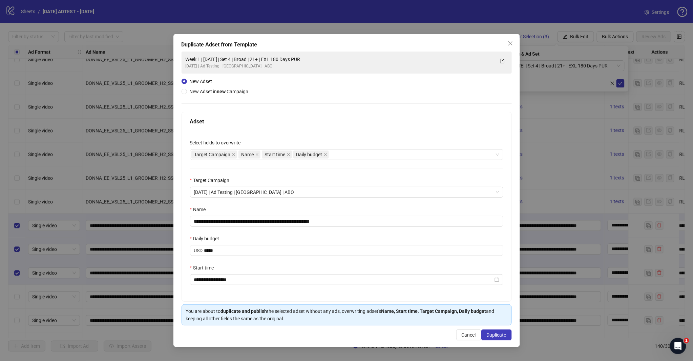
click at [341, 130] on div "Adset" at bounding box center [346, 121] width 329 height 19
click at [345, 125] on div "Adset" at bounding box center [346, 121] width 313 height 8
drag, startPoint x: 322, startPoint y: 223, endPoint x: 354, endPoint y: 224, distance: 31.5
click at [354, 224] on input "**********" at bounding box center [346, 221] width 313 height 11
click at [252, 222] on input "**********" at bounding box center [346, 221] width 313 height 11
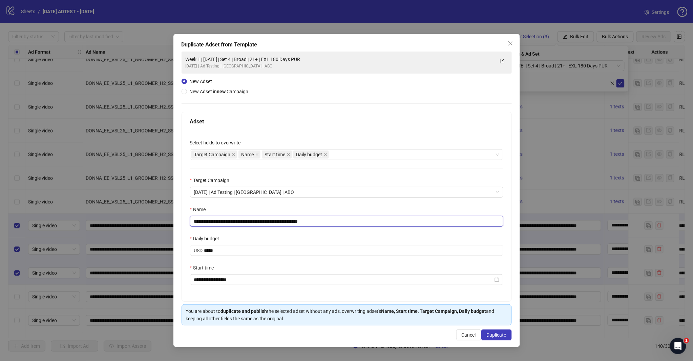
type input "**********"
click at [347, 239] on div "Daily budget" at bounding box center [346, 240] width 313 height 10
click at [493, 324] on span "Duplicate" at bounding box center [497, 334] width 20 height 5
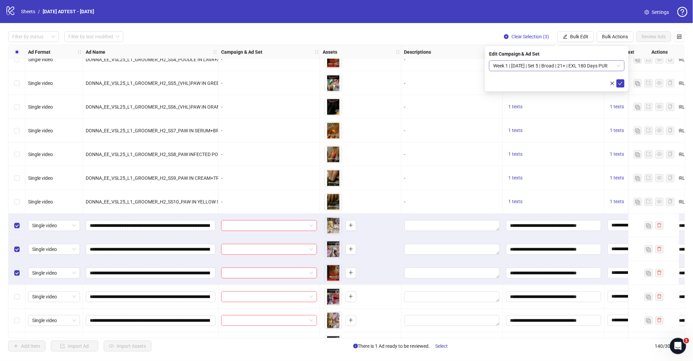
click at [607, 66] on span "Week 1 | [DATE] | Set 5 | Broad | 21+ | EXL 180 Days PUR" at bounding box center [556, 66] width 127 height 10
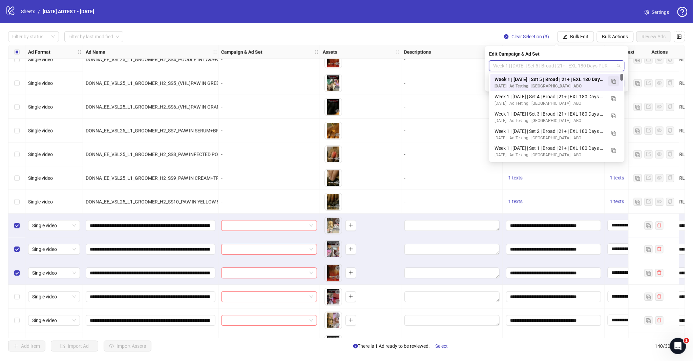
click at [612, 77] on button "button" at bounding box center [613, 81] width 11 height 11
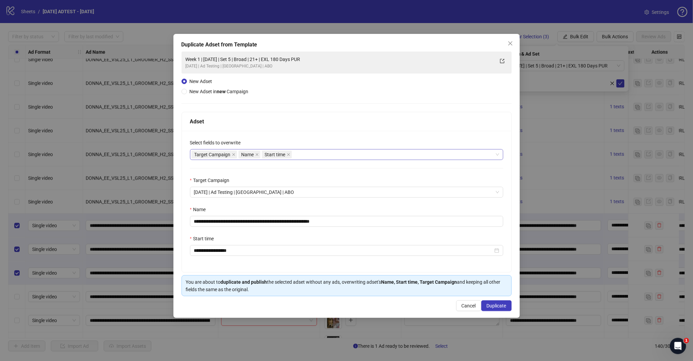
click at [316, 156] on div "Target Campaign Name Start time" at bounding box center [342, 154] width 303 height 9
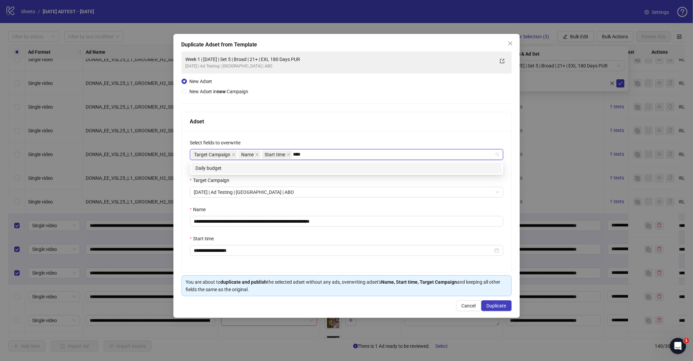
type input "*****"
click at [307, 167] on div "Daily budget" at bounding box center [346, 167] width 302 height 7
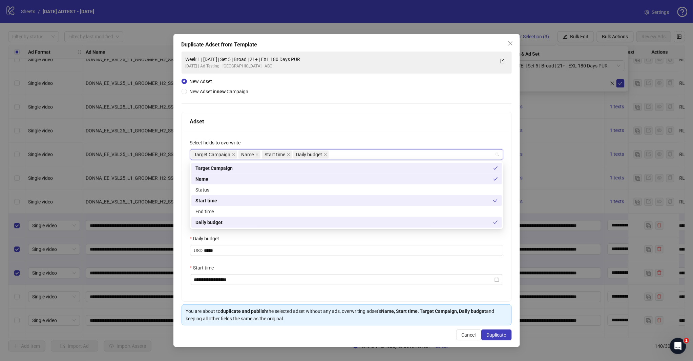
click at [308, 123] on div "Adset" at bounding box center [346, 121] width 313 height 8
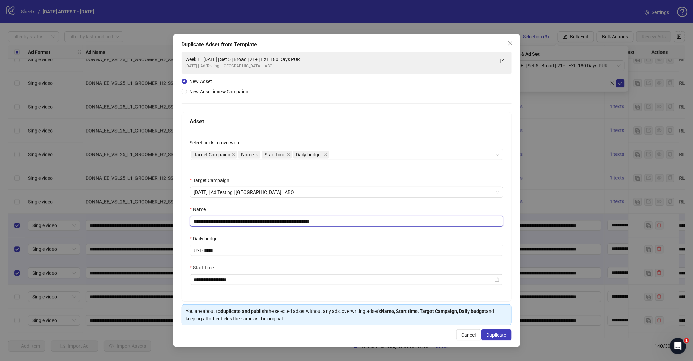
click at [252, 221] on input "**********" at bounding box center [346, 221] width 313 height 11
drag, startPoint x: 322, startPoint y: 222, endPoint x: 365, endPoint y: 225, distance: 42.8
click at [365, 225] on input "**********" at bounding box center [346, 221] width 313 height 11
type input "**********"
click at [357, 231] on div "**********" at bounding box center [346, 216] width 329 height 170
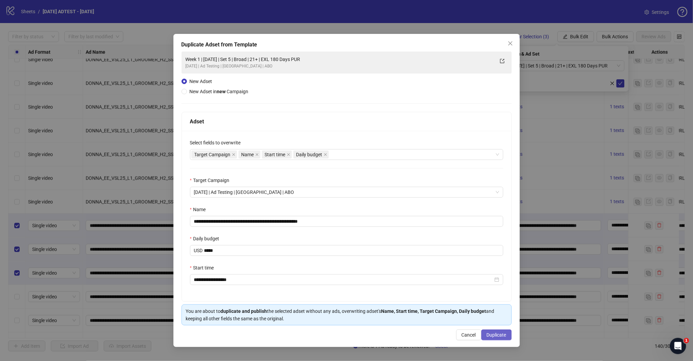
click at [500, 324] on span "Duplicate" at bounding box center [497, 334] width 20 height 5
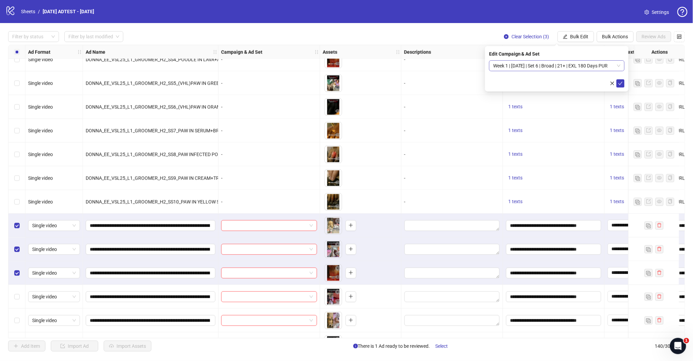
click at [568, 65] on span "Week 1 | [DATE] | Set 6 | Broad | 21+ | EXL 180 Days PUR" at bounding box center [556, 66] width 127 height 10
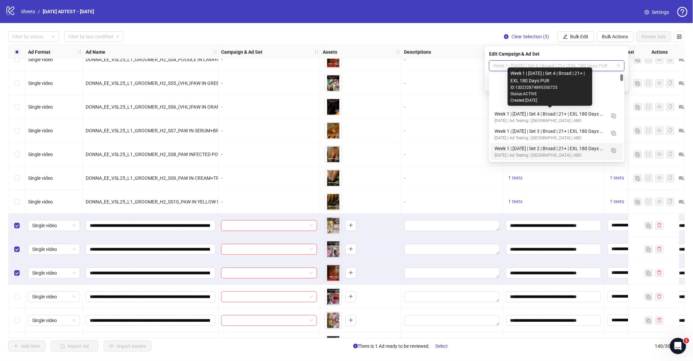
scroll to position [38, 0]
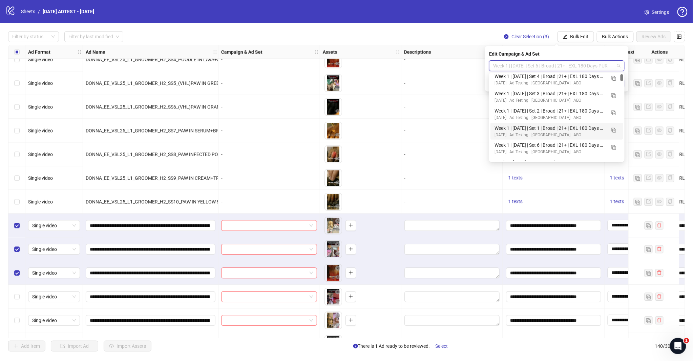
click at [553, 125] on div "Week 1 | [DATE] | Set 1 | Broad | 21+ | EXL 180 Days PUR" at bounding box center [549, 127] width 111 height 7
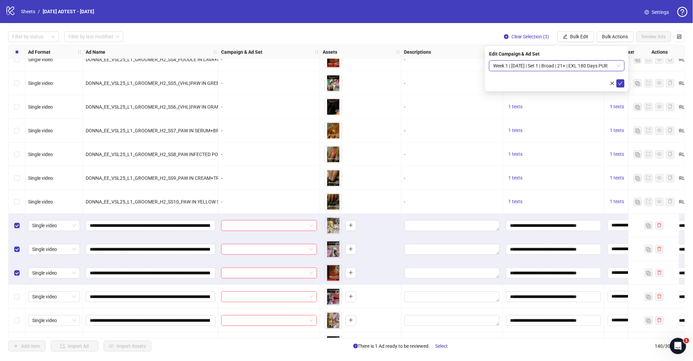
click at [619, 83] on icon "check" at bounding box center [620, 83] width 4 height 3
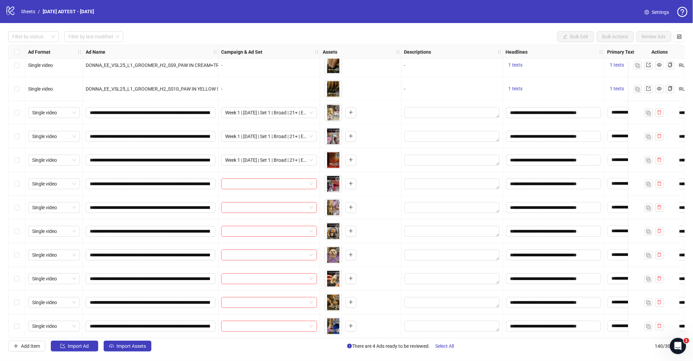
scroll to position [2840, 0]
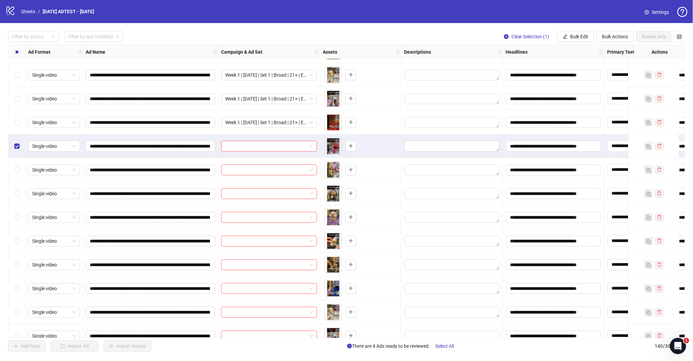
click at [20, 163] on div "Select row 125" at bounding box center [16, 170] width 17 height 24
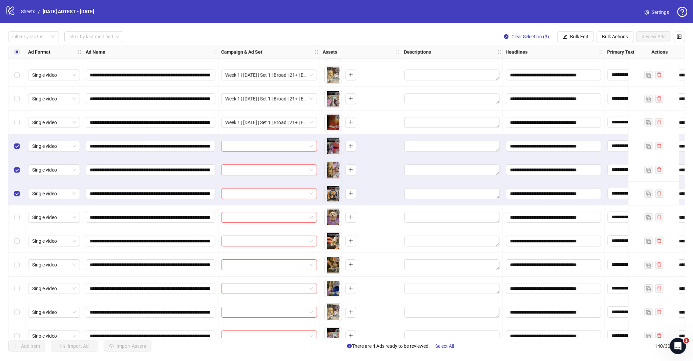
click at [575, 33] on button "Bulk Edit" at bounding box center [575, 36] width 37 height 11
click at [581, 70] on span "Campaign & Ad Set" at bounding box center [582, 71] width 40 height 7
click at [566, 67] on input "search" at bounding box center [553, 66] width 121 height 10
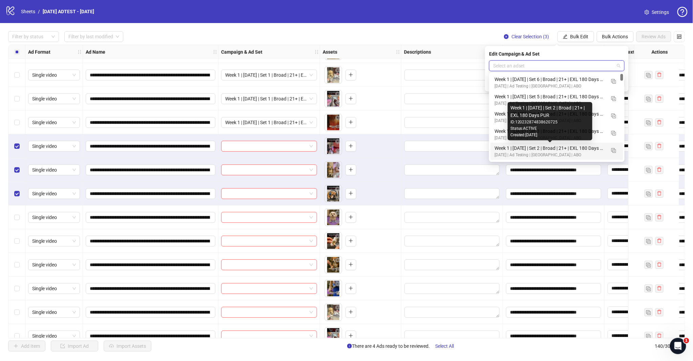
click at [557, 150] on div "Week 1 | [DATE] | Set 2 | Broad | 21+ | EXL 180 Days PUR" at bounding box center [549, 147] width 111 height 7
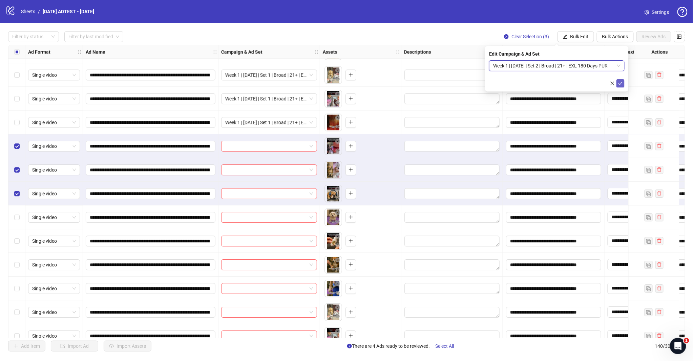
click at [618, 83] on icon "check" at bounding box center [620, 83] width 5 height 5
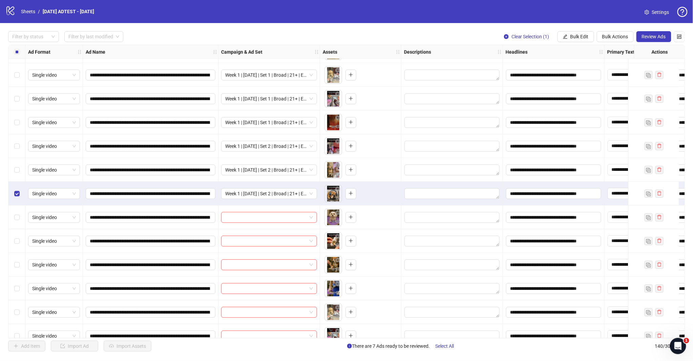
click at [16, 187] on div "Select row 126" at bounding box center [16, 194] width 17 height 24
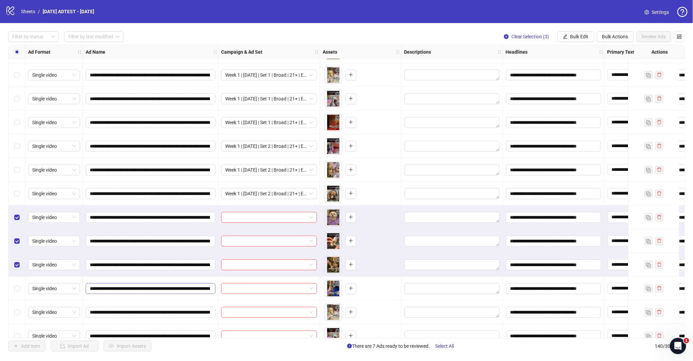
click at [18, 282] on div "Select row 130" at bounding box center [16, 288] width 17 height 24
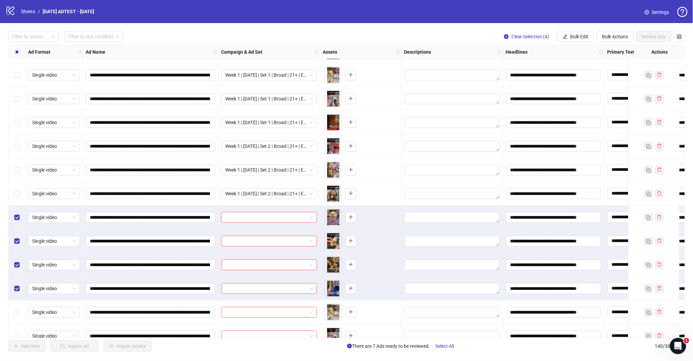
click at [584, 30] on div "Filter by status Filter by last modified Clear Selection (4) Bulk Edit Bulk Act…" at bounding box center [346, 191] width 693 height 336
click at [584, 32] on button "Bulk Edit" at bounding box center [575, 36] width 37 height 11
click at [583, 68] on span "Campaign & Ad Set" at bounding box center [582, 71] width 40 height 7
click at [593, 67] on input "search" at bounding box center [553, 66] width 121 height 10
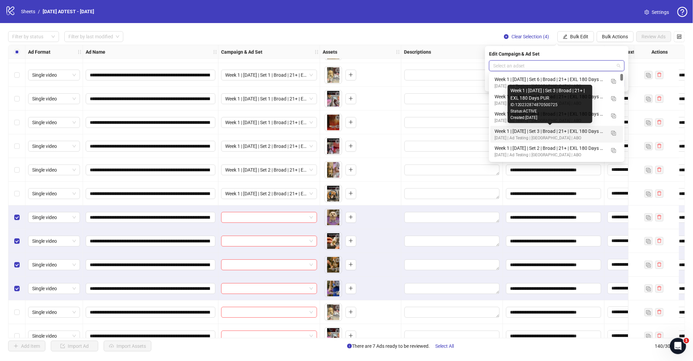
click at [547, 133] on div "Week 1 | [DATE] | Set 3 | Broad | 21+ | EXL 180 Days PUR" at bounding box center [549, 130] width 111 height 7
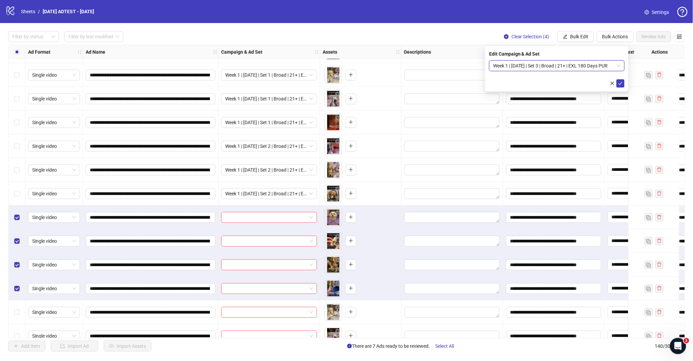
click at [618, 83] on icon "check" at bounding box center [620, 83] width 4 height 3
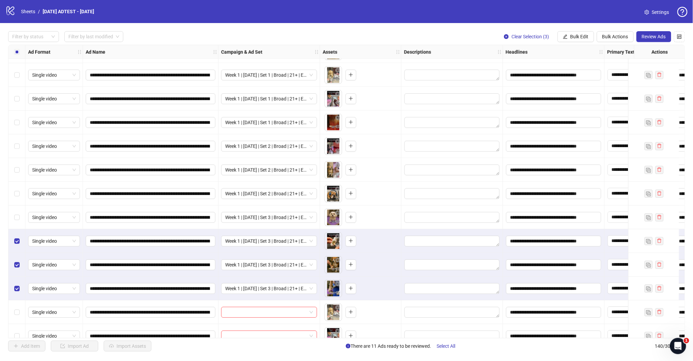
click at [19, 248] on div "Select row 128" at bounding box center [16, 241] width 17 height 24
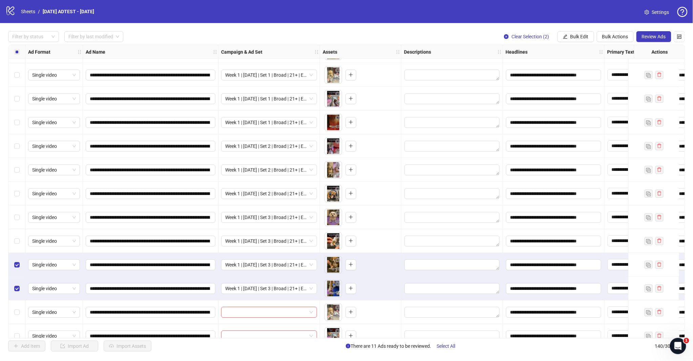
click at [19, 259] on div "Select row 129" at bounding box center [16, 265] width 17 height 24
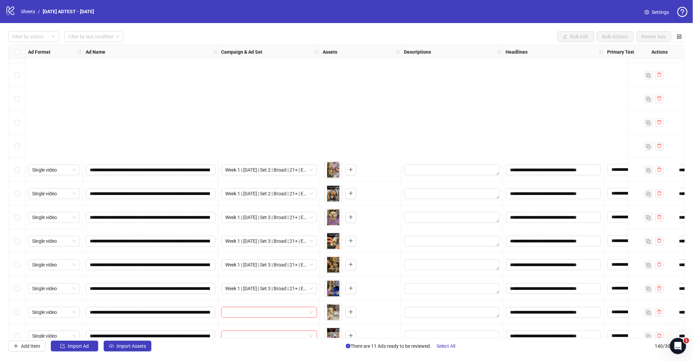
scroll to position [2991, 0]
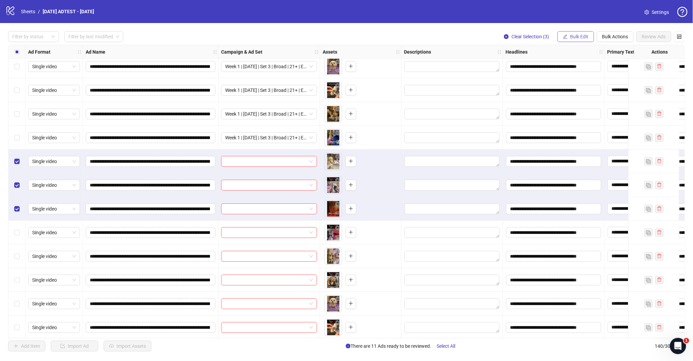
click at [576, 33] on button "Bulk Edit" at bounding box center [575, 36] width 37 height 11
click at [587, 68] on span "Campaign & Ad Set" at bounding box center [582, 71] width 40 height 7
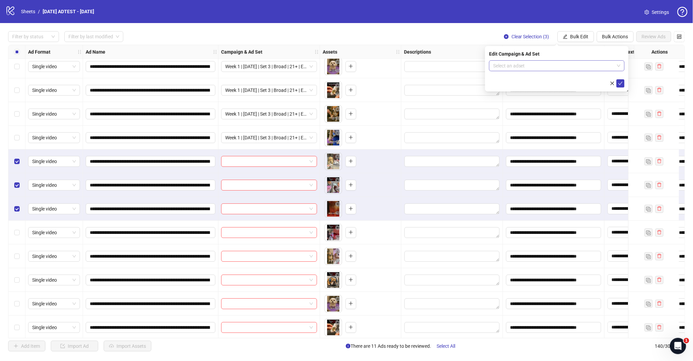
click at [591, 61] on input "search" at bounding box center [553, 66] width 121 height 10
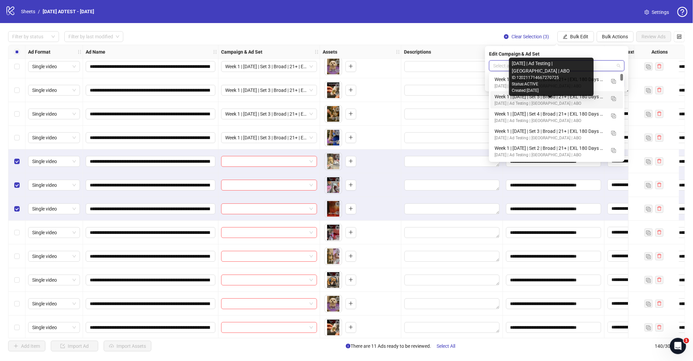
click at [583, 115] on div "Week 1 | [DATE] | Set 4 | Broad | 21+ | EXL 180 Days PUR" at bounding box center [549, 113] width 111 height 7
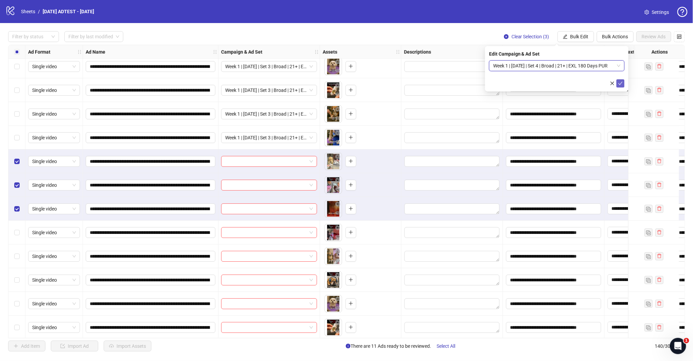
click at [622, 85] on icon "check" at bounding box center [620, 83] width 5 height 5
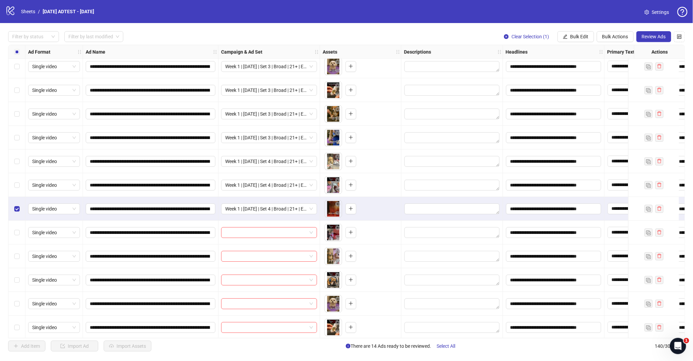
click at [16, 205] on label "Select row 133" at bounding box center [16, 208] width 5 height 7
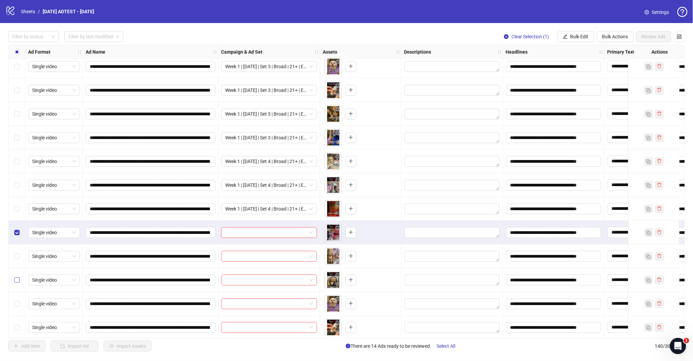
click at [16, 283] on label "Select row 136" at bounding box center [16, 279] width 5 height 7
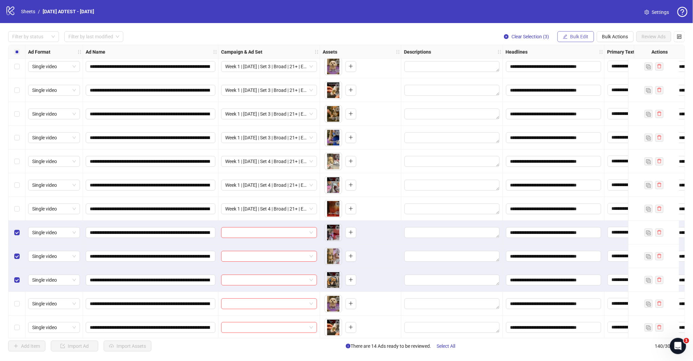
click at [581, 35] on span "Bulk Edit" at bounding box center [579, 36] width 18 height 5
click at [582, 71] on span "Campaign & Ad Set" at bounding box center [582, 71] width 40 height 7
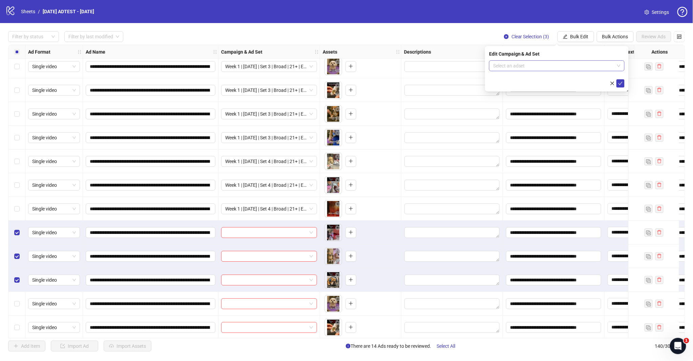
click at [614, 67] on input "search" at bounding box center [553, 66] width 121 height 10
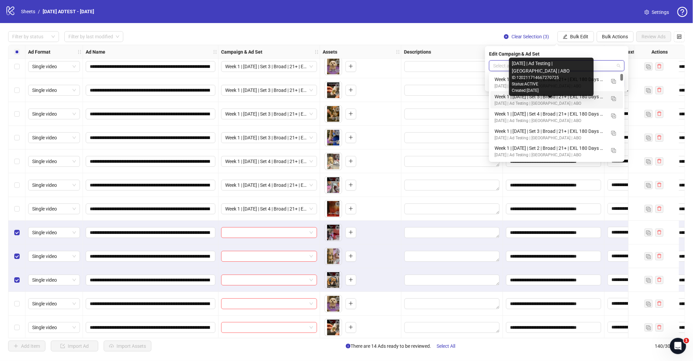
click at [557, 101] on div "[DATE] | Ad Testing | [GEOGRAPHIC_DATA] | ABO" at bounding box center [549, 103] width 111 height 6
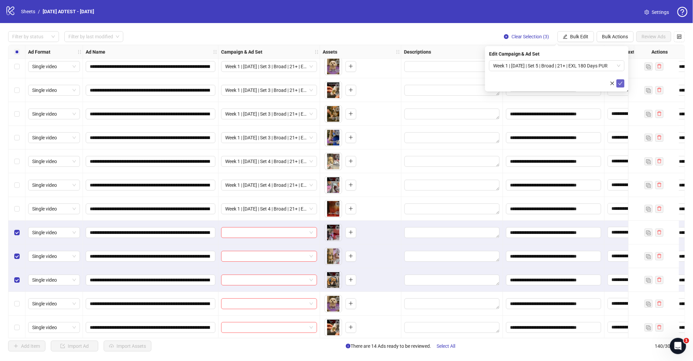
click at [619, 81] on icon "check" at bounding box center [620, 83] width 5 height 5
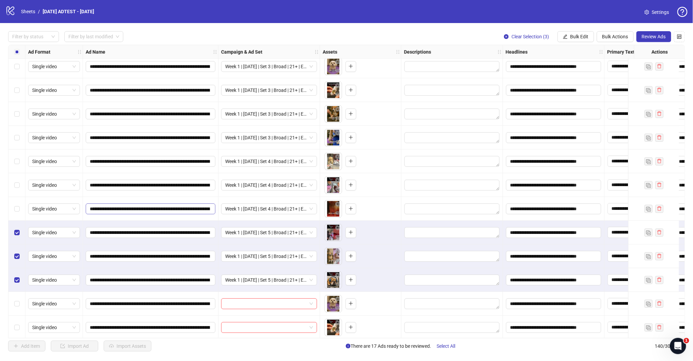
scroll to position [3042, 0]
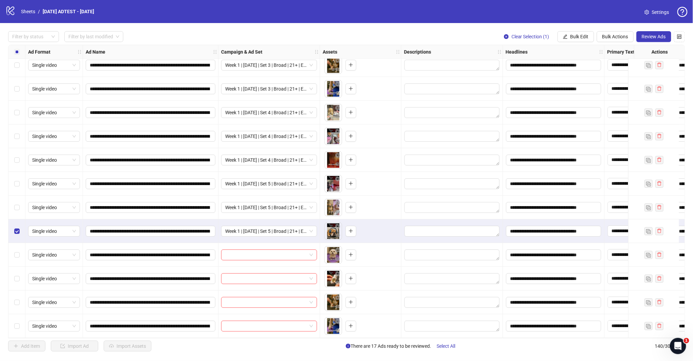
click at [12, 249] on div "Select row 137" at bounding box center [16, 255] width 17 height 24
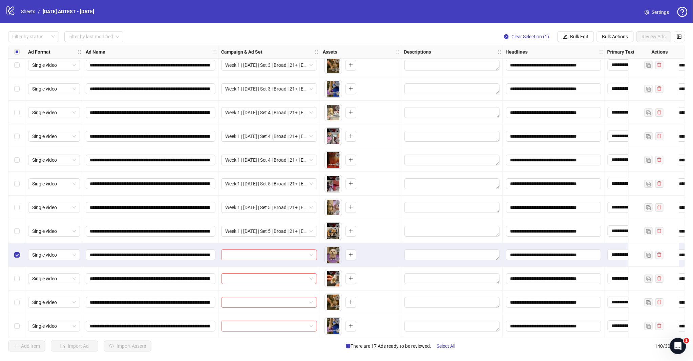
click at [16, 279] on div "Select row 138" at bounding box center [16, 279] width 17 height 24
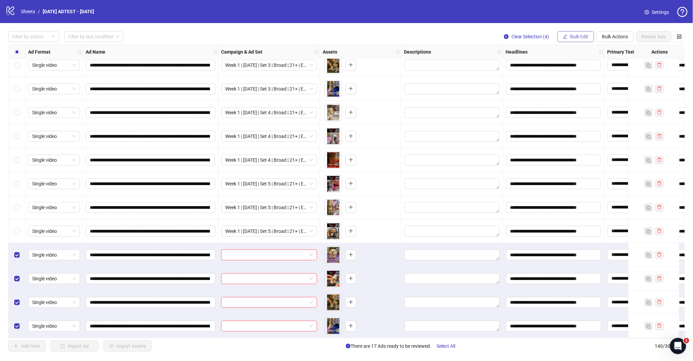
click at [576, 35] on span "Bulk Edit" at bounding box center [579, 36] width 18 height 5
click at [582, 69] on span "Campaign & Ad Set" at bounding box center [582, 71] width 40 height 7
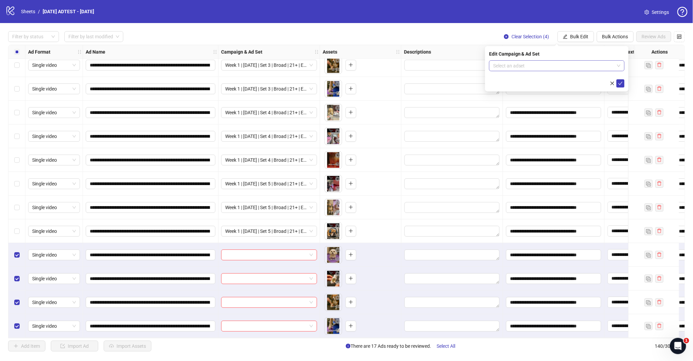
click at [621, 66] on div "Select an adset" at bounding box center [556, 65] width 135 height 11
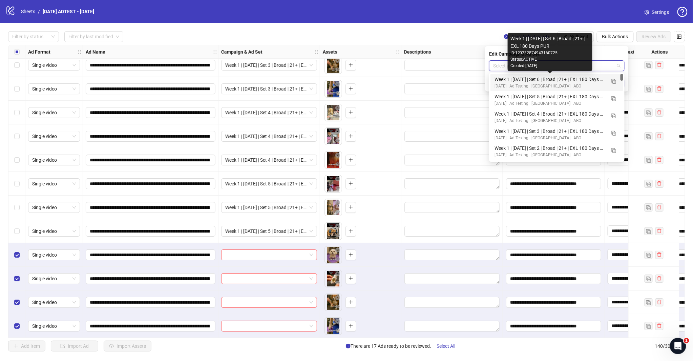
click at [573, 81] on div "Week 1 | [DATE] | Set 6 | Broad | 21+ | EXL 180 Days PUR" at bounding box center [549, 79] width 111 height 7
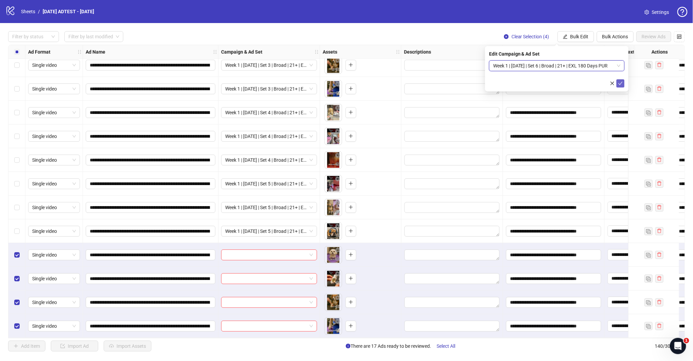
click at [618, 81] on icon "check" at bounding box center [620, 83] width 5 height 5
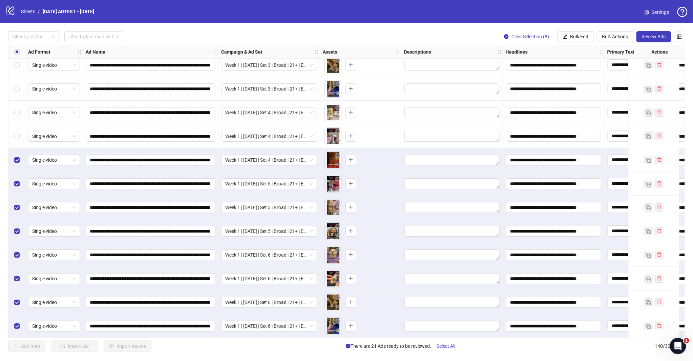
click at [17, 103] on div "Select row 131" at bounding box center [16, 113] width 17 height 24
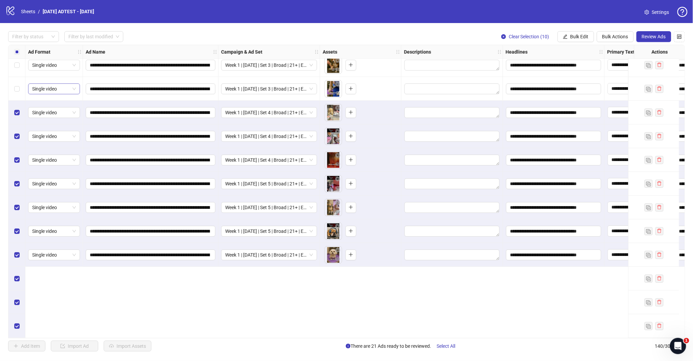
scroll to position [2930, 0]
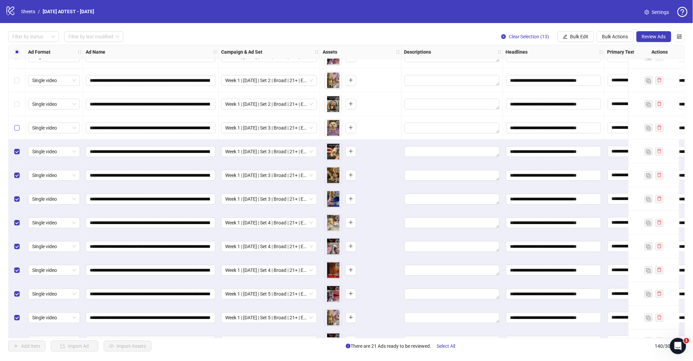
click at [19, 124] on label "Select row 127" at bounding box center [16, 127] width 5 height 7
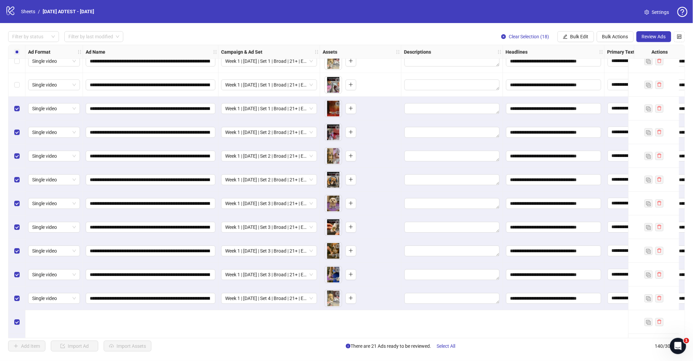
scroll to position [2779, 0]
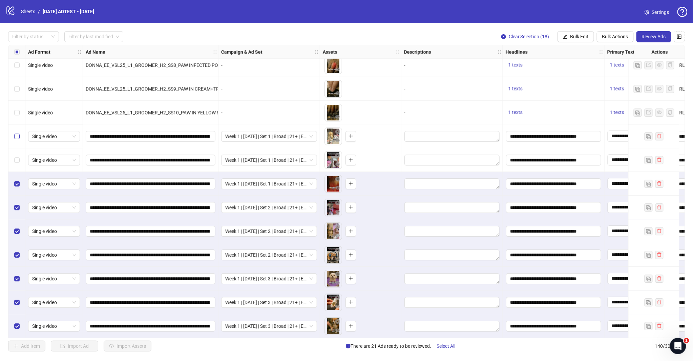
click at [17, 139] on label "Select row 121" at bounding box center [16, 135] width 5 height 7
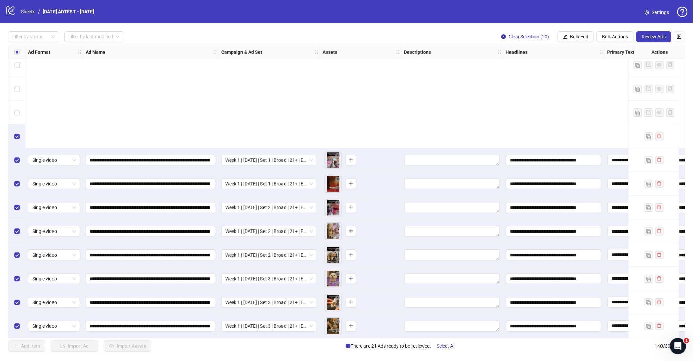
scroll to position [2816, 0]
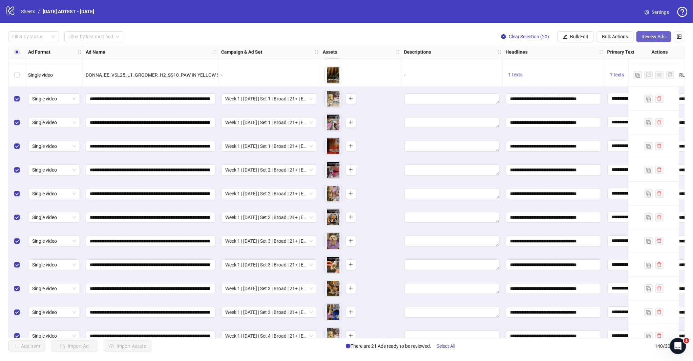
click at [623, 33] on button "Review Ads" at bounding box center [653, 36] width 35 height 11
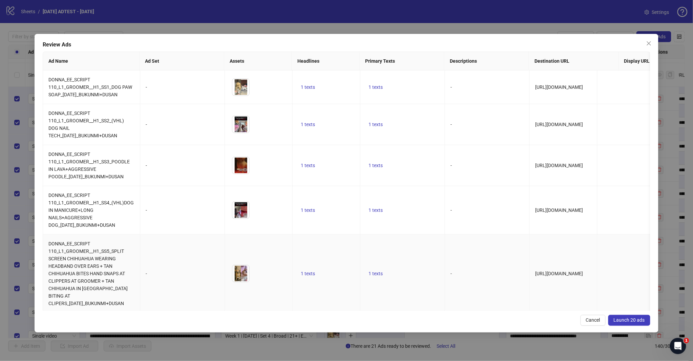
click at [623, 319] on span "Launch 20 ads" at bounding box center [629, 319] width 31 height 5
